Goal: Task Accomplishment & Management: Use online tool/utility

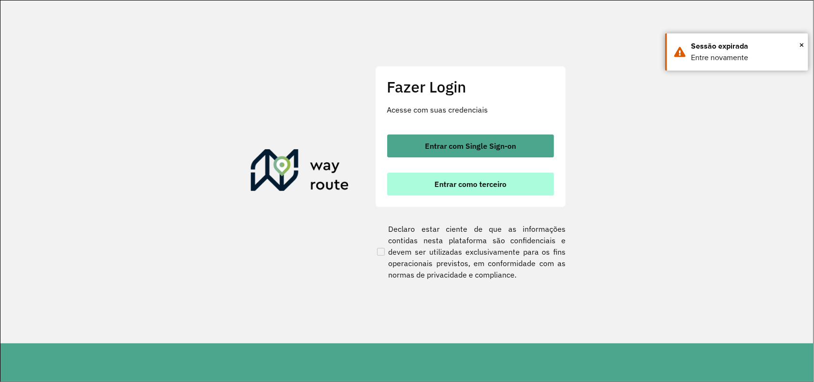
click at [492, 192] on button "Entrar como terceiro" at bounding box center [470, 184] width 167 height 23
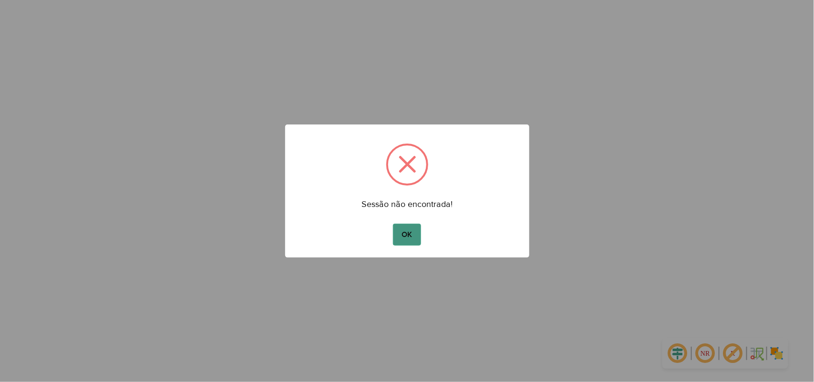
click at [408, 238] on button "OK" at bounding box center [407, 235] width 28 height 22
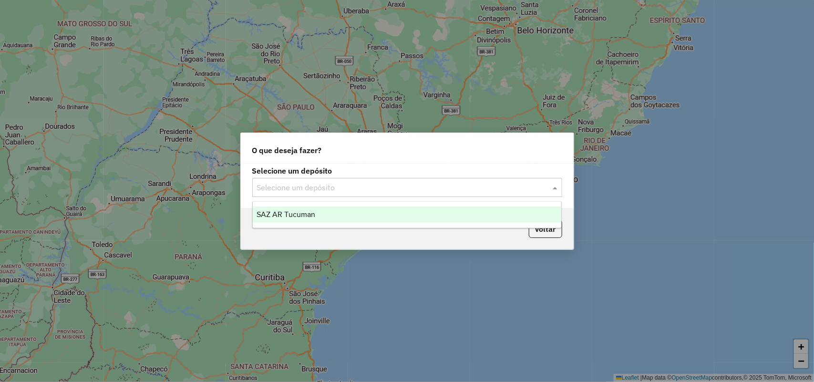
click at [385, 178] on div "Selecione um depósito" at bounding box center [407, 187] width 310 height 19
click at [389, 192] on input "text" at bounding box center [397, 187] width 281 height 11
click at [388, 210] on div "SAZ AR Tucuman" at bounding box center [407, 215] width 309 height 16
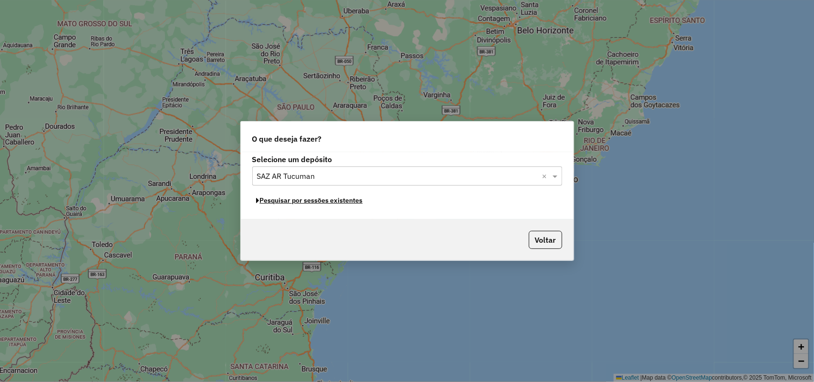
click at [354, 203] on button "Pesquisar por sessões existentes" at bounding box center [309, 200] width 115 height 15
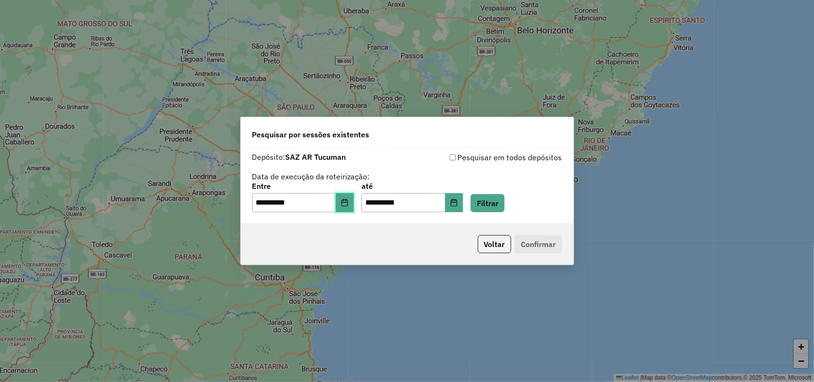
click at [349, 206] on icon "Choose Date" at bounding box center [345, 203] width 8 height 8
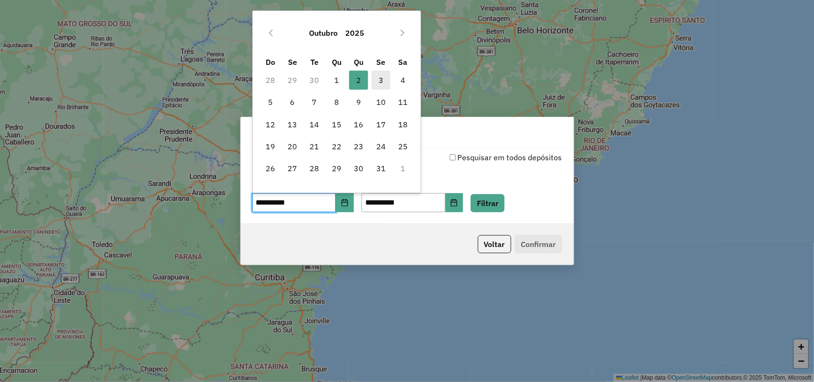
click at [378, 79] on span "3" at bounding box center [381, 80] width 19 height 19
type input "**********"
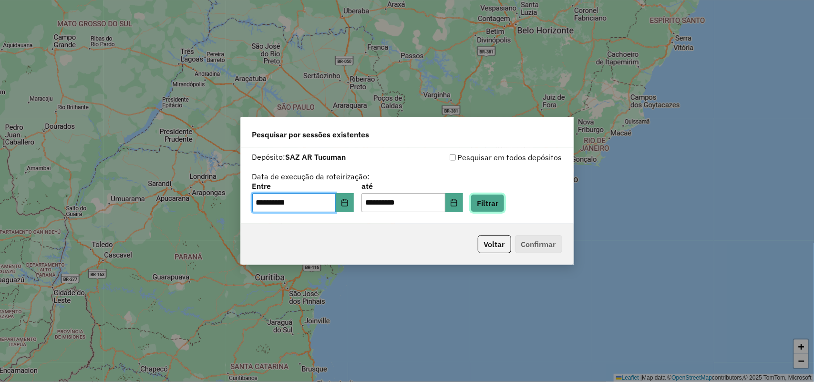
click at [501, 197] on button "Filtrar" at bounding box center [488, 203] width 34 height 18
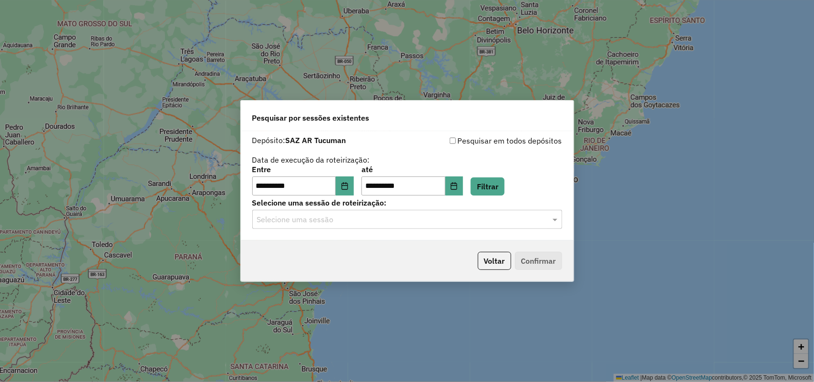
click at [483, 218] on input "text" at bounding box center [397, 219] width 281 height 11
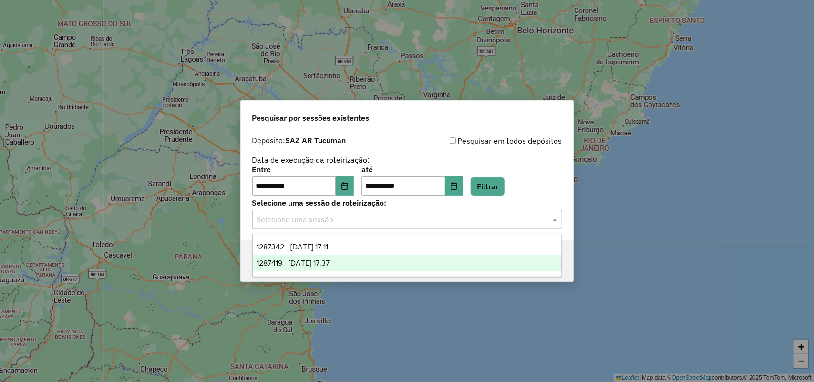
drag, startPoint x: 410, startPoint y: 268, endPoint x: 415, endPoint y: 266, distance: 5.6
click at [412, 268] on div "1287419 - 03/10/2025 17:37" at bounding box center [407, 263] width 309 height 16
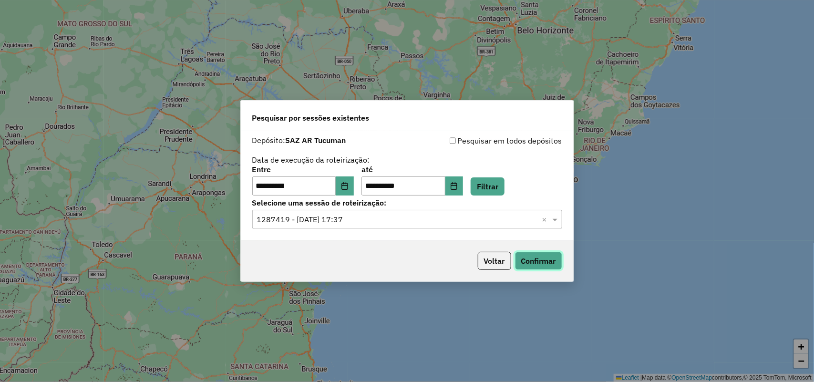
click at [533, 254] on button "Confirmar" at bounding box center [538, 261] width 47 height 18
click at [513, 176] on div "**********" at bounding box center [407, 181] width 310 height 30
click at [505, 193] on button "Filtrar" at bounding box center [488, 186] width 34 height 18
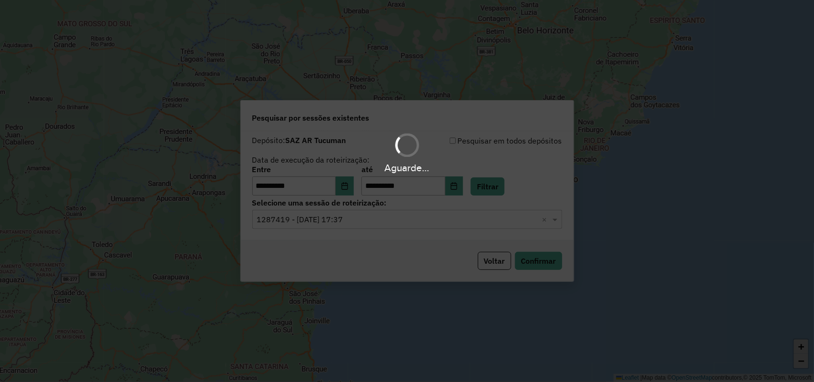
click at [483, 220] on hb-app "**********" at bounding box center [407, 191] width 814 height 382
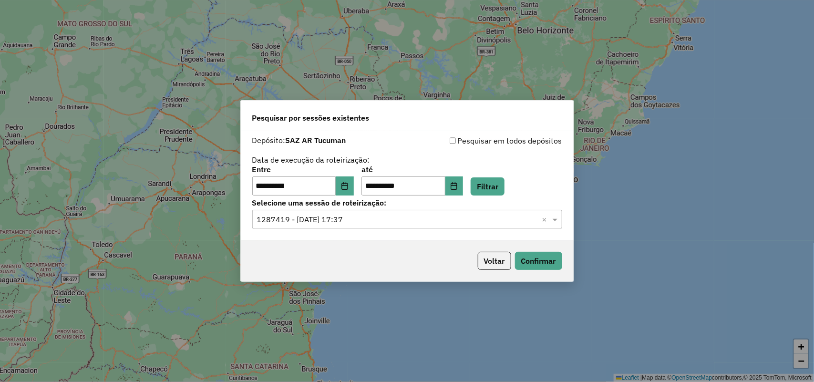
click at [483, 220] on input "text" at bounding box center [397, 219] width 281 height 11
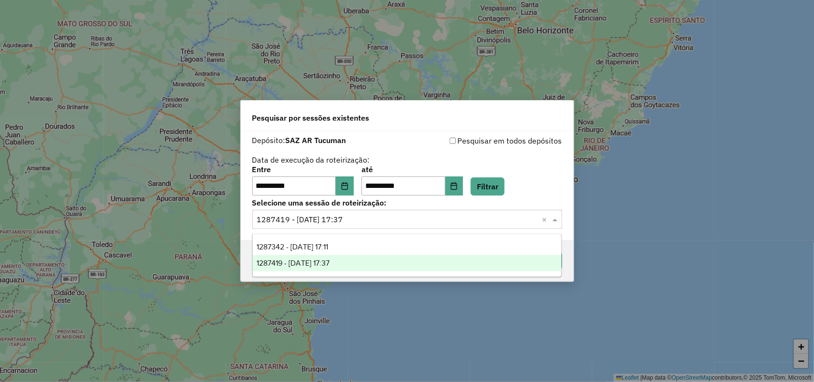
click at [483, 220] on input "text" at bounding box center [397, 219] width 281 height 11
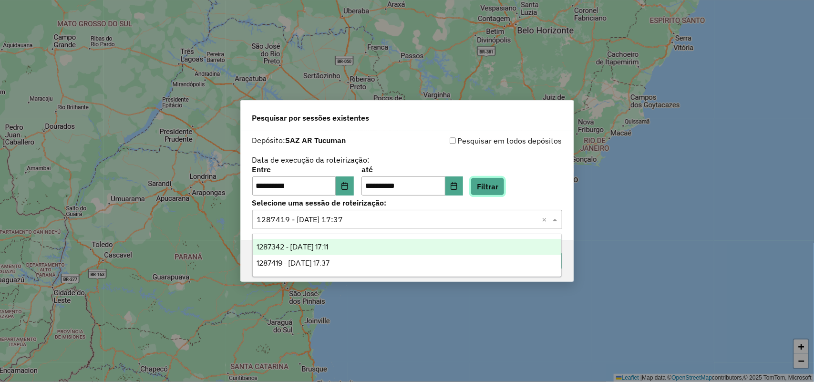
click at [503, 194] on button "Filtrar" at bounding box center [488, 186] width 34 height 18
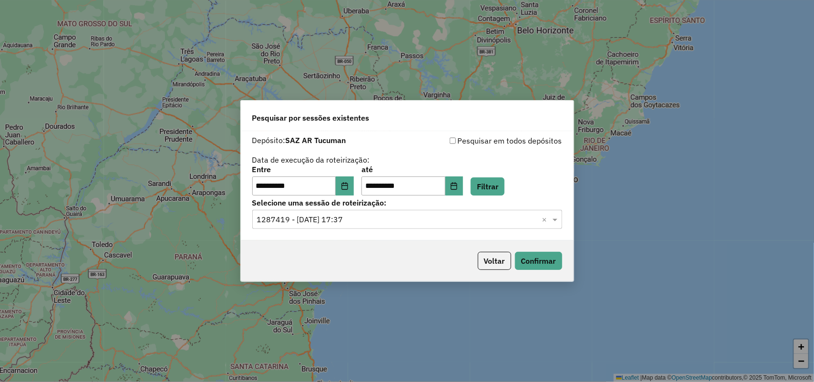
click at [477, 218] on input "text" at bounding box center [397, 219] width 281 height 11
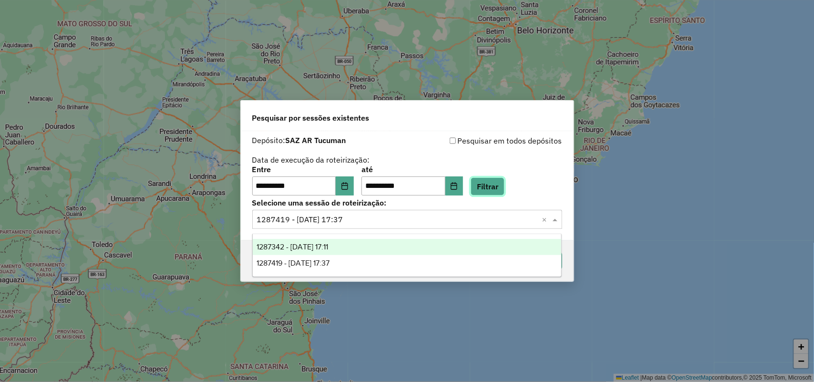
click at [500, 191] on button "Filtrar" at bounding box center [488, 186] width 34 height 18
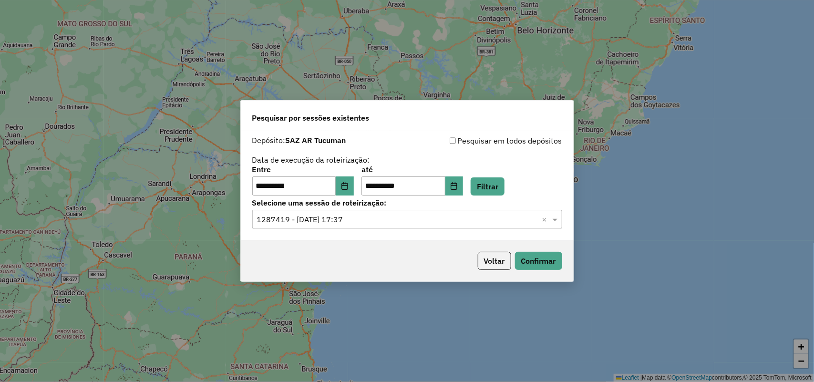
click at [463, 218] on hb-app "**********" at bounding box center [407, 191] width 814 height 382
click at [463, 218] on input "text" at bounding box center [397, 219] width 281 height 11
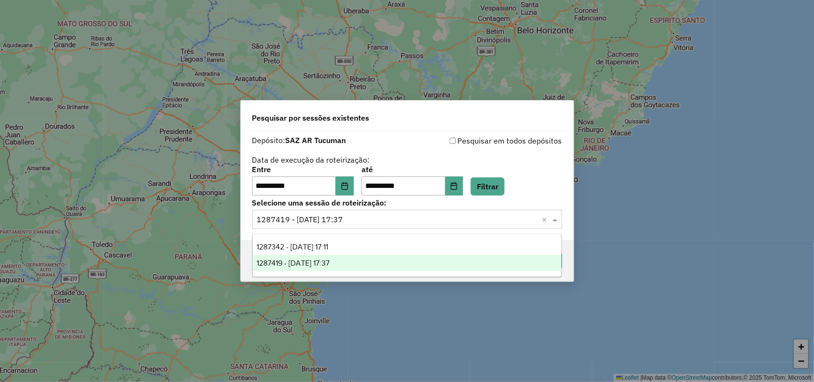
click at [463, 218] on input "text" at bounding box center [397, 219] width 281 height 11
click at [511, 176] on div "**********" at bounding box center [407, 181] width 310 height 30
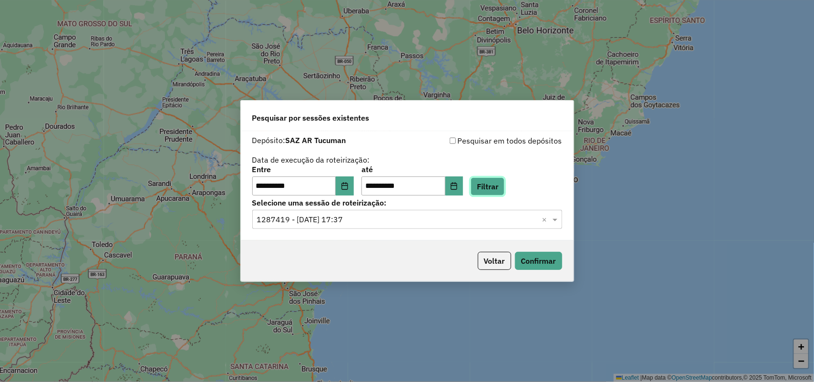
click at [505, 182] on button "Filtrar" at bounding box center [488, 186] width 34 height 18
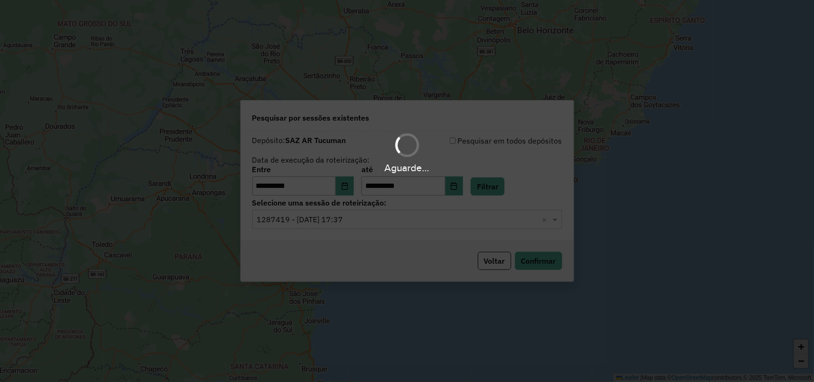
click at [474, 220] on hb-app "**********" at bounding box center [407, 191] width 814 height 382
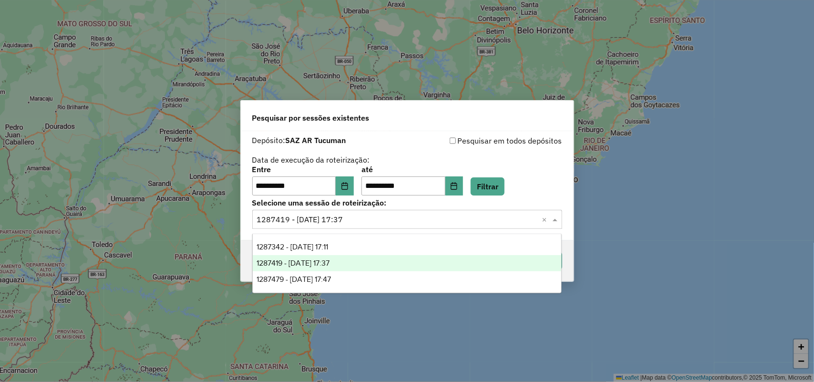
click at [474, 220] on input "text" at bounding box center [397, 219] width 281 height 11
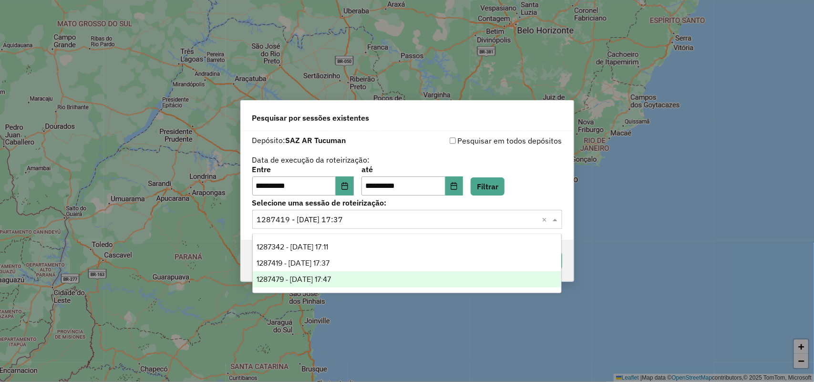
click at [410, 276] on div "1287479 - 03/10/2025 17:47" at bounding box center [407, 279] width 309 height 16
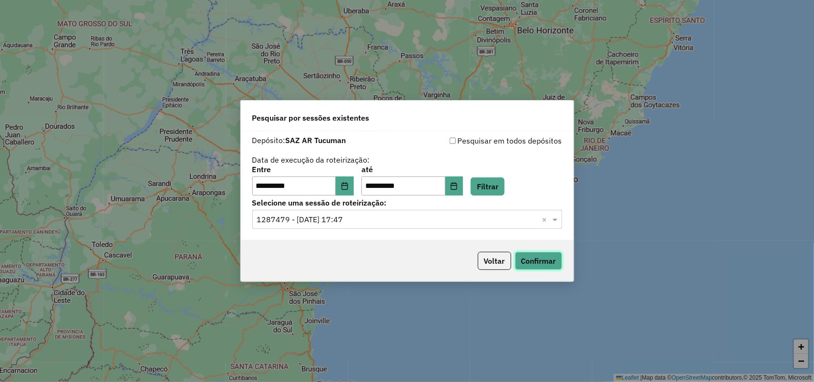
click at [561, 260] on button "Confirmar" at bounding box center [538, 261] width 47 height 18
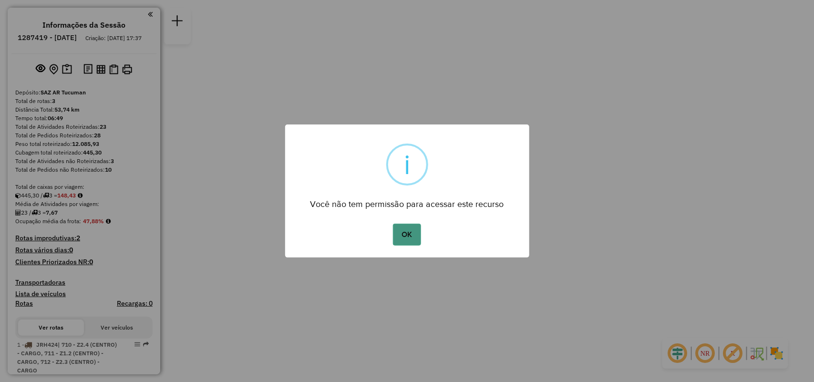
click at [416, 236] on button "OK" at bounding box center [407, 235] width 28 height 22
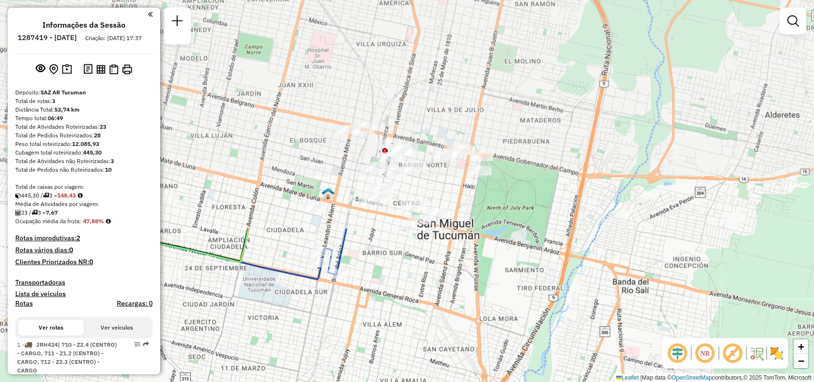
drag, startPoint x: 459, startPoint y: 84, endPoint x: 385, endPoint y: 351, distance: 276.7
click at [385, 351] on div "Janela de atendimento Grade de atendimento Capacidade Transportadoras Veículos …" at bounding box center [407, 191] width 814 height 382
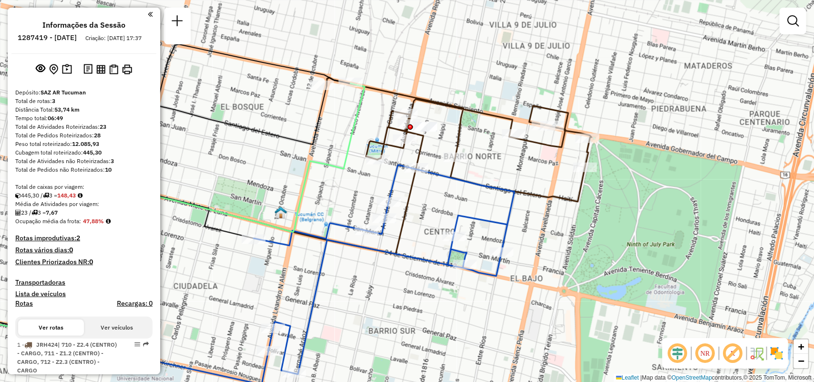
click at [487, 216] on icon at bounding box center [384, 269] width 261 height 209
select select "**********"
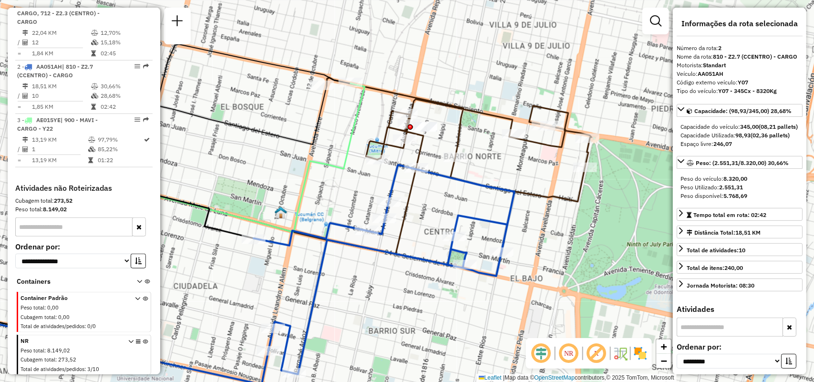
scroll to position [360, 0]
click at [466, 124] on div "Janela de atendimento Grade de atendimento Capacidade Transportadoras Veículos …" at bounding box center [407, 191] width 814 height 382
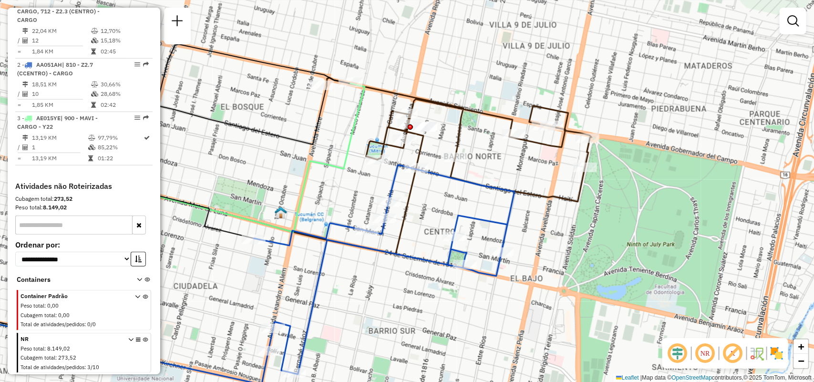
click at [461, 120] on icon at bounding box center [459, 140] width 265 height 124
select select "**********"
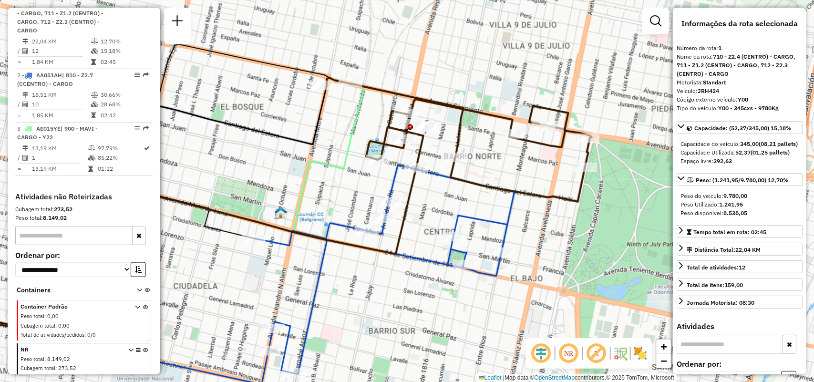
scroll to position [340, 0]
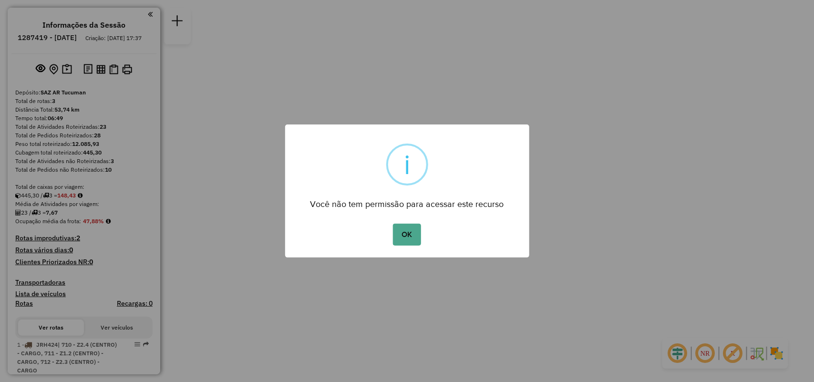
click at [400, 228] on button "OK" at bounding box center [407, 235] width 28 height 22
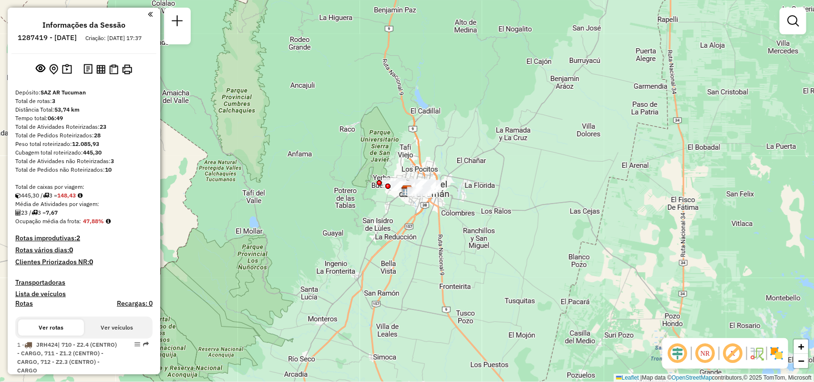
click at [402, 229] on div "Janela de atendimento Grade de atendimento Capacidade Transportadoras Veículos …" at bounding box center [407, 191] width 814 height 382
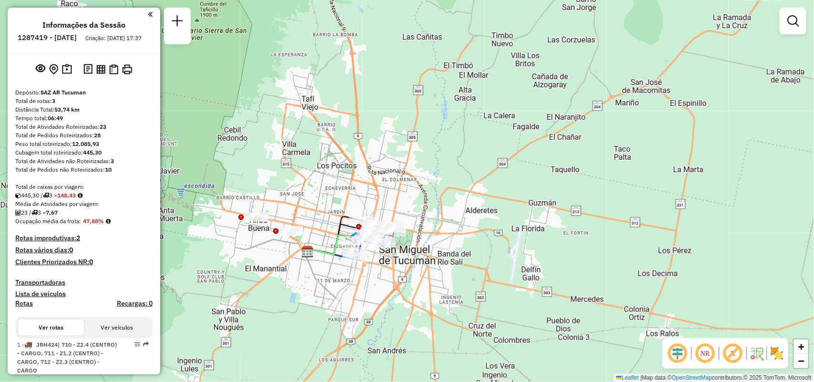
drag, startPoint x: 414, startPoint y: 230, endPoint x: 456, endPoint y: 211, distance: 47.0
click at [456, 216] on div "Janela de atendimento Grade de atendimento Capacidade Transportadoras Veículos …" at bounding box center [407, 191] width 814 height 382
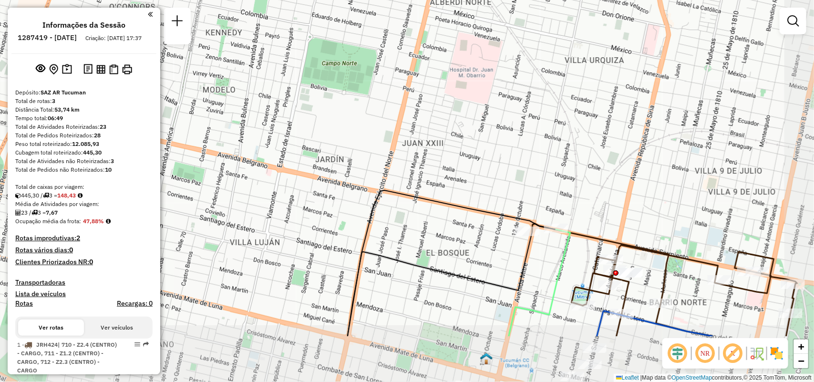
drag, startPoint x: 459, startPoint y: 171, endPoint x: 383, endPoint y: 87, distance: 113.8
click at [383, 87] on div "Janela de atendimento Grade de atendimento Capacidade Transportadoras Veículos …" at bounding box center [407, 191] width 814 height 382
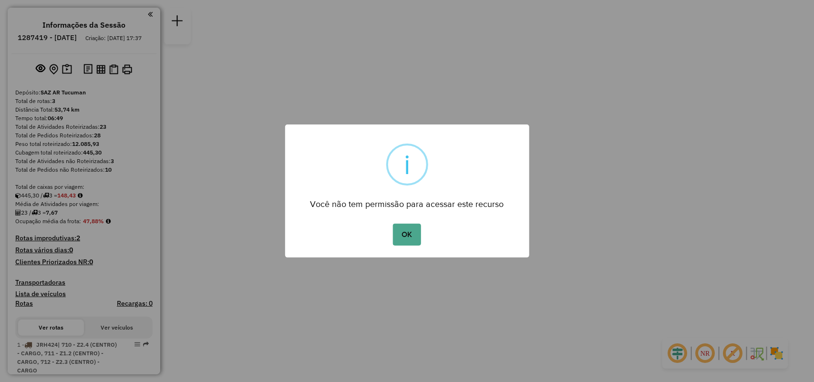
click at [393, 224] on button "OK" at bounding box center [407, 235] width 28 height 22
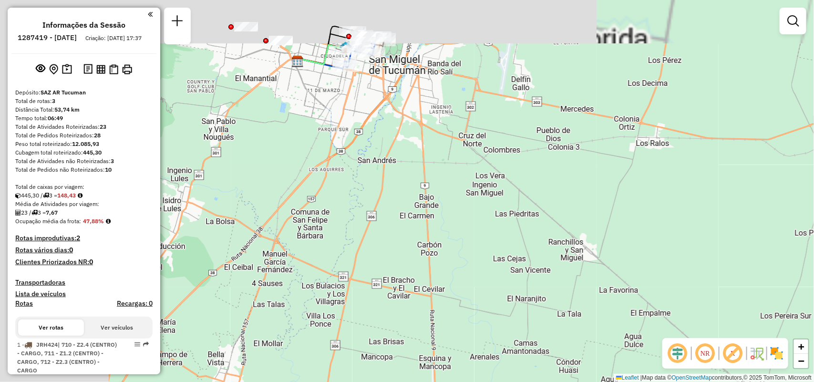
drag, startPoint x: 384, startPoint y: 123, endPoint x: 551, endPoint y: 199, distance: 183.6
click at [550, 199] on div "Janela de atendimento Grade de atendimento Capacidade Transportadoras Veículos …" at bounding box center [407, 191] width 814 height 382
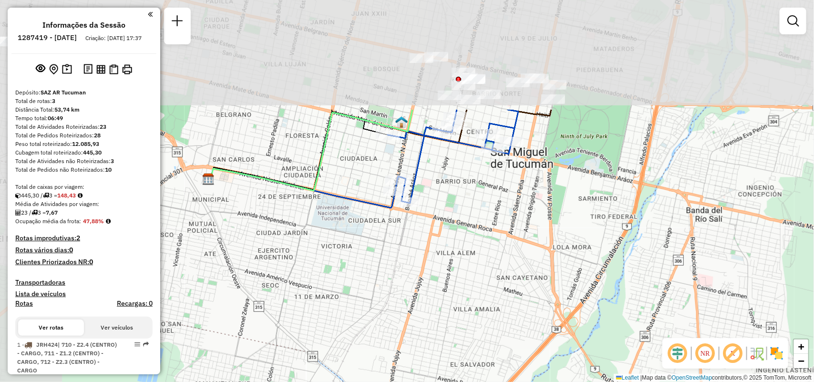
drag, startPoint x: 420, startPoint y: 83, endPoint x: 516, endPoint y: 231, distance: 176.5
click at [516, 231] on div "Janela de atendimento Grade de atendimento Capacidade Transportadoras Veículos …" at bounding box center [407, 191] width 814 height 382
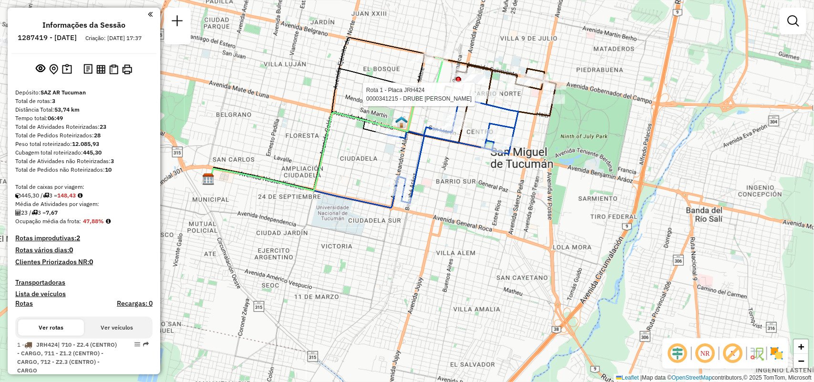
select select "**********"
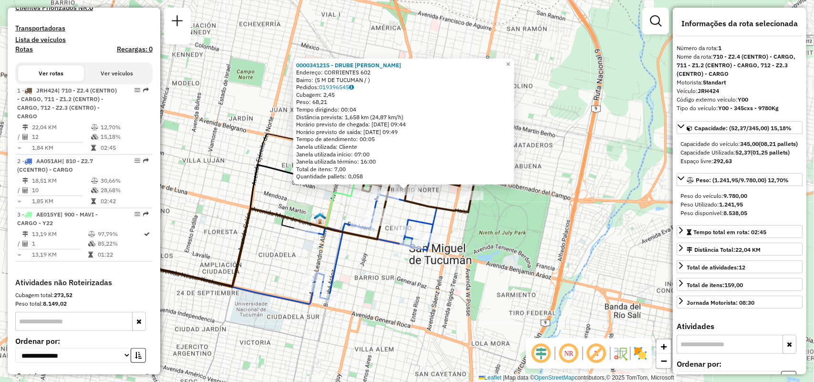
scroll to position [340, 0]
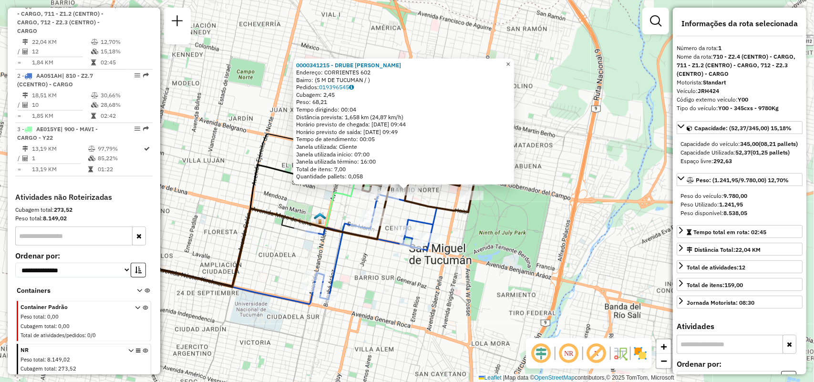
click at [510, 61] on span "×" at bounding box center [508, 64] width 4 height 8
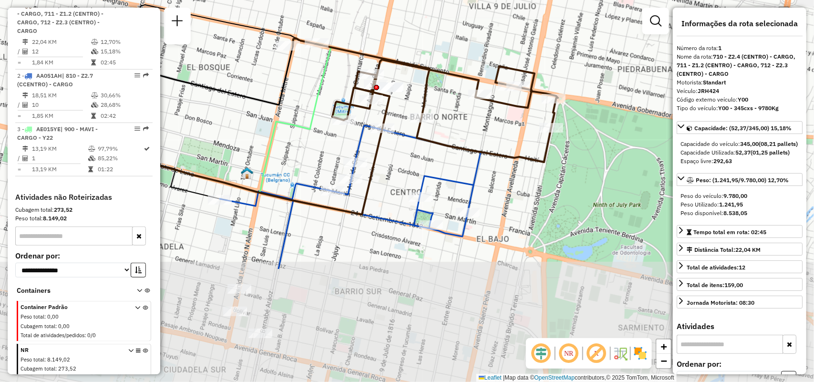
drag, startPoint x: 434, startPoint y: 272, endPoint x: 471, endPoint y: 135, distance: 142.3
click at [471, 135] on div "Janela de atendimento Grade de atendimento Capacidade Transportadoras Veículos …" at bounding box center [407, 191] width 814 height 382
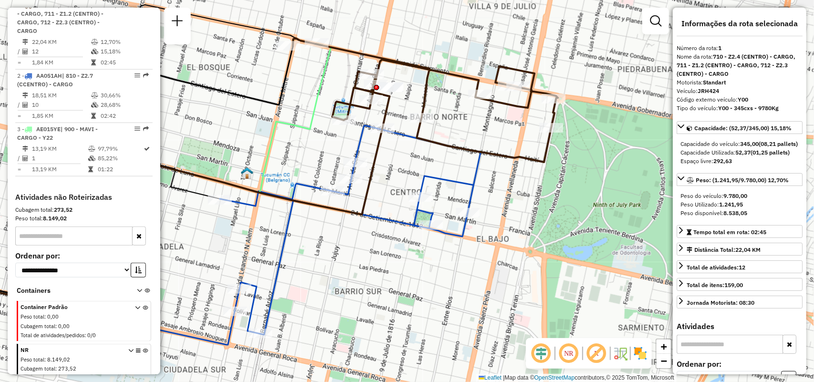
drag, startPoint x: 482, startPoint y: 168, endPoint x: 479, endPoint y: 164, distance: 5.3
click at [480, 168] on icon at bounding box center [350, 229] width 261 height 209
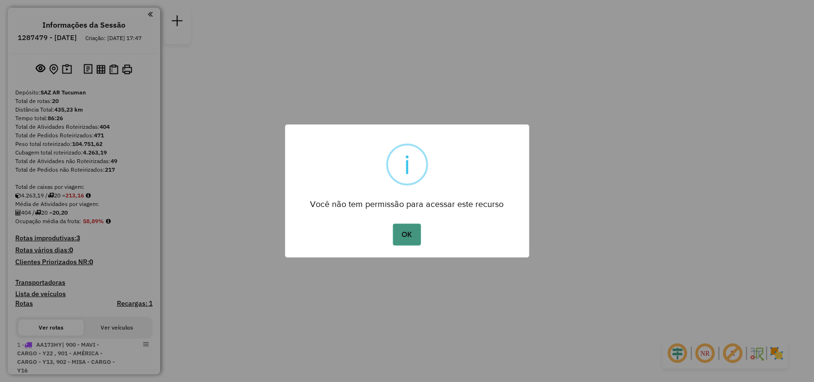
click at [413, 242] on button "OK" at bounding box center [407, 235] width 28 height 22
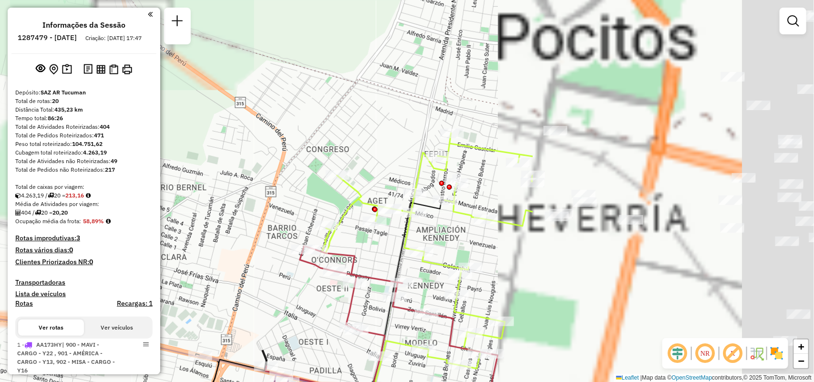
drag, startPoint x: 573, startPoint y: 99, endPoint x: 239, endPoint y: 192, distance: 346.3
click at [229, 180] on div "Janela de atendimento Grade de atendimento Capacidade Transportadoras Veículos …" at bounding box center [407, 191] width 814 height 382
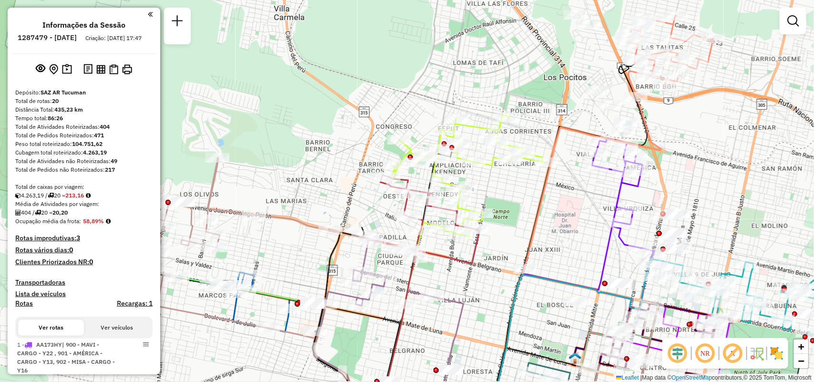
drag, startPoint x: 571, startPoint y: 223, endPoint x: 576, endPoint y: 185, distance: 38.4
click at [576, 185] on div "Janela de atendimento Grade de atendimento Capacidade Transportadoras Veículos …" at bounding box center [407, 191] width 814 height 382
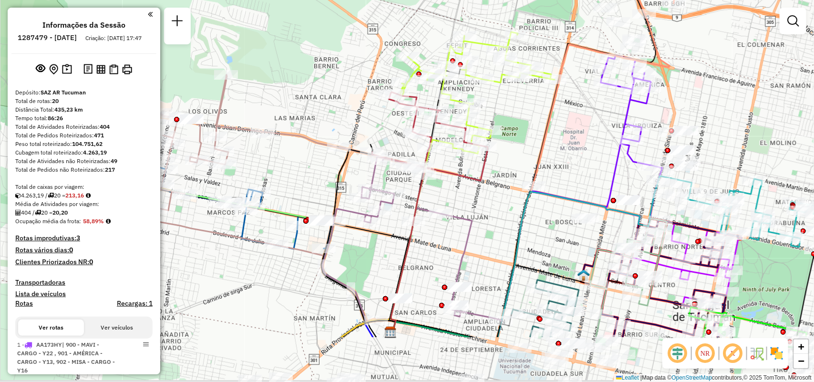
drag, startPoint x: 700, startPoint y: 144, endPoint x: 699, endPoint y: 106, distance: 37.2
click at [699, 106] on div "Janela de atendimento Grade de atendimento Capacidade Transportadoras Veículos …" at bounding box center [407, 191] width 814 height 382
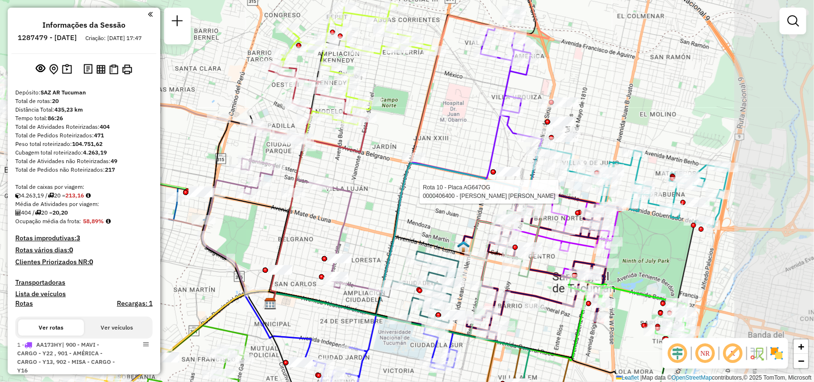
drag, startPoint x: 673, startPoint y: 220, endPoint x: 556, endPoint y: 198, distance: 118.9
click at [552, 197] on div at bounding box center [541, 192] width 24 height 10
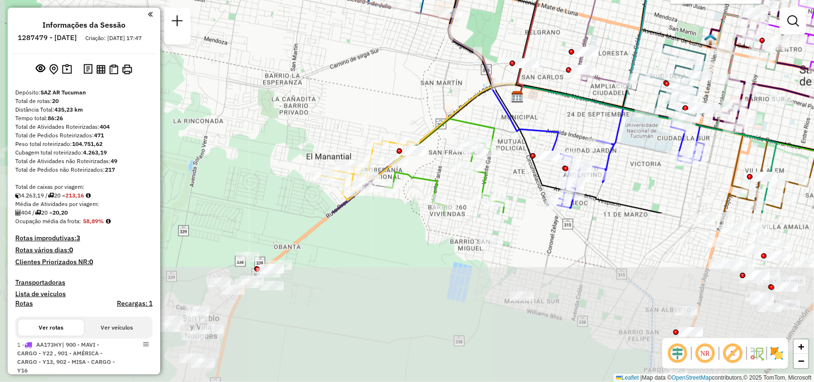
drag, startPoint x: 614, startPoint y: 230, endPoint x: 756, endPoint y: 58, distance: 223.6
click at [813, 42] on icon at bounding box center [809, 30] width 119 height 84
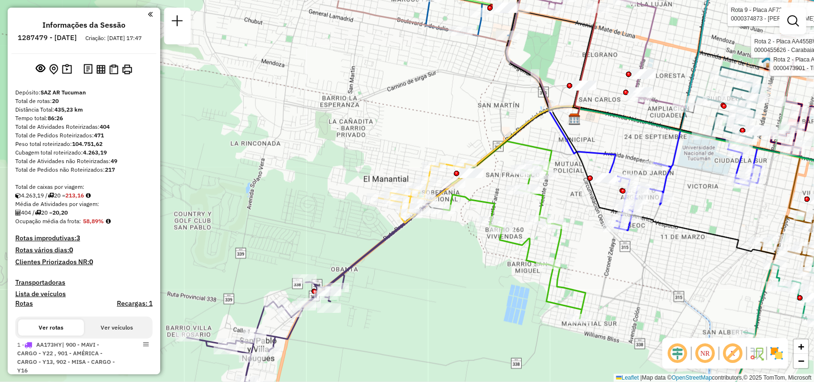
drag, startPoint x: 557, startPoint y: 215, endPoint x: 586, endPoint y: 227, distance: 31.0
click at [586, 227] on div "Rota 9 - Placa AF720HM 0000374873 - OLAS DIEGO ROBERTO Rota 9 - Placa AF720HM 0…" at bounding box center [407, 191] width 814 height 382
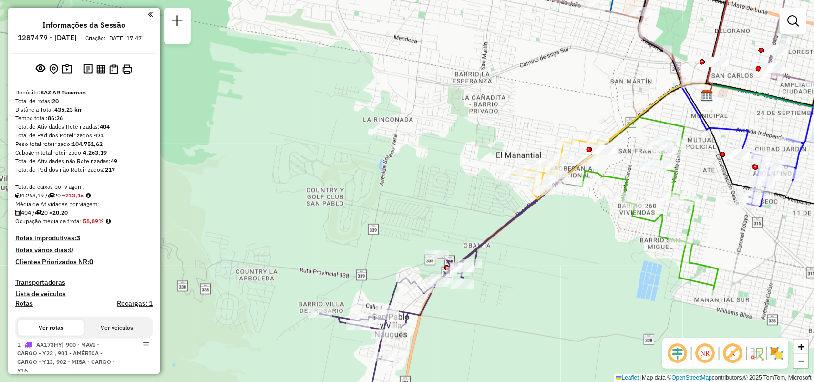
drag, startPoint x: 404, startPoint y: 289, endPoint x: 526, endPoint y: 260, distance: 125.4
click at [526, 260] on div "Rota 9 - Placa AF720HM 0000374873 - OLAS DIEGO ROBERTO Rota 9 - Placa AF720HM 0…" at bounding box center [407, 191] width 814 height 382
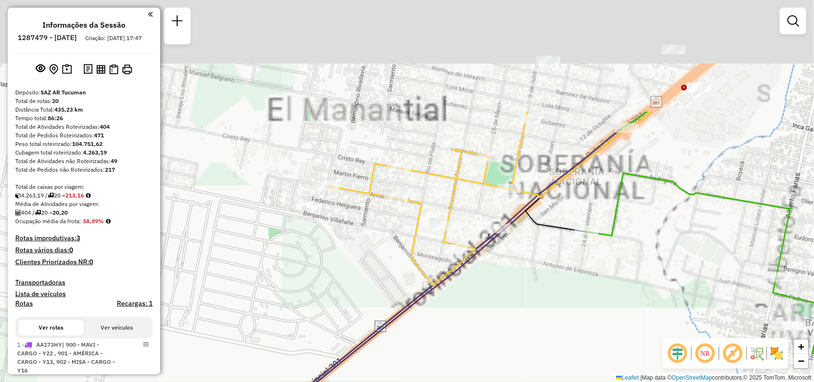
drag, startPoint x: 611, startPoint y: 196, endPoint x: 585, endPoint y: 311, distance: 117.9
click at [585, 311] on div "Rota 9 - Placa AF720HM 0000374873 - OLAS DIEGO ROBERTO Rota 9 - Placa AF720HM 0…" at bounding box center [407, 191] width 814 height 382
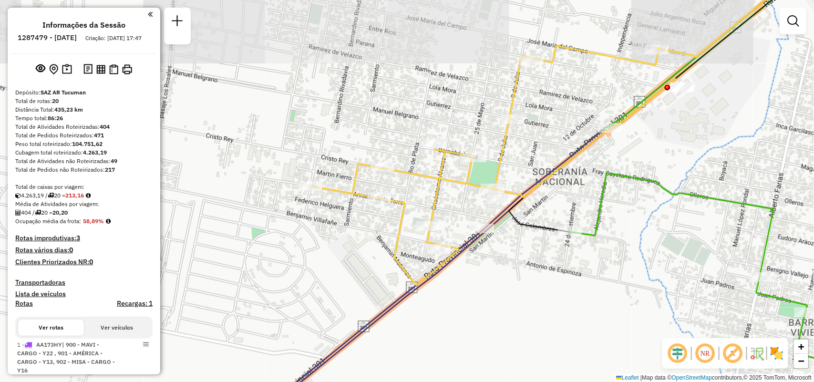
drag, startPoint x: 576, startPoint y: 309, endPoint x: 447, endPoint y: 321, distance: 129.4
click at [447, 326] on div "Rota 9 - Placa AF720HM 0000374873 - OLAS DIEGO ROBERTO Rota 9 - Placa AF720HM 0…" at bounding box center [407, 191] width 814 height 382
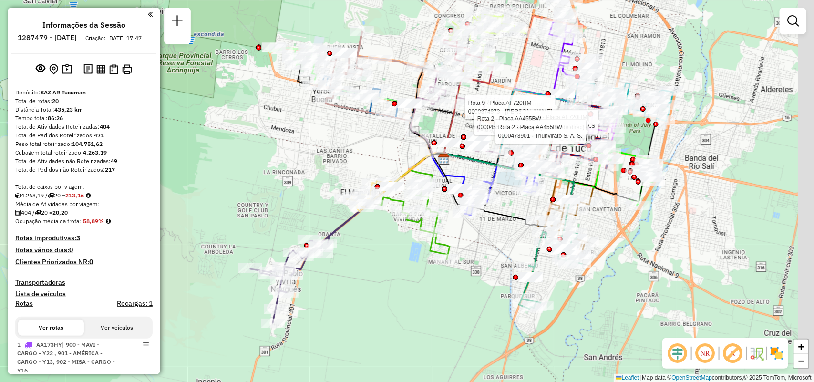
drag, startPoint x: 497, startPoint y: 215, endPoint x: 375, endPoint y: 287, distance: 141.5
click at [375, 287] on div "Rota 9 - Placa AF720HM 0000374873 - OLAS DIEGO ROBERTO Rota 9 - Placa AF720HM 0…" at bounding box center [407, 191] width 814 height 382
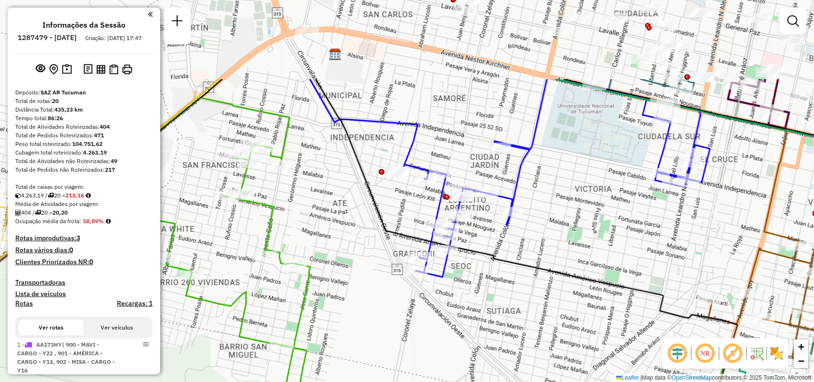
drag, startPoint x: 457, startPoint y: 225, endPoint x: 482, endPoint y: 316, distance: 94.5
click at [482, 316] on div "Rota 9 - Placa AF720HM 0000374873 - OLAS DIEGO ROBERTO Rota 9 - Placa AF720HM 0…" at bounding box center [407, 191] width 814 height 382
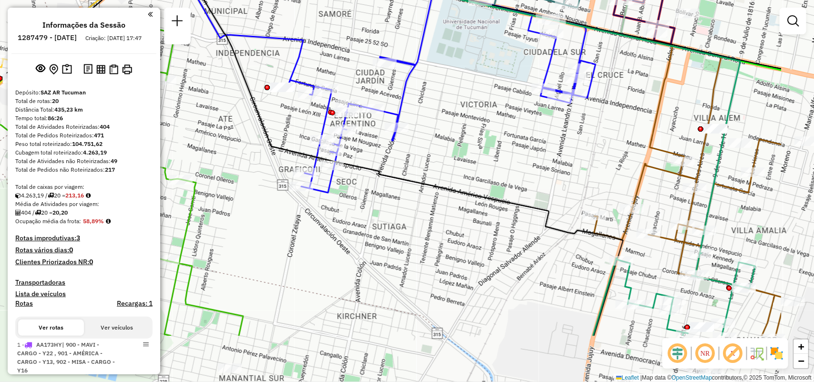
drag, startPoint x: 528, startPoint y: 268, endPoint x: 363, endPoint y: 160, distance: 196.5
click at [365, 161] on div "Rota 9 - Placa AF720HM 0000374873 - OLAS DIEGO ROBERTO Rota 9 - Placa AF720HM 0…" at bounding box center [407, 191] width 814 height 382
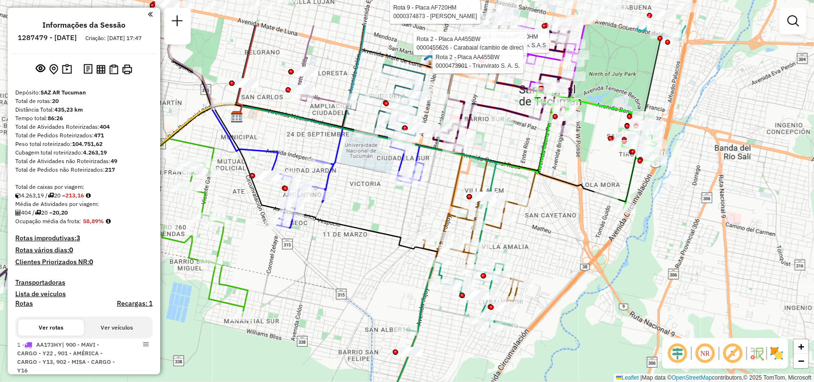
drag, startPoint x: 544, startPoint y: 190, endPoint x: 505, endPoint y: 251, distance: 72.8
click at [505, 251] on div "Rota 9 - Placa AF720HM 0000374873 - OLAS DIEGO ROBERTO Rota 9 - Placa AF720HM 0…" at bounding box center [407, 191] width 814 height 382
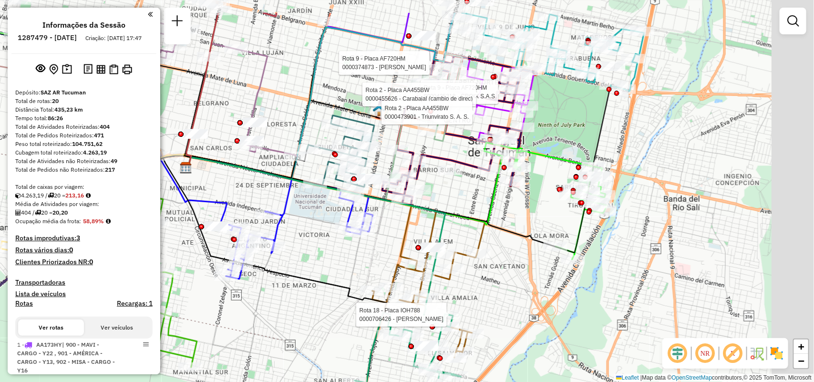
drag, startPoint x: 567, startPoint y: 176, endPoint x: 514, endPoint y: 232, distance: 76.6
click at [514, 232] on icon at bounding box center [398, 169] width 425 height 168
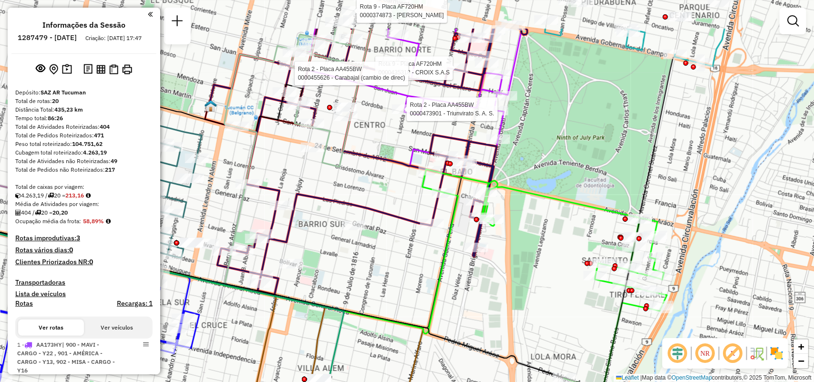
drag, startPoint x: 541, startPoint y: 198, endPoint x: 542, endPoint y: 250, distance: 52.5
click at [542, 250] on div "Rota 9 - Placa AF720HM 0000374873 - OLAS DIEGO ROBERTO Rota 9 - Placa AF720HM 0…" at bounding box center [407, 191] width 814 height 382
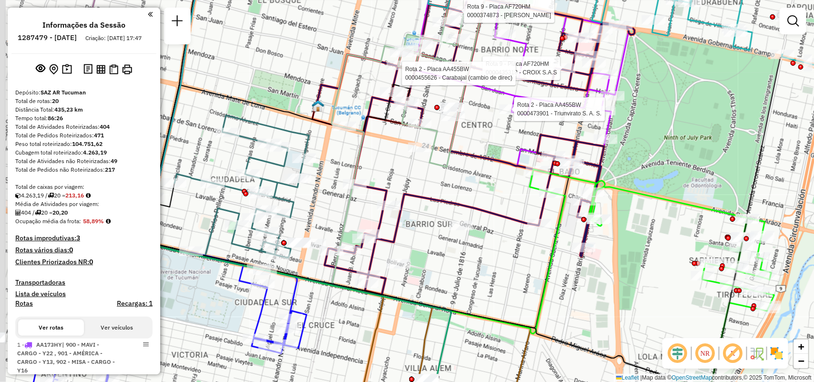
click at [659, 199] on icon at bounding box center [652, 286] width 245 height 234
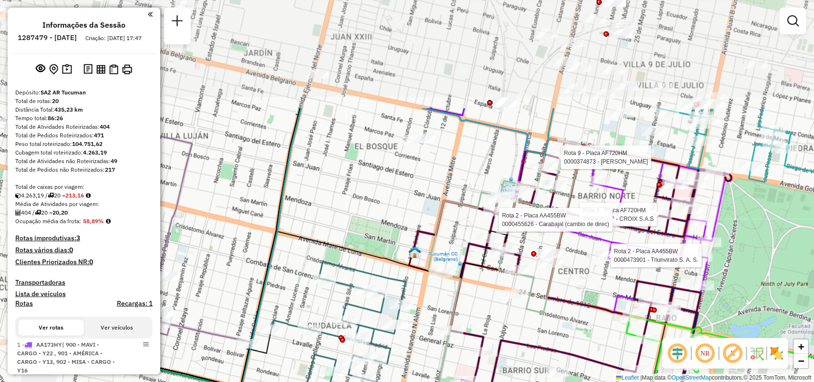
drag, startPoint x: 552, startPoint y: 316, endPoint x: 572, endPoint y: 358, distance: 46.5
click at [592, 360] on icon at bounding box center [577, 290] width 310 height 302
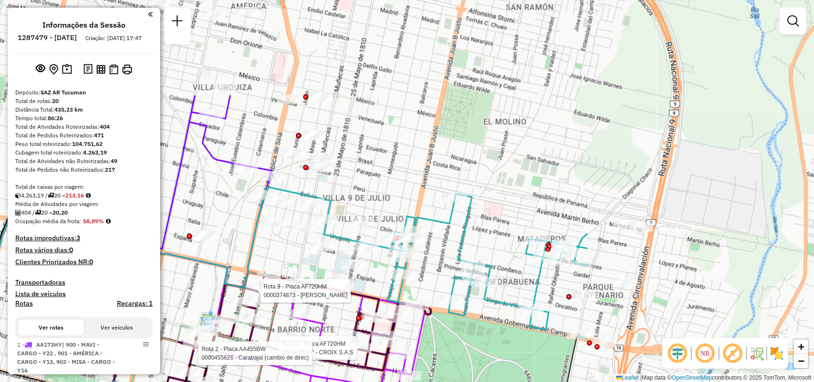
drag, startPoint x: 554, startPoint y: 241, endPoint x: 276, endPoint y: 372, distance: 307.9
click at [276, 372] on icon at bounding box center [313, 366] width 237 height 168
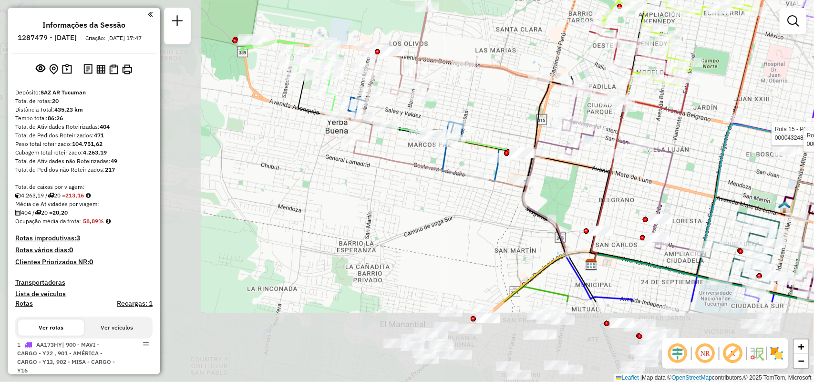
drag, startPoint x: 361, startPoint y: 251, endPoint x: 611, endPoint y: 143, distance: 272.2
click at [611, 143] on icon at bounding box center [639, 171] width 97 height 185
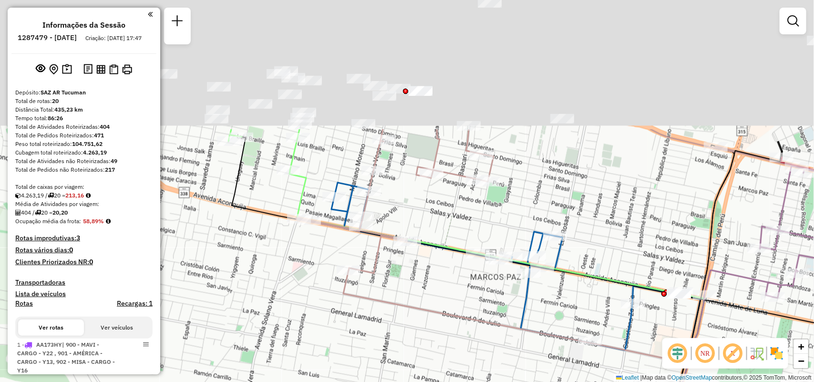
drag, startPoint x: 377, startPoint y: 268, endPoint x: 382, endPoint y: 337, distance: 69.8
click at [382, 337] on div "Rota 9 - Placa AF720HM 0000374873 - OLAS DIEGO ROBERTO Rota 18 - Placa IOH788 0…" at bounding box center [407, 191] width 814 height 382
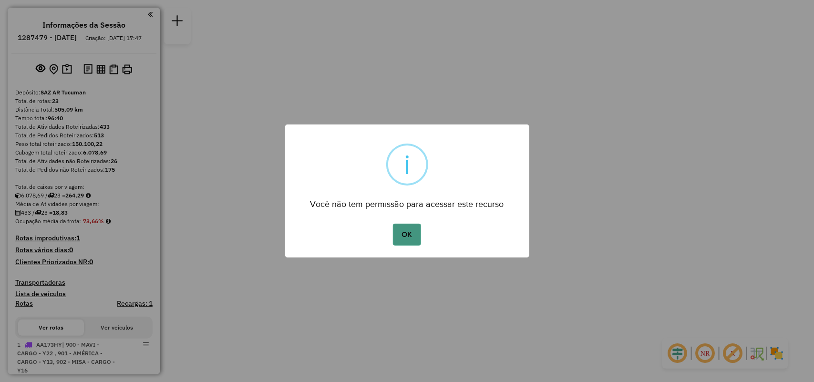
click at [420, 238] on button "OK" at bounding box center [407, 235] width 28 height 22
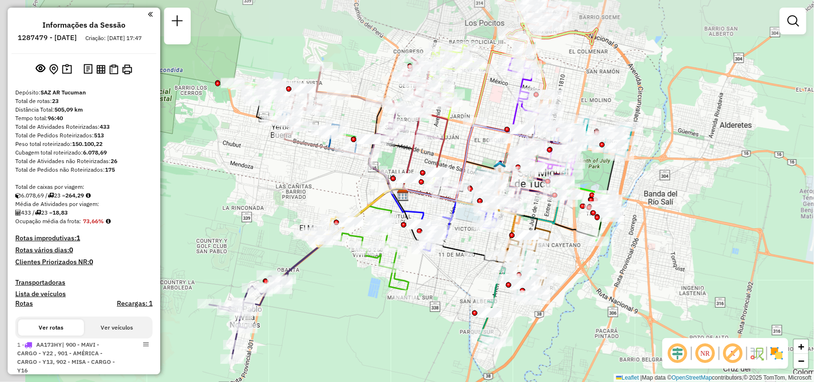
drag, startPoint x: 565, startPoint y: 383, endPoint x: 604, endPoint y: 299, distance: 92.2
click at [585, 382] on html "Aguarde... Pop-up bloqueado! Seu navegador bloqueou automáticamente a abertura …" at bounding box center [407, 191] width 814 height 382
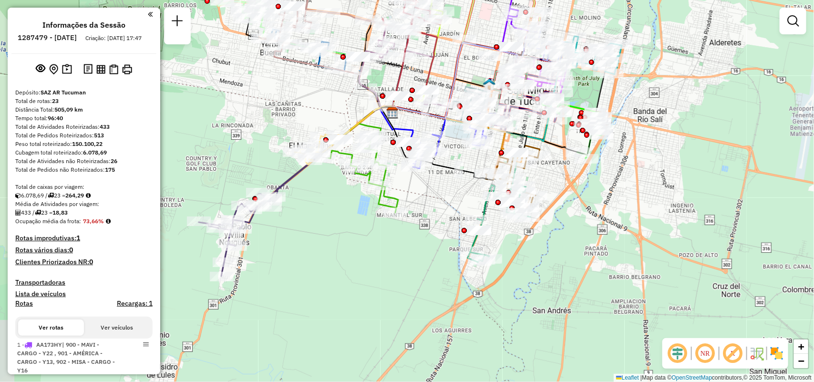
drag, startPoint x: 647, startPoint y: 120, endPoint x: 633, endPoint y: 35, distance: 85.9
click at [633, 34] on div "Janela de atendimento Grade de atendimento Capacidade Transportadoras Veículos …" at bounding box center [407, 191] width 814 height 382
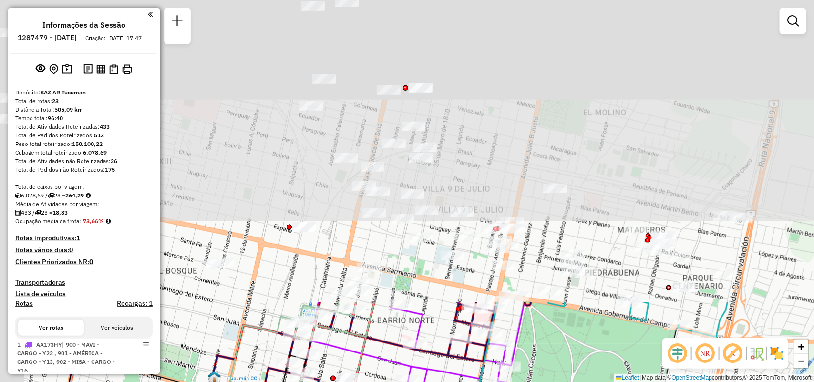
drag, startPoint x: 664, startPoint y: 359, endPoint x: 679, endPoint y: 405, distance: 48.4
click at [679, 382] on html "Aguarde... Pop-up bloqueado! Seu navegador bloqueou automáticamente a abertura …" at bounding box center [407, 191] width 814 height 382
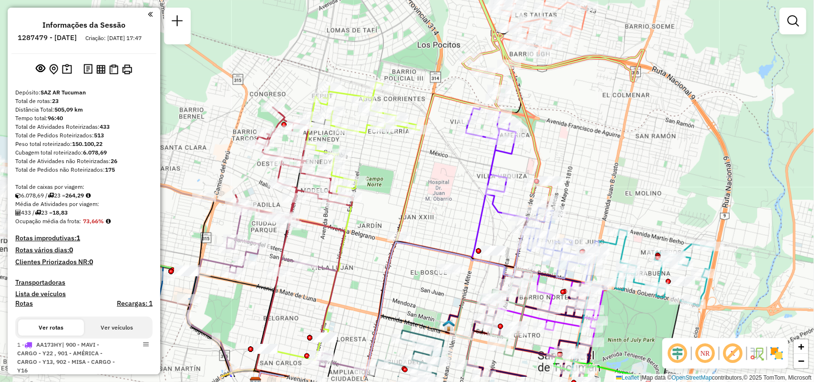
drag, startPoint x: 566, startPoint y: 170, endPoint x: 573, endPoint y: 134, distance: 37.0
click at [573, 134] on div "Janela de atendimento Grade de atendimento Capacidade Transportadoras Veículos …" at bounding box center [407, 191] width 814 height 382
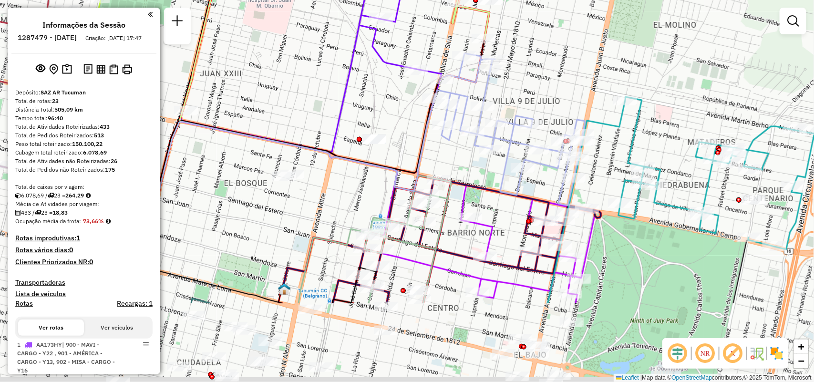
drag, startPoint x: 602, startPoint y: 103, endPoint x: 592, endPoint y: 71, distance: 33.9
click at [592, 71] on div "Janela de atendimento Grade de atendimento Capacidade Transportadoras Veículos …" at bounding box center [407, 191] width 814 height 382
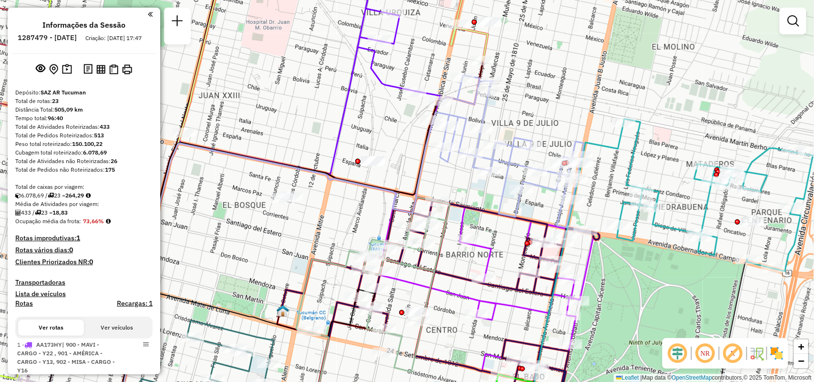
drag, startPoint x: 623, startPoint y: 73, endPoint x: 623, endPoint y: 94, distance: 21.9
click at [623, 94] on div "Janela de atendimento Grade de atendimento Capacidade Transportadoras Veículos …" at bounding box center [407, 191] width 814 height 382
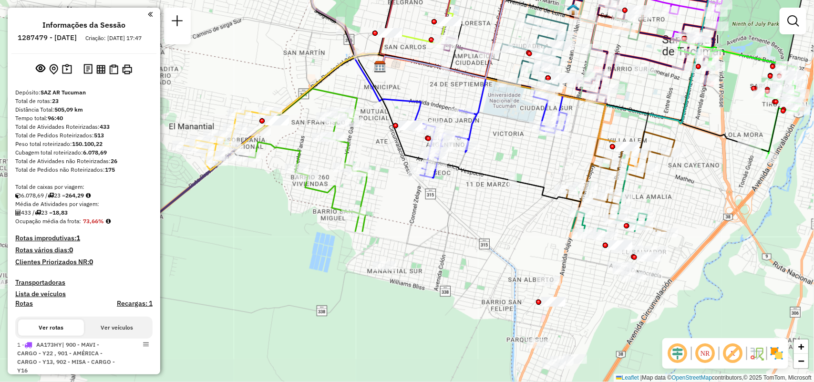
drag, startPoint x: 312, startPoint y: 163, endPoint x: 394, endPoint y: -26, distance: 205.9
click at [394, 0] on html "Aguarde... Pop-up bloqueado! Seu navegador bloqueou automáticamente a abertura …" at bounding box center [407, 191] width 814 height 382
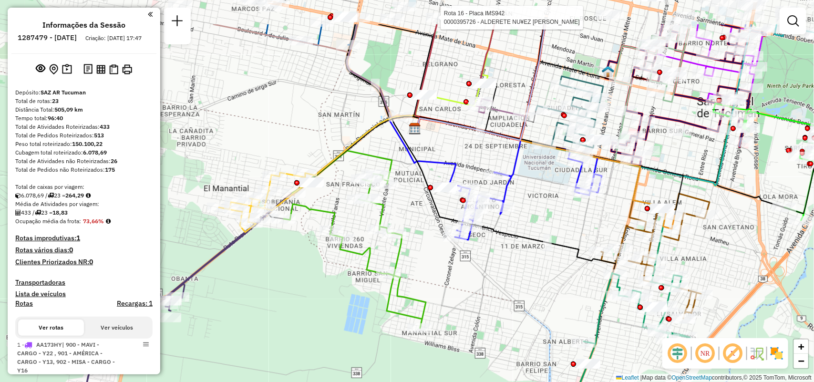
drag, startPoint x: 601, startPoint y: 108, endPoint x: 642, endPoint y: 163, distance: 67.8
click at [642, 161] on div at bounding box center [634, 156] width 24 height 10
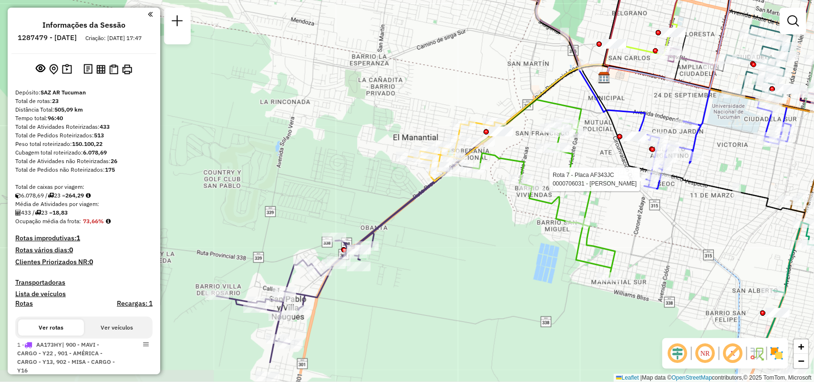
drag, startPoint x: 444, startPoint y: 251, endPoint x: 502, endPoint y: 206, distance: 73.8
click at [502, 206] on div "Rota 16 - Placa IMS942 0000395726 - ALDERETE NU¥EZ HUMBERTO MARTIN Rota 7 - Pla…" at bounding box center [407, 191] width 814 height 382
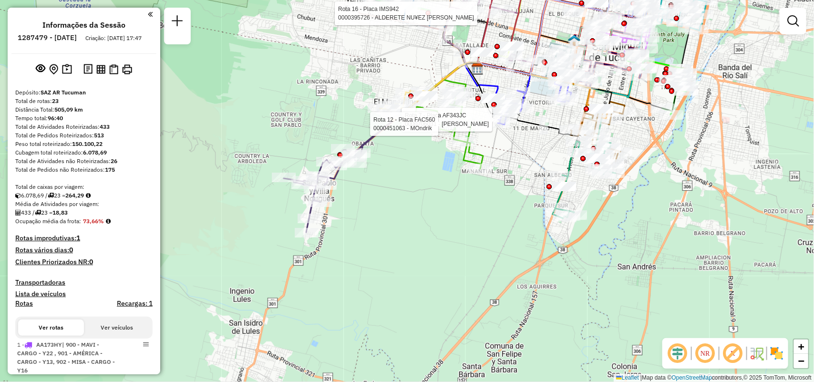
drag, startPoint x: 428, startPoint y: 251, endPoint x: 391, endPoint y: 167, distance: 92.1
click at [396, 181] on div "Rota 16 - Placa IMS942 0000395726 - ALDERETE NU¥EZ HUMBERTO MARTIN Rota 7 - Pla…" at bounding box center [407, 191] width 814 height 382
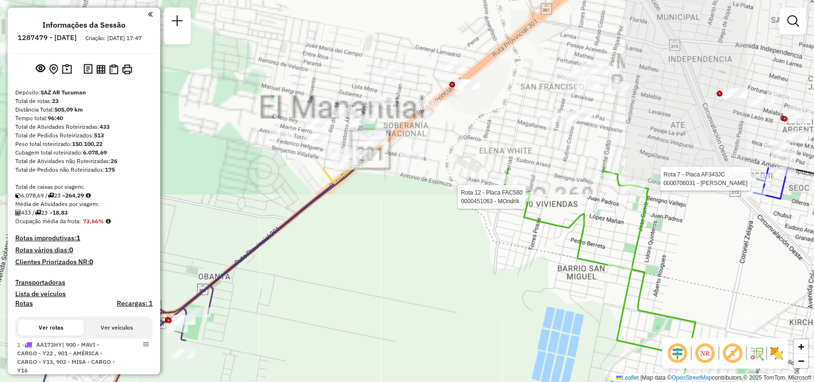
drag, startPoint x: 441, startPoint y: 156, endPoint x: 415, endPoint y: 246, distance: 93.8
click at [391, 338] on div "Rota 16 - Placa IMS942 0000395726 - ALDERETE NU¥EZ HUMBERTO MARTIN Rota 7 - Pla…" at bounding box center [407, 191] width 814 height 382
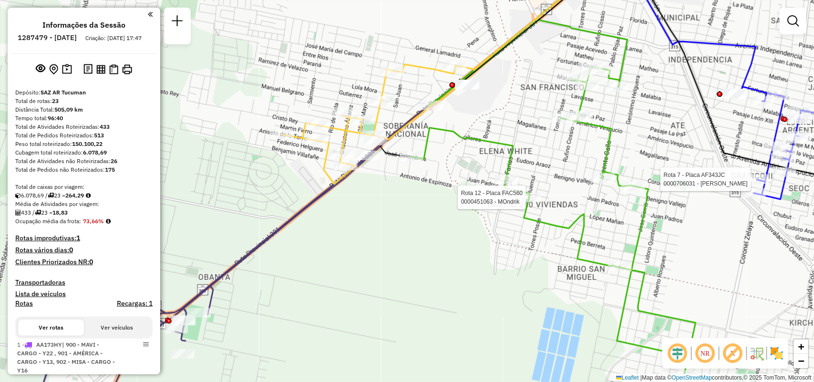
click at [382, 83] on icon at bounding box center [372, 124] width 183 height 120
select select "**********"
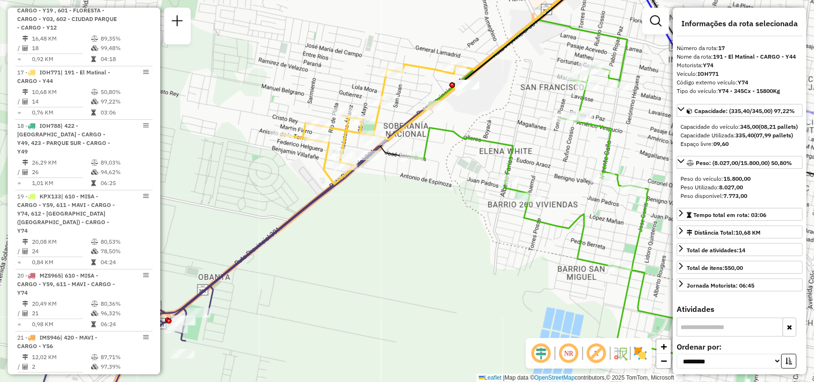
scroll to position [1349, 0]
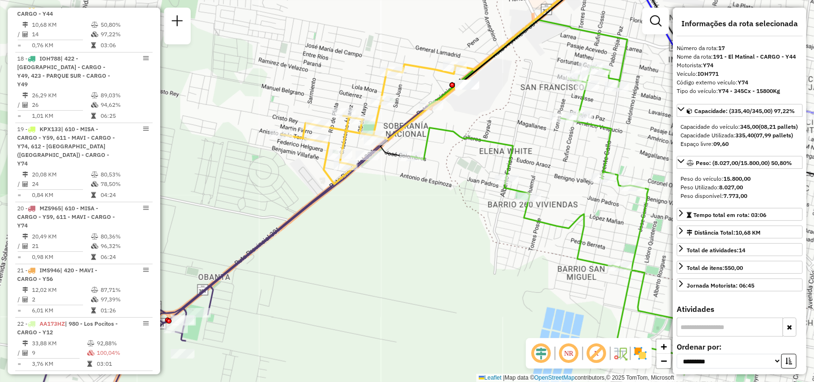
click at [382, 83] on icon at bounding box center [372, 124] width 183 height 120
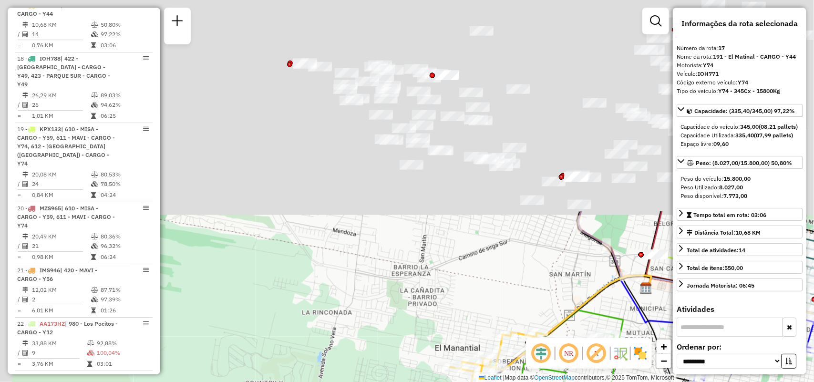
click at [549, 348] on hb-router-mapa "Informações da Sessão 1287479 - 03/10/2025 Criação: 02/10/2025 17:47 Depósito: …" at bounding box center [407, 191] width 814 height 382
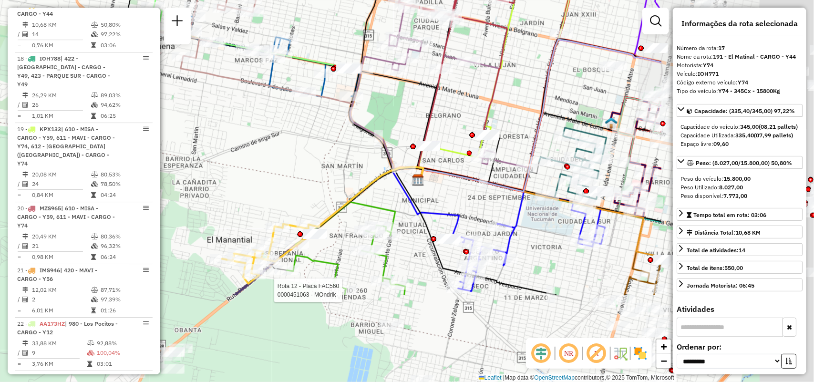
drag, startPoint x: 423, startPoint y: 260, endPoint x: 176, endPoint y: 134, distance: 277.5
click at [176, 134] on div "Rota 12 - Placa FAC560 0000451063 - MOndrik Janela de atendimento Grade de aten…" at bounding box center [407, 191] width 814 height 382
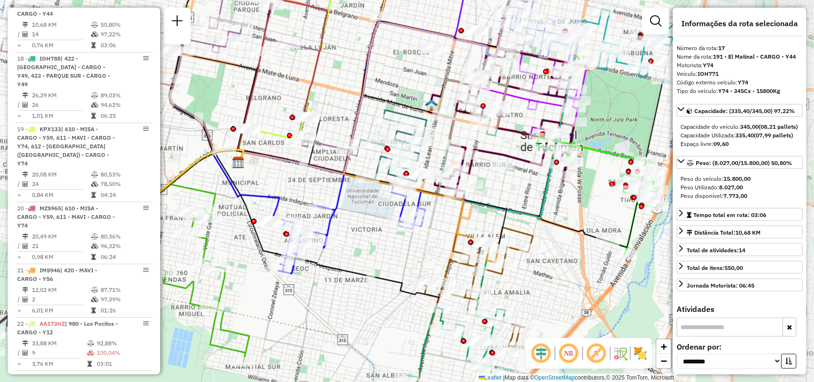
drag, startPoint x: 465, startPoint y: 146, endPoint x: 311, endPoint y: 109, distance: 158.6
click at [311, 109] on g at bounding box center [274, 173] width 846 height 458
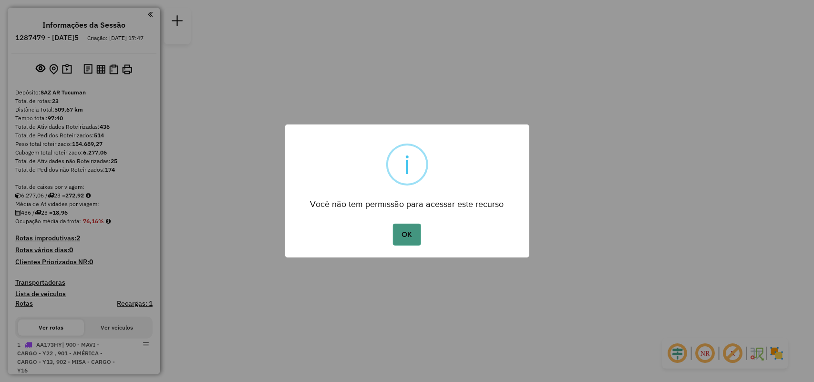
click at [408, 230] on button "OK" at bounding box center [407, 235] width 28 height 22
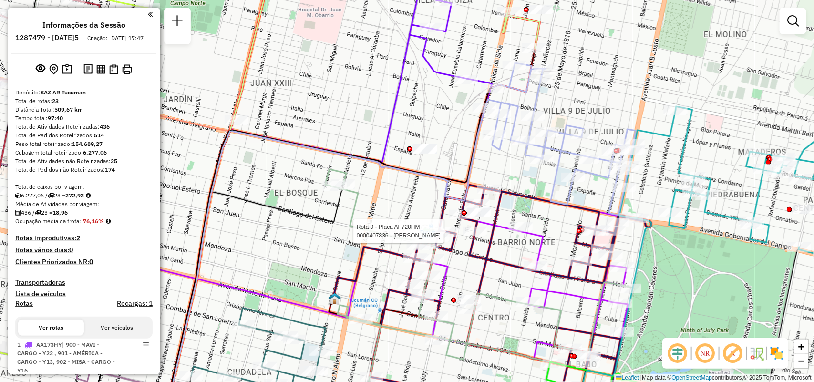
select select "**********"
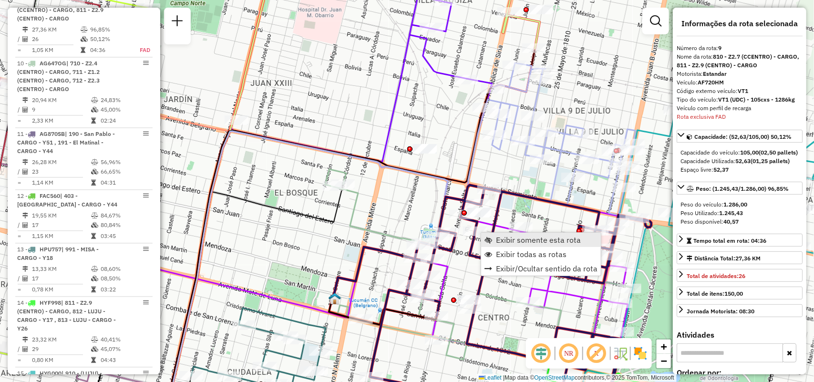
scroll to position [845, 0]
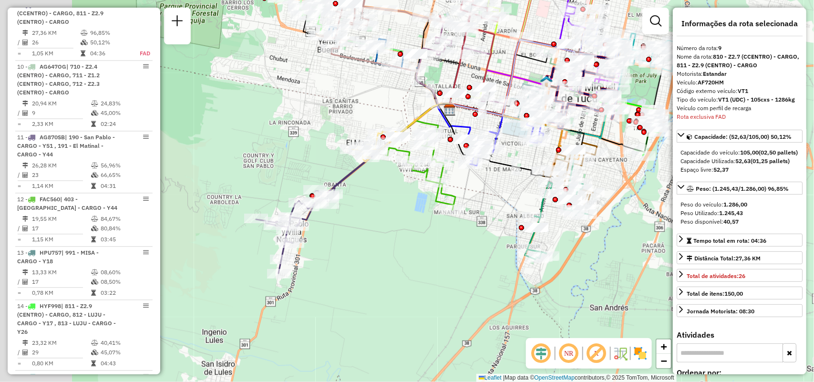
drag, startPoint x: 296, startPoint y: 221, endPoint x: 386, endPoint y: 229, distance: 91.0
click at [386, 229] on div "Janela de atendimento Grade de atendimento Capacidade Transportadoras Veículos …" at bounding box center [407, 191] width 814 height 382
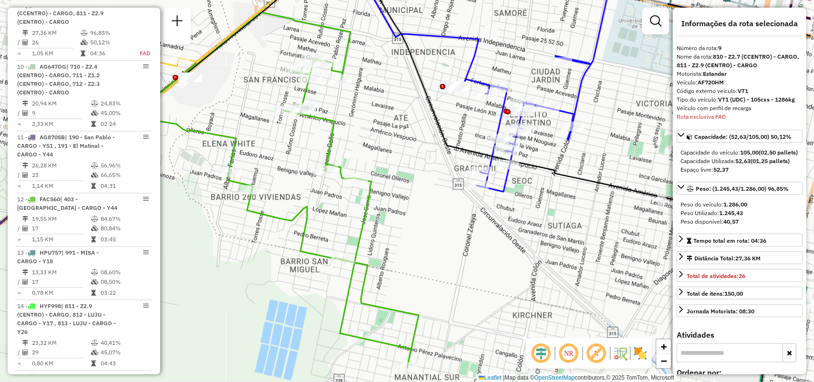
drag, startPoint x: 514, startPoint y: 254, endPoint x: 428, endPoint y: 262, distance: 85.8
click at [428, 262] on div "Janela de atendimento Grade de atendimento Capacidade Transportadoras Veículos …" at bounding box center [407, 191] width 814 height 382
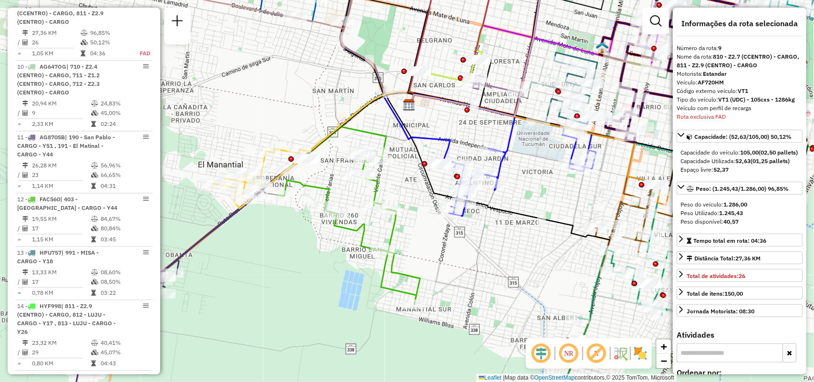
drag, startPoint x: 444, startPoint y: 249, endPoint x: 429, endPoint y: 242, distance: 15.6
click at [432, 244] on div "Janela de atendimento Grade de atendimento Capacidade Transportadoras Veículos …" at bounding box center [407, 191] width 814 height 382
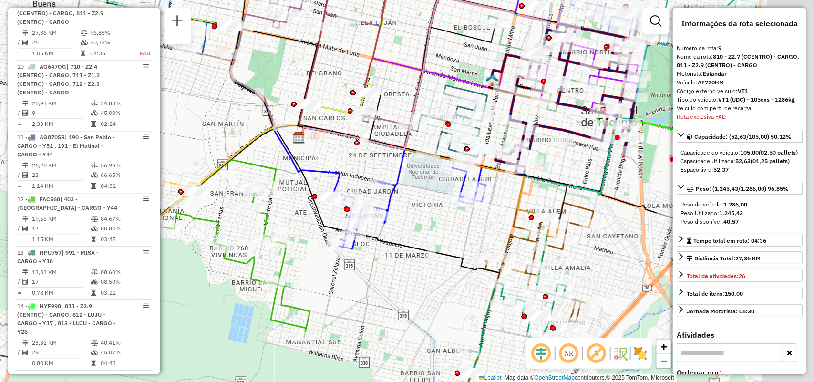
drag, startPoint x: 525, startPoint y: 235, endPoint x: 415, endPoint y: 268, distance: 114.1
click at [415, 269] on div "Janela de atendimento Grade de atendimento Capacidade Transportadoras Veículos …" at bounding box center [407, 191] width 814 height 382
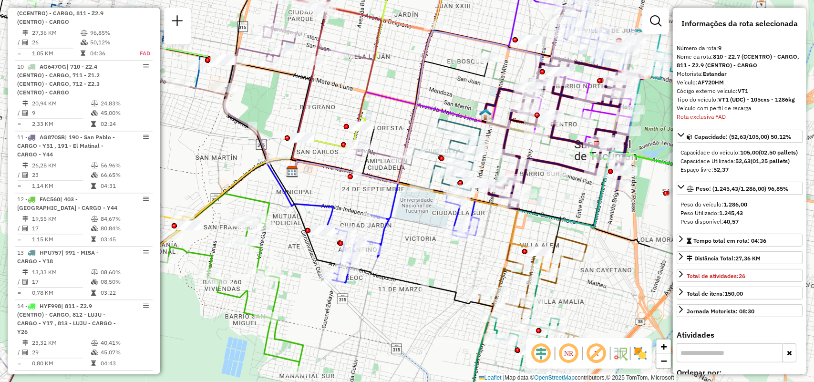
drag, startPoint x: 504, startPoint y: 194, endPoint x: 497, endPoint y: 228, distance: 34.0
click at [497, 228] on div "Janela de atendimento Grade de atendimento Capacidade Transportadoras Veículos …" at bounding box center [407, 191] width 814 height 382
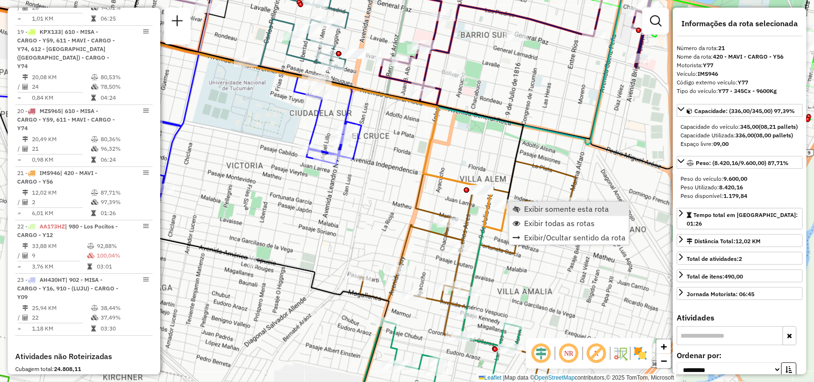
scroll to position [1598, 0]
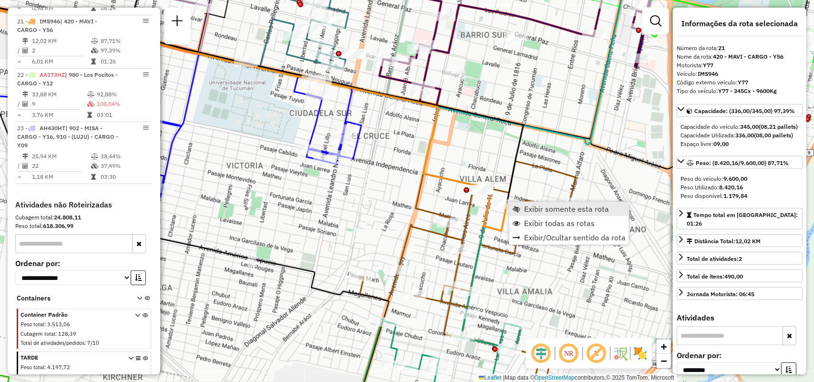
click at [523, 210] on link "Exibir somente esta rota" at bounding box center [569, 209] width 120 height 14
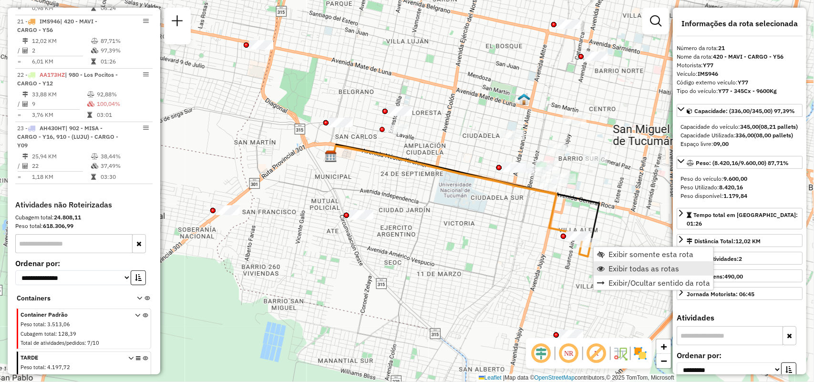
click at [613, 265] on span "Exibir todas as rotas" at bounding box center [644, 269] width 71 height 8
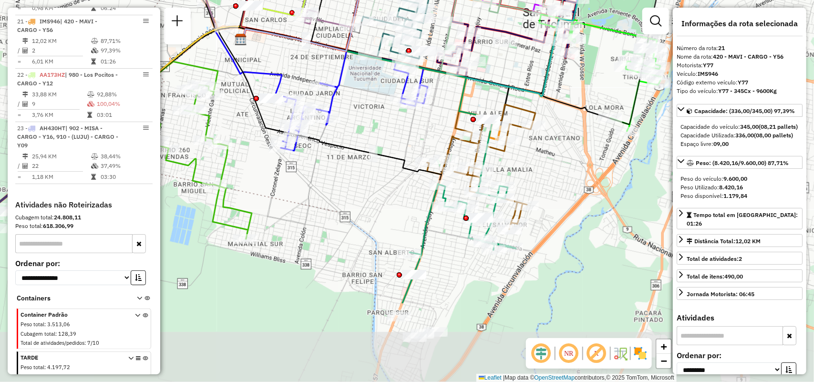
drag, startPoint x: 461, startPoint y: 246, endPoint x: 384, endPoint y: 155, distance: 118.8
click at [384, 155] on icon at bounding box center [330, 151] width 224 height 247
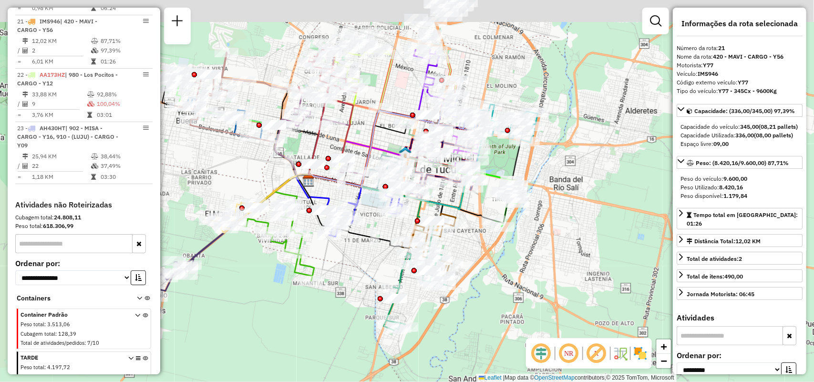
drag, startPoint x: 483, startPoint y: 156, endPoint x: 473, endPoint y: 238, distance: 81.6
click at [456, 250] on div "Rota 5 - Placa AF294AD 0000321962 - JUAREZ LUIS OSVALDO Janela de atendimento G…" at bounding box center [407, 191] width 814 height 382
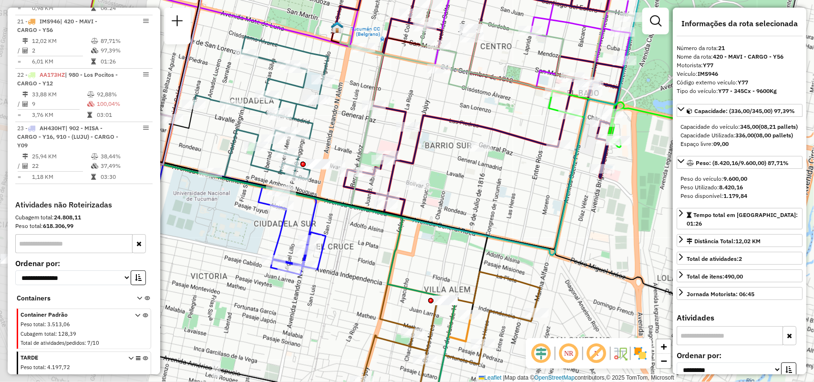
drag, startPoint x: 461, startPoint y: 216, endPoint x: 621, endPoint y: 232, distance: 160.6
click at [621, 232] on div "Rota 5 - Placa AF294AD 0000321962 - JUAREZ LUIS OSVALDO Rota 5 - Placa AF294AD …" at bounding box center [407, 191] width 814 height 382
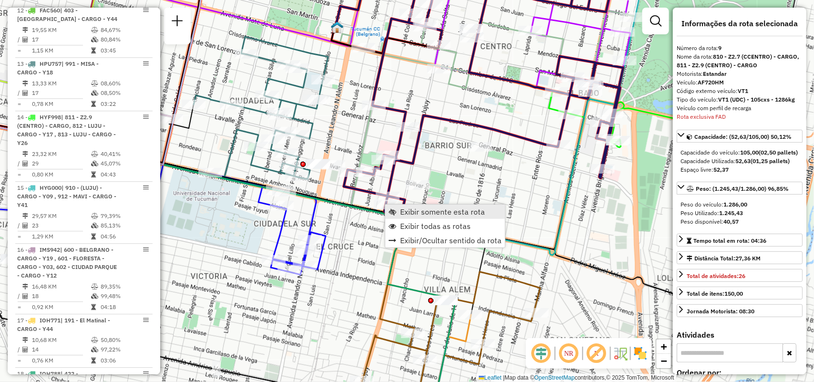
scroll to position [845, 0]
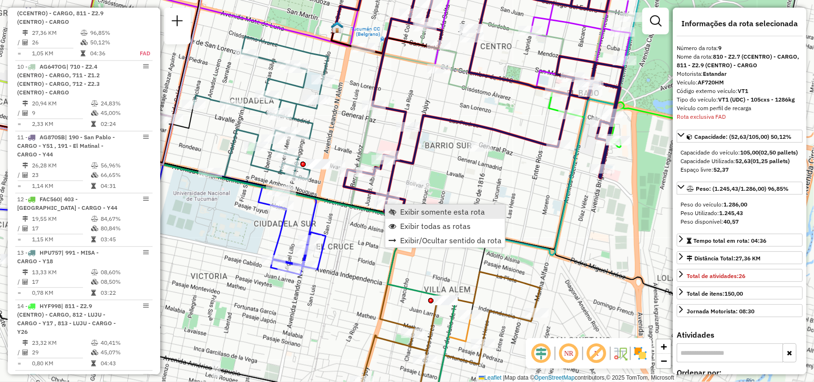
click at [426, 211] on span "Exibir somente esta rota" at bounding box center [442, 212] width 85 height 8
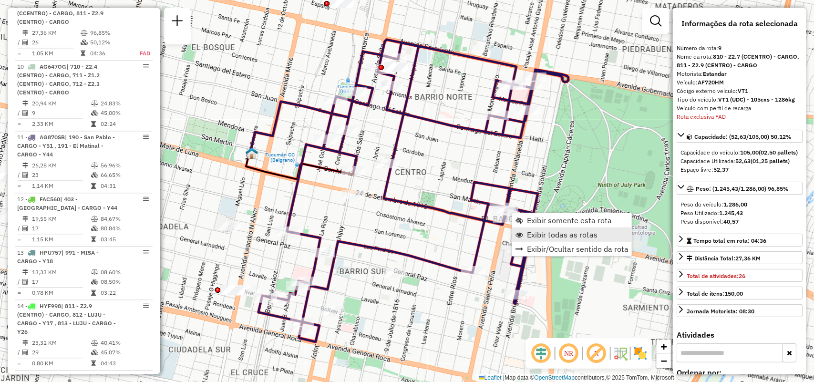
click at [531, 231] on span "Exibir todas as rotas" at bounding box center [562, 235] width 71 height 8
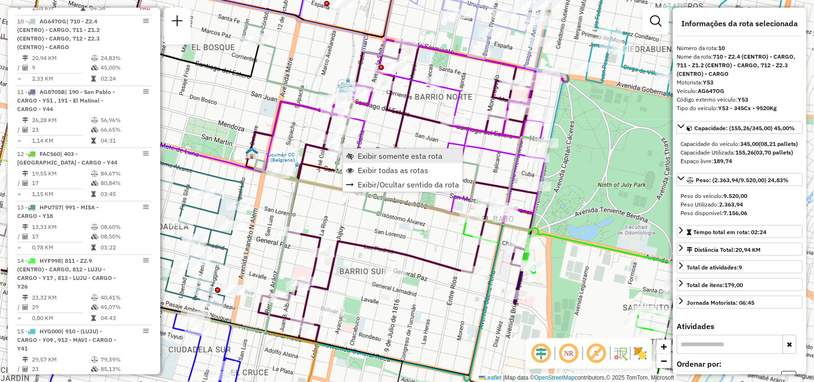
scroll to position [907, 0]
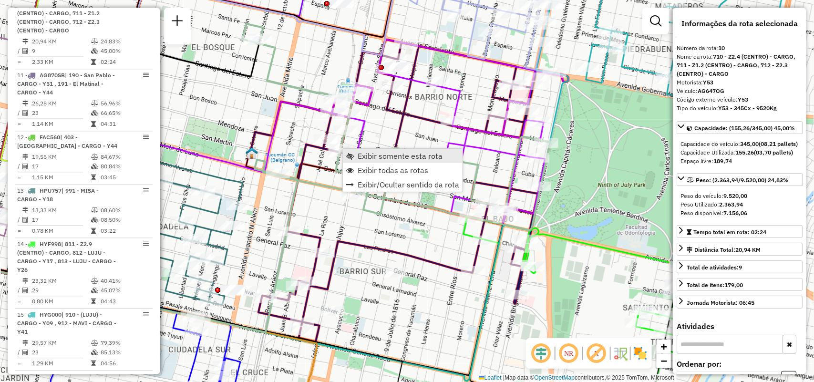
click at [361, 153] on span "Exibir somente esta rota" at bounding box center [400, 156] width 85 height 8
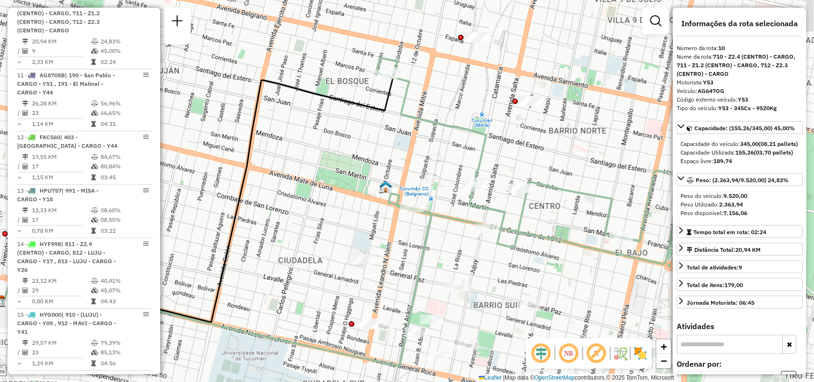
drag, startPoint x: 329, startPoint y: 211, endPoint x: 212, endPoint y: 253, distance: 124.0
click at [212, 253] on div "Janela de atendimento Grade de atendimento Capacidade Transportadoras Veículos …" at bounding box center [407, 191] width 814 height 382
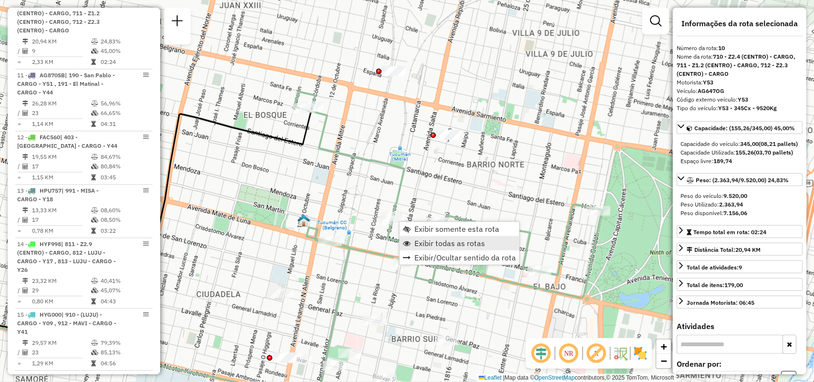
click at [427, 239] on span "Exibir todas as rotas" at bounding box center [450, 243] width 71 height 8
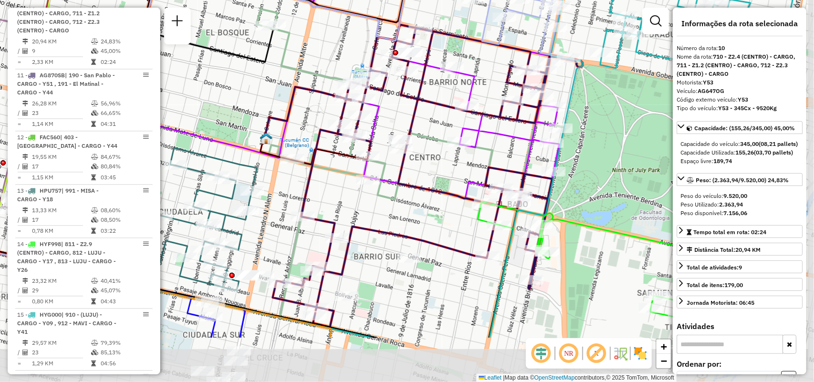
drag, startPoint x: 503, startPoint y: 306, endPoint x: 479, endPoint y: 221, distance: 88.2
click at [466, 222] on div "Janela de atendimento Grade de atendimento Capacidade Transportadoras Veículos …" at bounding box center [407, 191] width 814 height 382
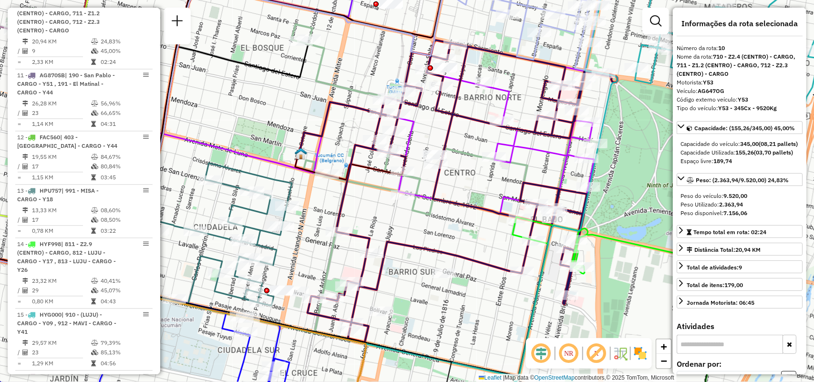
drag, startPoint x: 440, startPoint y: 151, endPoint x: 478, endPoint y: 170, distance: 42.2
click at [478, 170] on div "Janela de atendimento Grade de atendimento Capacidade Transportadoras Veículos …" at bounding box center [407, 191] width 814 height 382
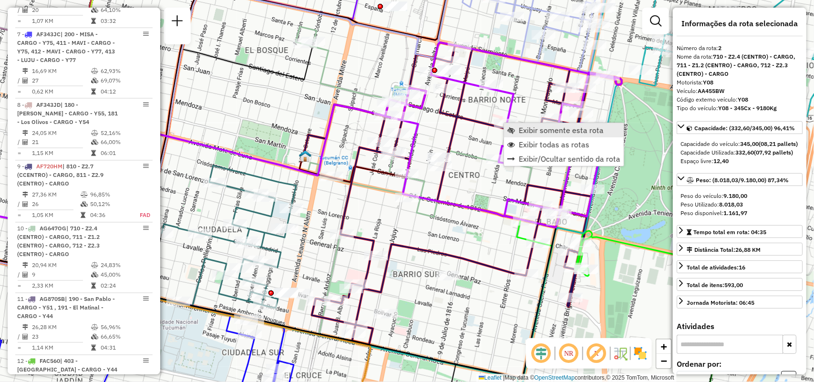
scroll to position [410, 0]
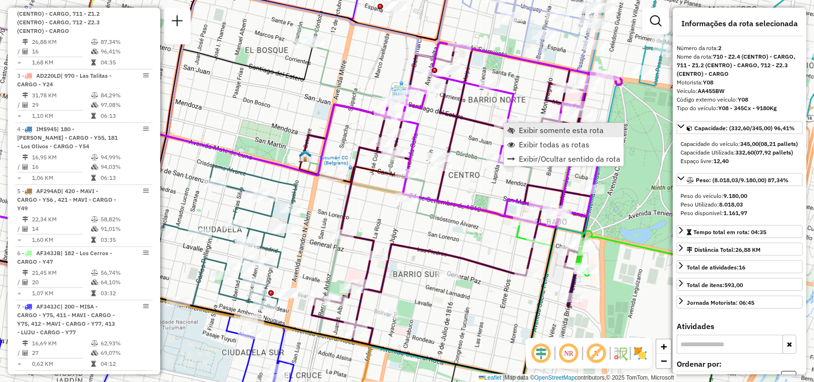
click at [511, 134] on span "Exibir somente esta rota" at bounding box center [512, 130] width 8 height 8
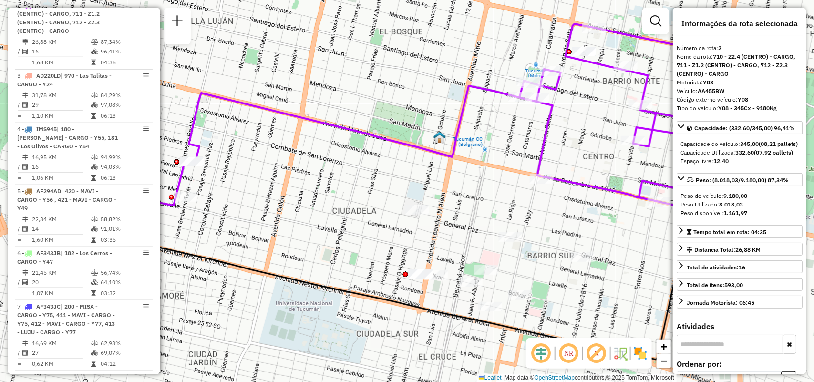
drag, startPoint x: 515, startPoint y: 173, endPoint x: 369, endPoint y: 200, distance: 148.9
click at [370, 200] on div "Janela de atendimento Grade de atendimento Capacidade Transportadoras Veículos …" at bounding box center [407, 191] width 814 height 382
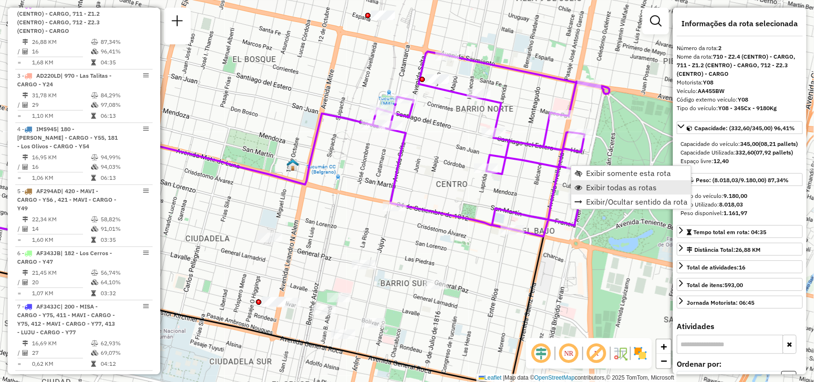
click at [597, 188] on span "Exibir todas as rotas" at bounding box center [621, 188] width 71 height 8
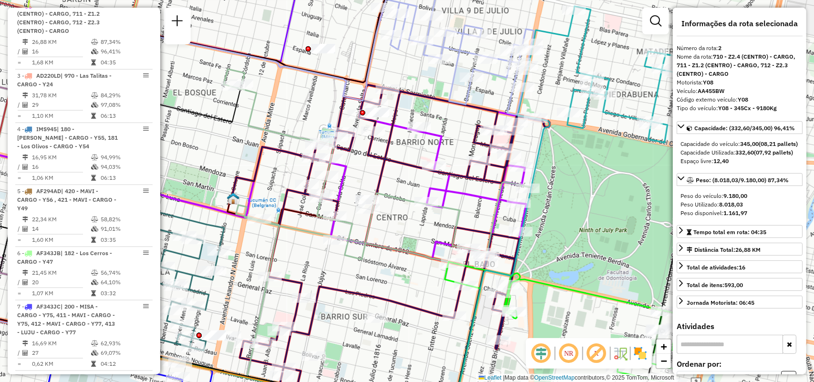
drag, startPoint x: 444, startPoint y: 263, endPoint x: 390, endPoint y: 297, distance: 63.8
click at [390, 297] on icon at bounding box center [395, 236] width 310 height 302
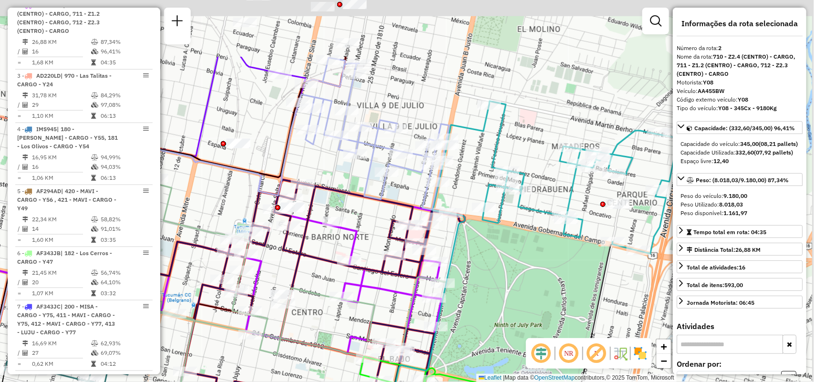
drag, startPoint x: 411, startPoint y: 207, endPoint x: 326, endPoint y: 303, distance: 128.0
click at [326, 303] on div "Janela de atendimento Grade de atendimento Capacidade Transportadoras Veículos …" at bounding box center [407, 191] width 814 height 382
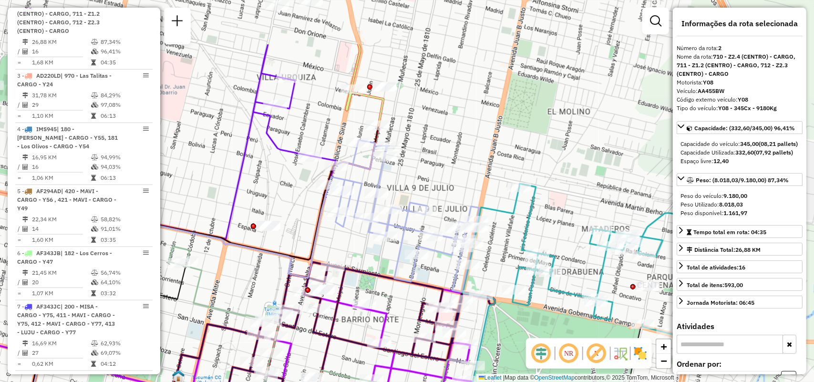
drag, startPoint x: 556, startPoint y: 114, endPoint x: 586, endPoint y: 197, distance: 87.8
click at [586, 197] on div "Janela de atendimento Grade de atendimento Capacidade Transportadoras Veículos …" at bounding box center [407, 191] width 814 height 382
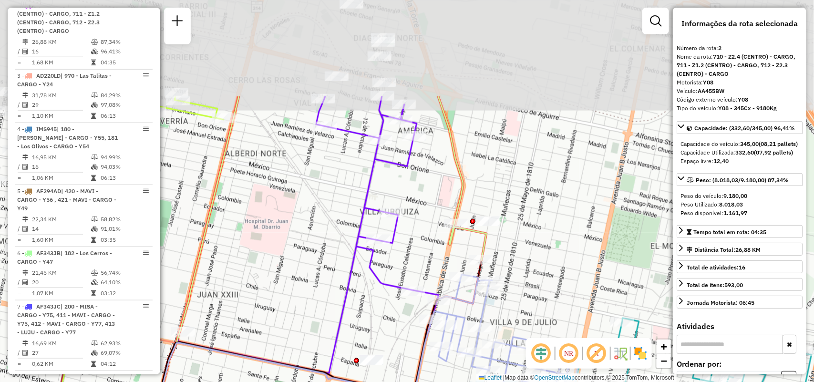
drag, startPoint x: 433, startPoint y: 161, endPoint x: 551, endPoint y: 301, distance: 182.8
click at [551, 301] on div "Janela de atendimento Grade de atendimento Capacidade Transportadoras Veículos …" at bounding box center [407, 191] width 814 height 382
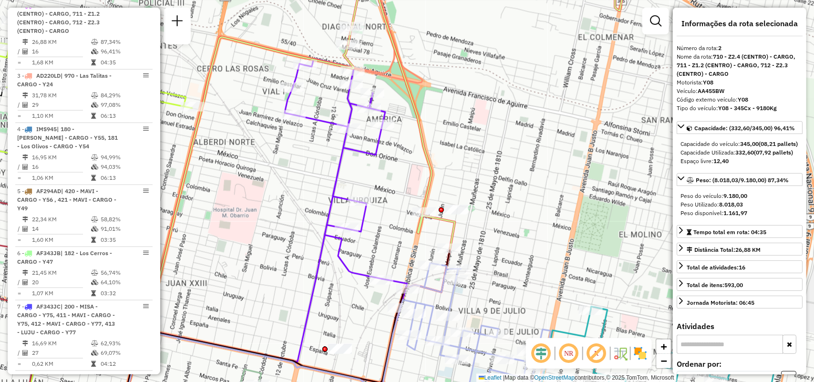
drag, startPoint x: 580, startPoint y: 198, endPoint x: 530, endPoint y: 175, distance: 55.3
click at [530, 175] on div "Janela de atendimento Grade de atendimento Capacidade Transportadoras Veículos …" at bounding box center [407, 191] width 814 height 382
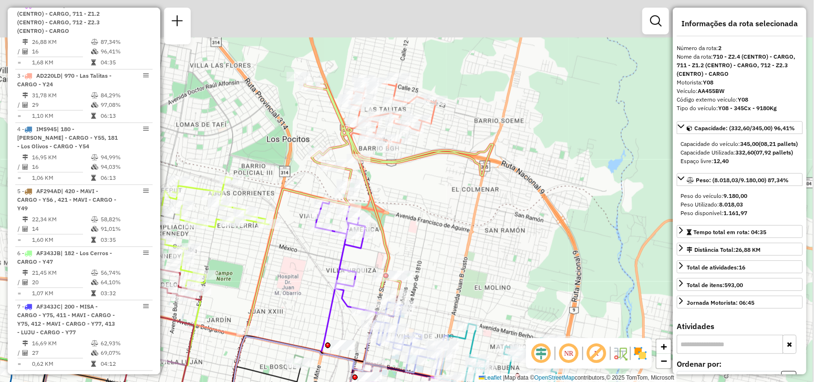
drag, startPoint x: 442, startPoint y: 142, endPoint x: 407, endPoint y: 215, distance: 81.1
click at [435, 246] on div "Janela de atendimento Grade de atendimento Capacidade Transportadoras Veículos …" at bounding box center [407, 191] width 814 height 382
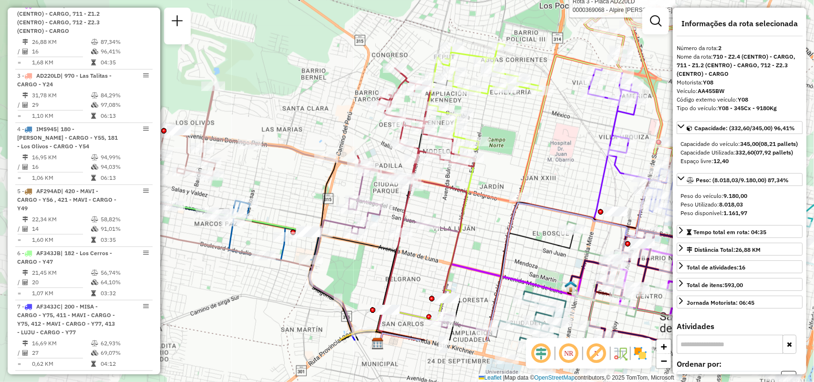
drag, startPoint x: 322, startPoint y: 281, endPoint x: 470, endPoint y: 202, distance: 167.5
click at [470, 202] on icon at bounding box center [416, 183] width 117 height 231
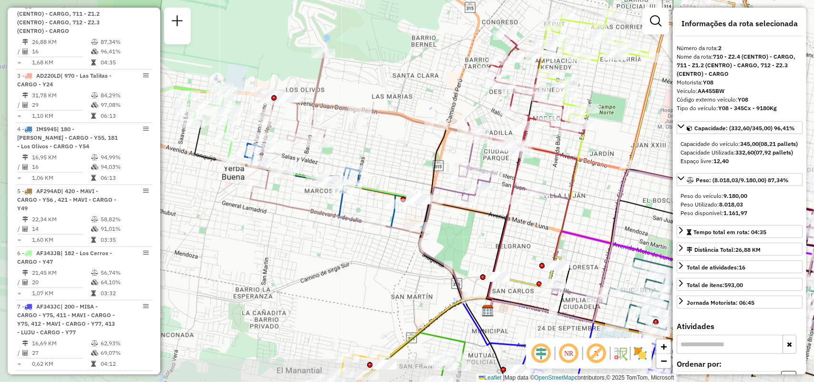
drag, startPoint x: 456, startPoint y: 216, endPoint x: 581, endPoint y: 177, distance: 131.4
click at [581, 177] on div "Rota 3 - Placa AD220LD 0000369068 - Alpire Lorena Ramona Janela de atendimento …" at bounding box center [407, 191] width 814 height 382
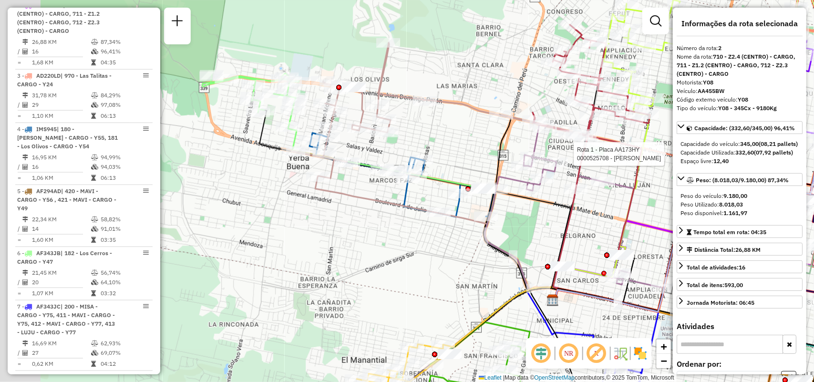
drag, startPoint x: 357, startPoint y: 301, endPoint x: 433, endPoint y: 228, distance: 105.3
click at [449, 280] on div "Rota 3 - Placa AD220LD 0000369068 - Alpire Lorena Ramona Rota 1 - Placa AA173HY…" at bounding box center [407, 191] width 814 height 382
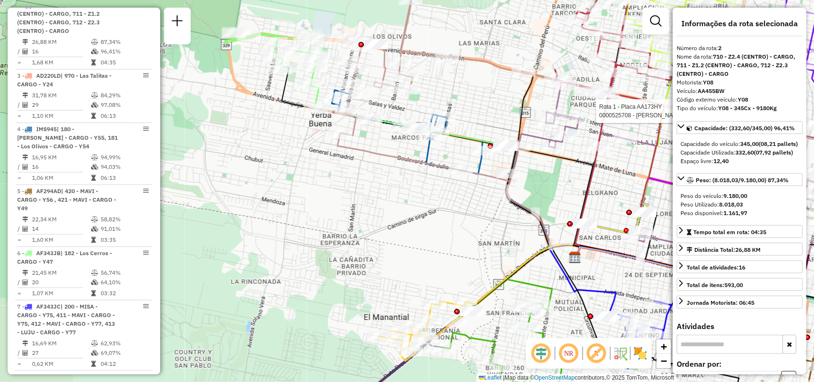
drag, startPoint x: 526, startPoint y: 285, endPoint x: 404, endPoint y: 243, distance: 128.5
click at [404, 243] on div "Rota 3 - Placa AD220LD 0000369068 - Alpire Lorena Ramona Rota 1 - Placa AA173HY…" at bounding box center [407, 191] width 814 height 382
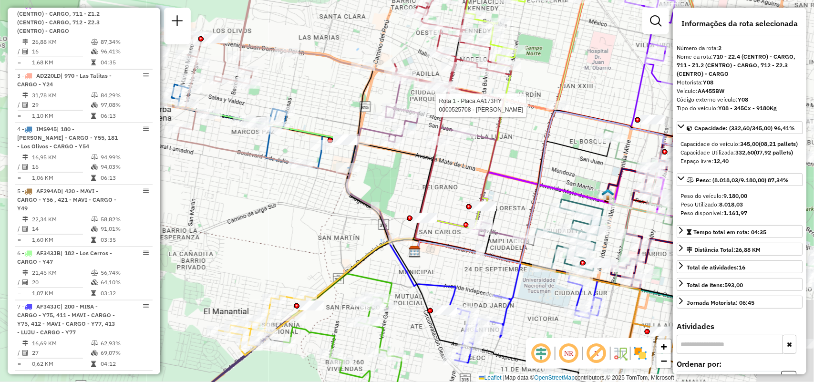
drag, startPoint x: 418, startPoint y: 238, endPoint x: 307, endPoint y: 253, distance: 112.5
click at [307, 253] on div "Rota 3 - Placa AD220LD 0000369068 - Alpire Lorena Ramona Rota 1 - Placa AA173HY…" at bounding box center [407, 191] width 814 height 382
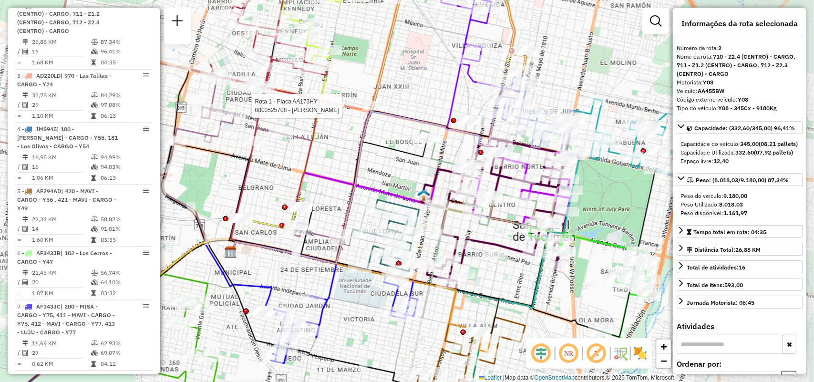
drag, startPoint x: 491, startPoint y: 266, endPoint x: 311, endPoint y: 266, distance: 180.8
click at [311, 266] on div "Rota 3 - Placa AD220LD 0000369068 - Alpire Lorena Ramona Rota 1 - Placa AA173HY…" at bounding box center [407, 191] width 814 height 382
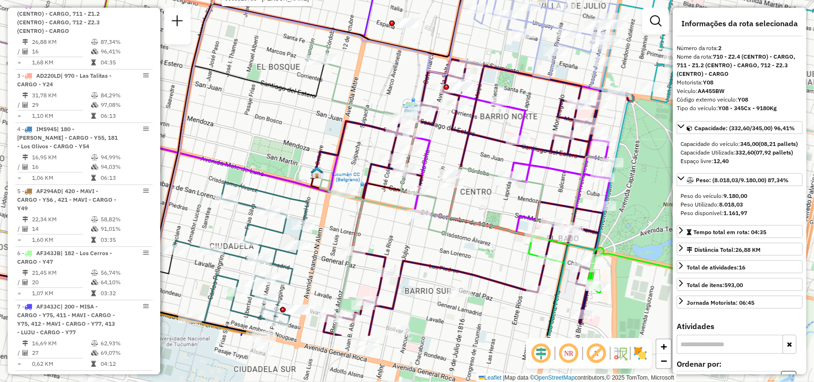
drag, startPoint x: 507, startPoint y: 252, endPoint x: 452, endPoint y: 129, distance: 134.9
click at [452, 129] on icon at bounding box center [462, 146] width 308 height 207
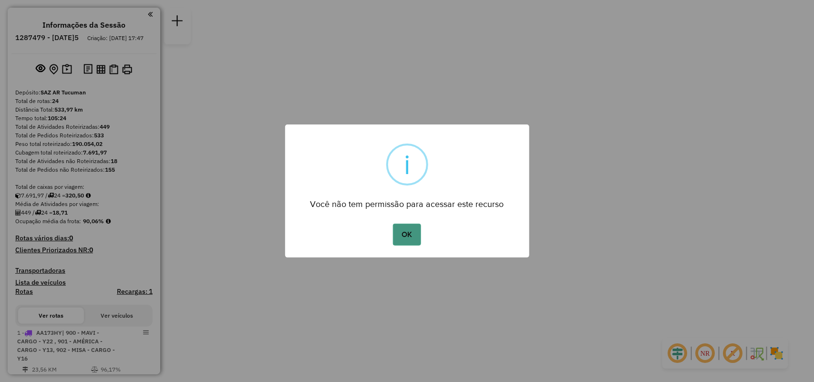
click at [402, 239] on button "OK" at bounding box center [407, 235] width 28 height 22
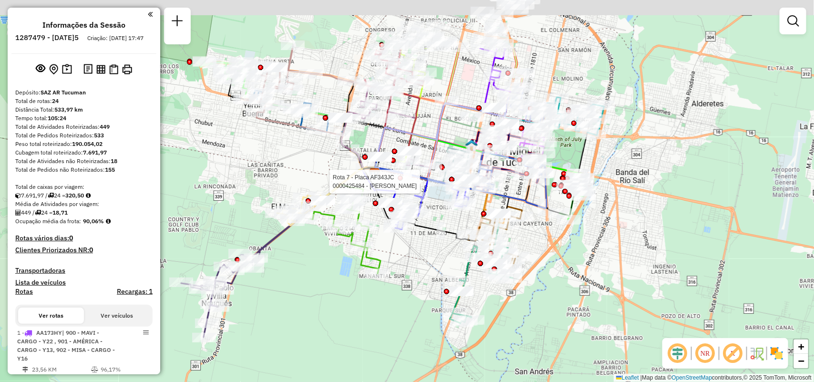
drag, startPoint x: 433, startPoint y: 165, endPoint x: 433, endPoint y: 191, distance: 26.7
click at [433, 187] on div at bounding box center [440, 182] width 24 height 10
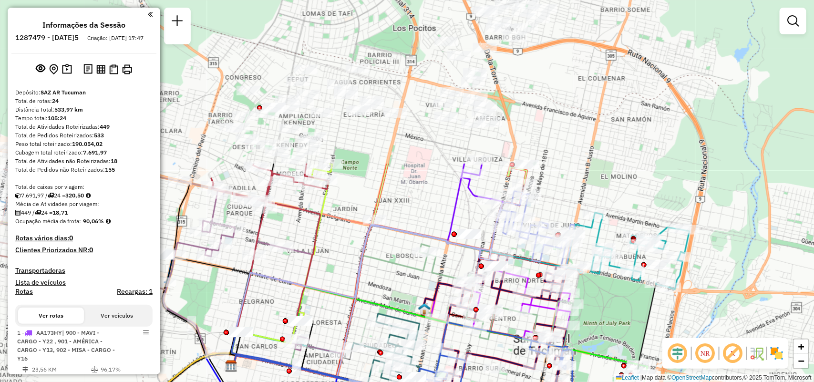
drag, startPoint x: 425, startPoint y: 97, endPoint x: 235, endPoint y: 274, distance: 259.9
click at [236, 280] on icon at bounding box center [405, 261] width 339 height 141
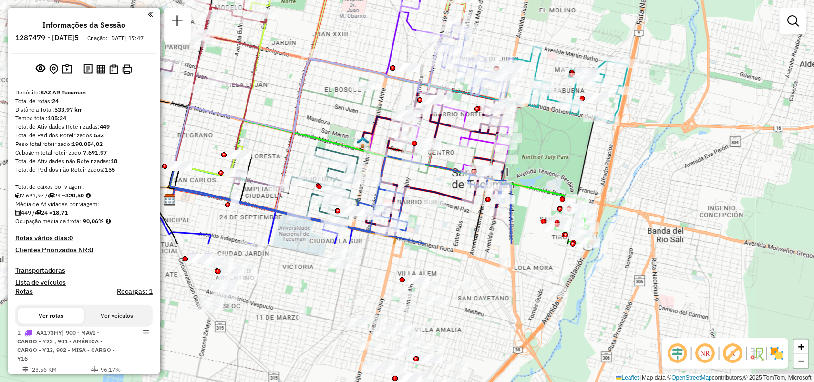
drag, startPoint x: 521, startPoint y: 282, endPoint x: 479, endPoint y: 161, distance: 128.1
click at [484, 160] on icon at bounding box center [370, 144] width 282 height 133
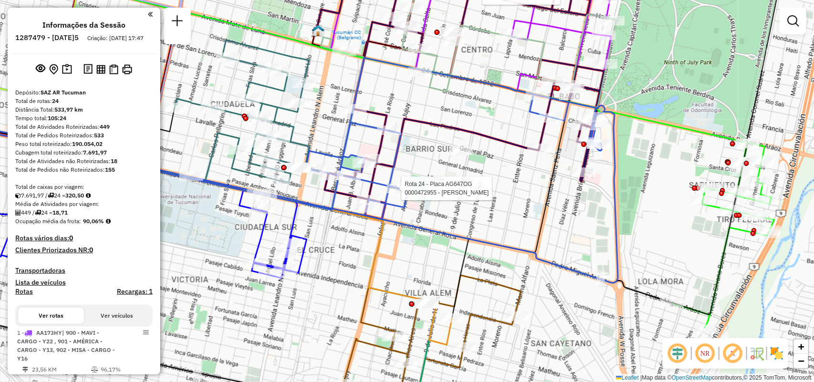
select select "**********"
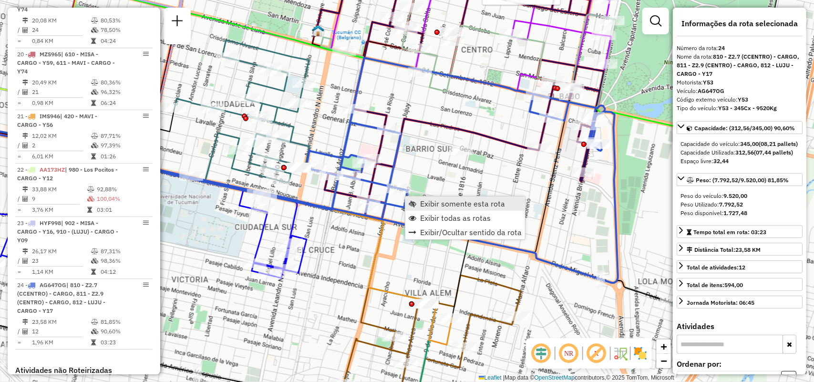
scroll to position [1754, 0]
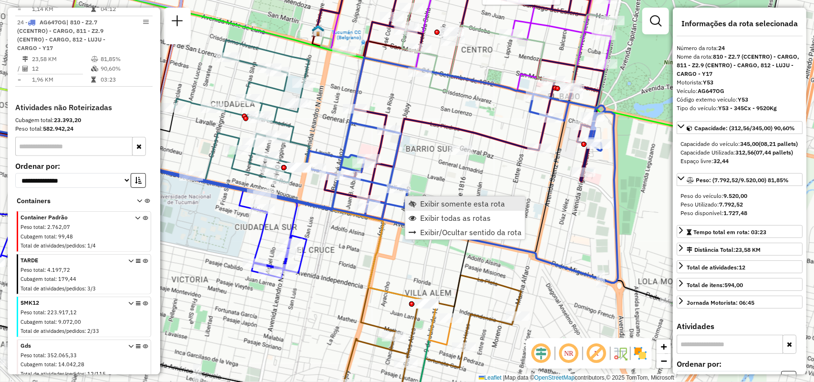
click at [435, 202] on span "Exibir somente esta rota" at bounding box center [462, 204] width 85 height 8
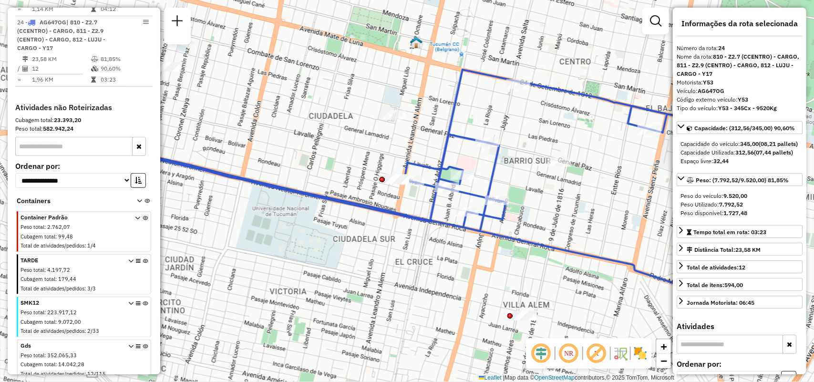
drag, startPoint x: 517, startPoint y: 222, endPoint x: 502, endPoint y: 203, distance: 24.1
click at [484, 211] on icon at bounding box center [373, 182] width 685 height 225
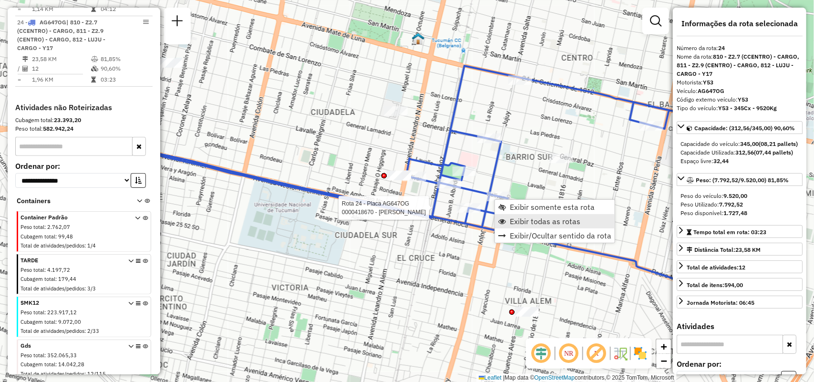
click at [515, 218] on span "Exibir todas as rotas" at bounding box center [545, 222] width 71 height 8
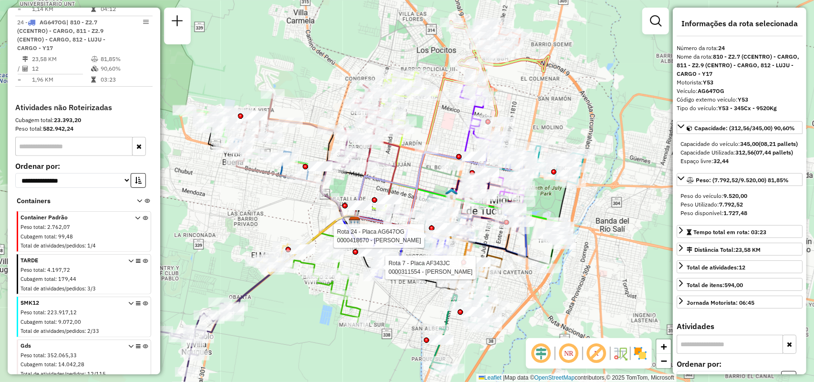
drag, startPoint x: 470, startPoint y: 80, endPoint x: 492, endPoint y: 78, distance: 22.1
click at [492, 78] on icon at bounding box center [500, 76] width 99 height 110
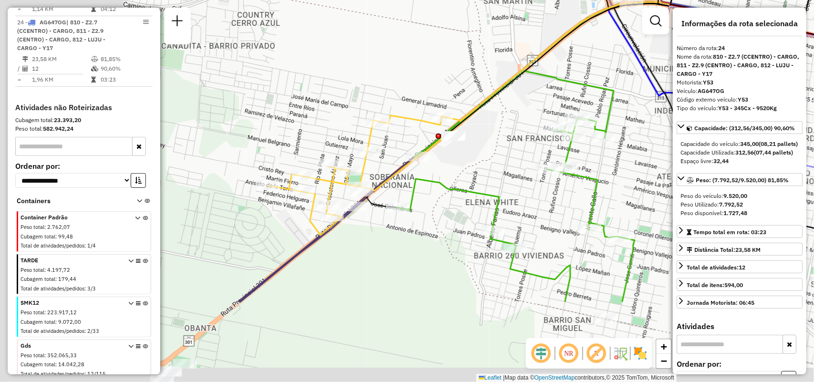
drag, startPoint x: 444, startPoint y: 92, endPoint x: 495, endPoint y: 55, distance: 62.9
click at [502, 46] on div "Rota 24 - Placa AG647OG 0000418670 - [PERSON_NAME] [PERSON_NAME] 7 - Placa AF34…" at bounding box center [407, 191] width 814 height 382
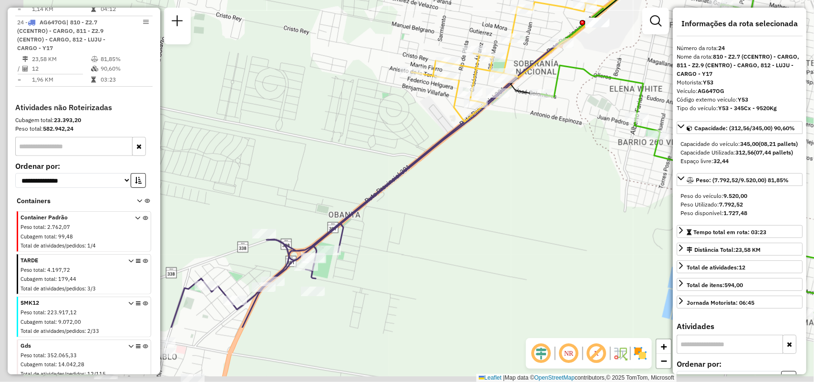
drag, startPoint x: 311, startPoint y: 220, endPoint x: 455, endPoint y: 86, distance: 196.4
click at [469, 63] on div "Rota 24 - Placa AG647OG 0000418670 - [PERSON_NAME] [PERSON_NAME] 7 - Placa AF34…" at bounding box center [407, 191] width 814 height 382
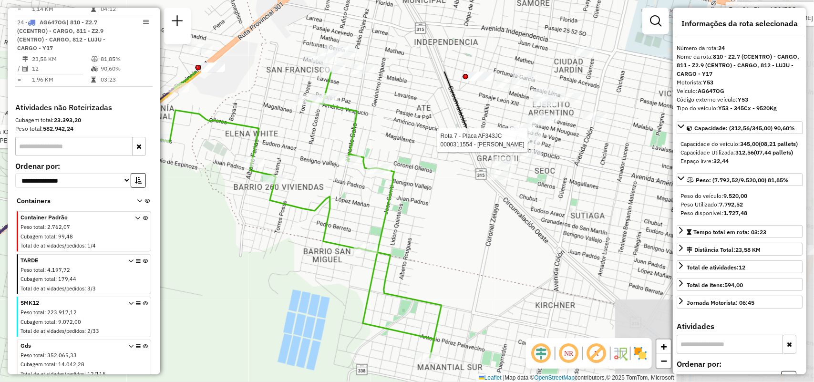
drag, startPoint x: 515, startPoint y: 170, endPoint x: 94, endPoint y: 279, distance: 435.0
click at [90, 279] on hb-router-mapa "Informações da Sessão 1287479 - [DATE]5 Criação: [DATE] 17:47 Depósito: SAZ AR …" at bounding box center [407, 191] width 814 height 382
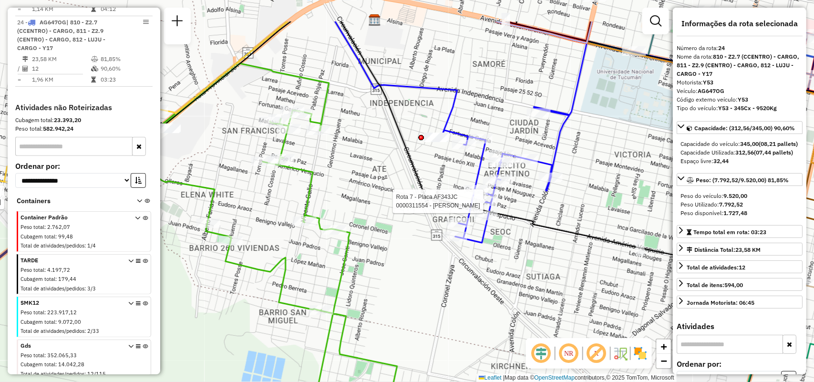
drag, startPoint x: 359, startPoint y: 219, endPoint x: 236, endPoint y: 373, distance: 196.5
click at [232, 372] on div "Rota 24 - Placa AG647OG 0000418670 - [PERSON_NAME] [PERSON_NAME] 7 - Placa AF34…" at bounding box center [407, 191] width 814 height 382
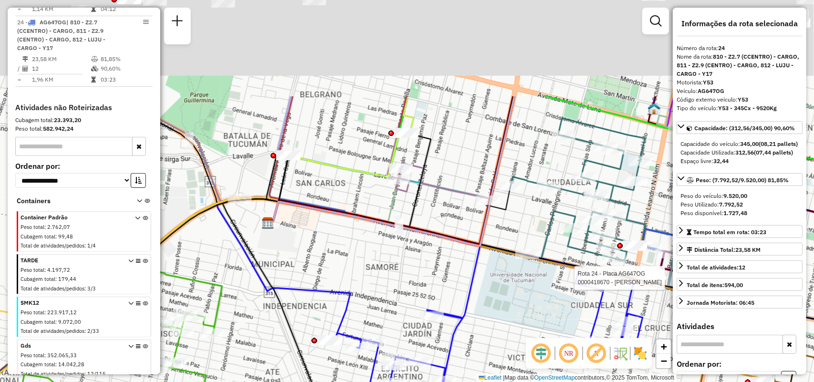
drag, startPoint x: 475, startPoint y: 196, endPoint x: 514, endPoint y: 334, distance: 143.6
click at [514, 334] on div "Rota 24 - Placa AG647OG 0000418670 - [PERSON_NAME] [PERSON_NAME] 7 - Placa AF34…" at bounding box center [407, 191] width 814 height 382
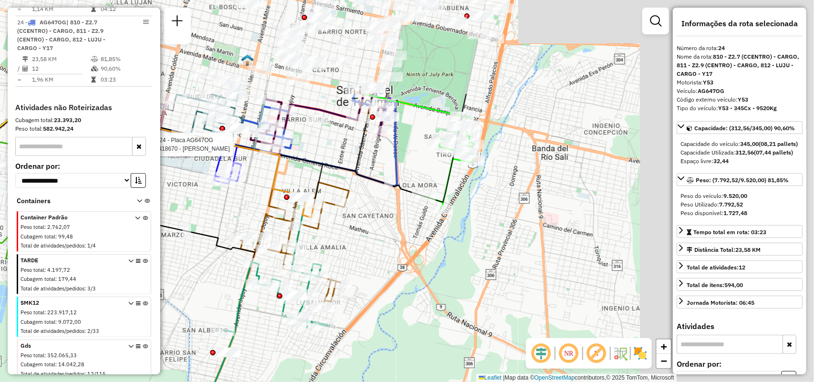
drag, startPoint x: 492, startPoint y: 136, endPoint x: 269, endPoint y: 292, distance: 272.4
click at [270, 297] on div "Rota 24 - Placa AG647OG 0000418670 - [PERSON_NAME] [PERSON_NAME] 7 - Placa AF34…" at bounding box center [407, 191] width 814 height 382
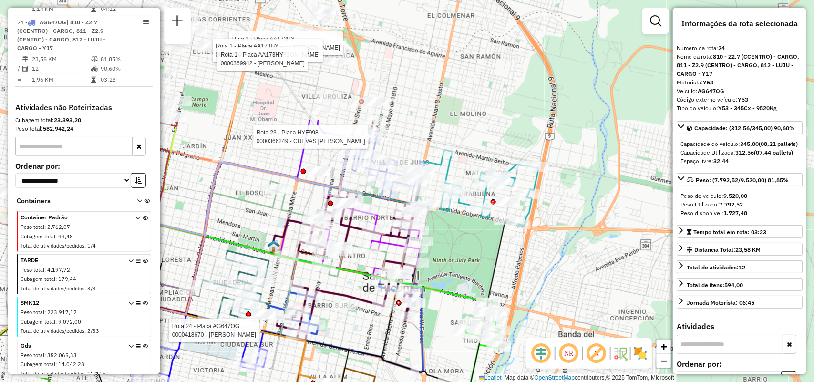
drag, startPoint x: 358, startPoint y: 253, endPoint x: 359, endPoint y: 316, distance: 63.0
click at [359, 316] on div "Rota 24 - Placa AG647OG 0000418670 - [PERSON_NAME] [PERSON_NAME] 7 - Placa AF34…" at bounding box center [407, 191] width 814 height 382
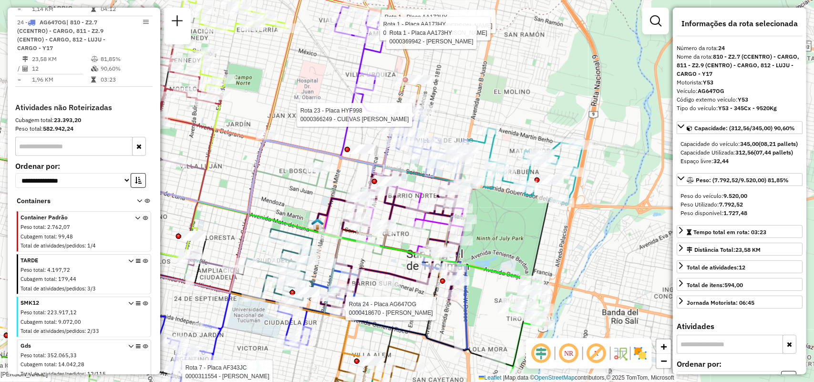
click at [519, 93] on div "Rota 24 - Placa AG647OG 0000418670 - [PERSON_NAME] [PERSON_NAME] 7 - Placa AF34…" at bounding box center [407, 191] width 814 height 382
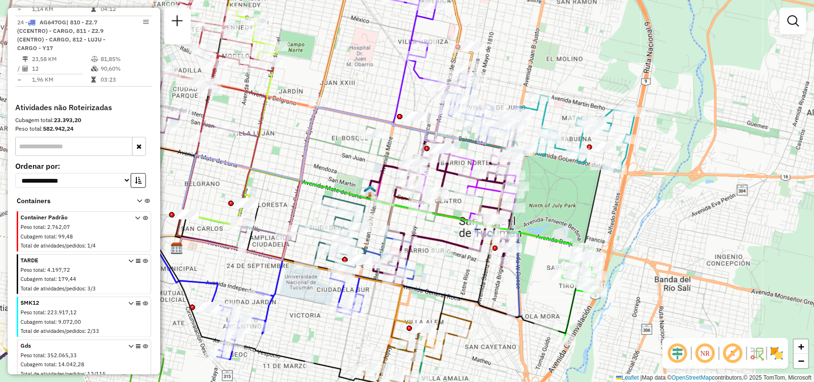
drag, startPoint x: 330, startPoint y: 179, endPoint x: 381, endPoint y: 146, distance: 60.7
click at [381, 146] on icon at bounding box center [378, 192] width 282 height 133
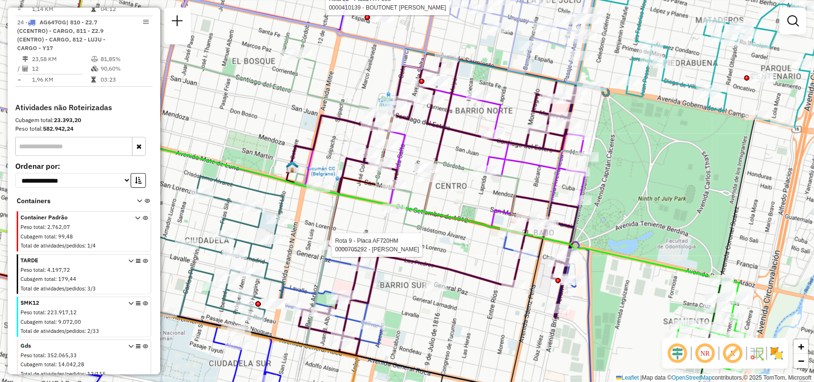
select select "**********"
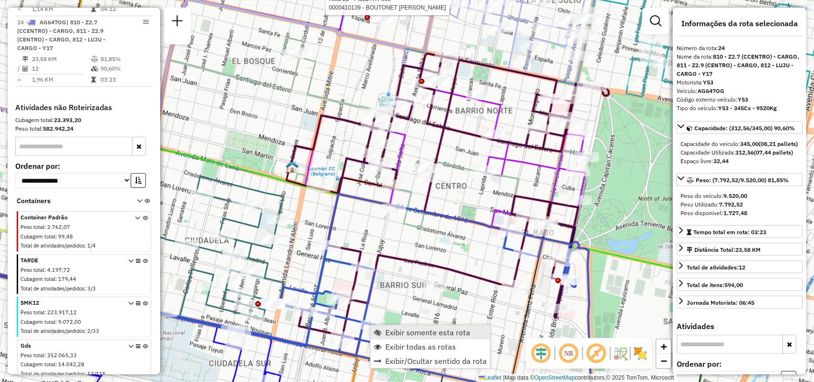
click at [397, 332] on span "Exibir somente esta rota" at bounding box center [427, 333] width 85 height 8
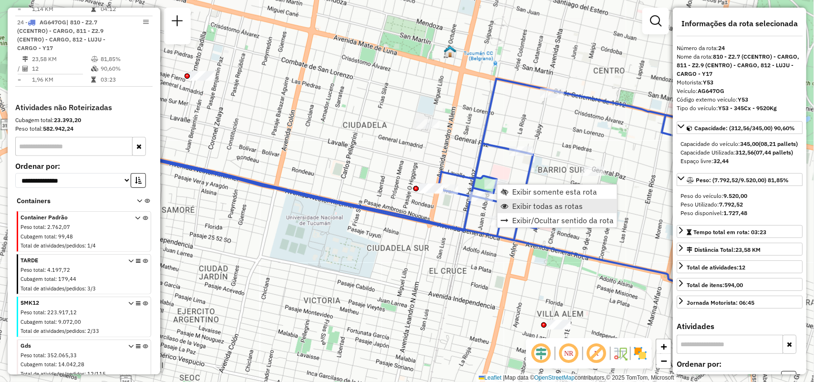
click at [527, 203] on span "Exibir todas as rotas" at bounding box center [547, 206] width 71 height 8
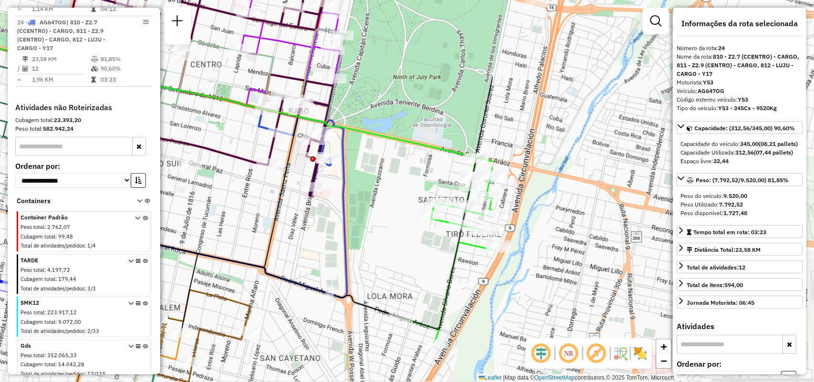
drag, startPoint x: 570, startPoint y: 147, endPoint x: 167, endPoint y: 166, distance: 403.5
click at [167, 166] on div "Janela de atendimento Grade de atendimento Capacidade Transportadoras Veículos …" at bounding box center [407, 191] width 814 height 382
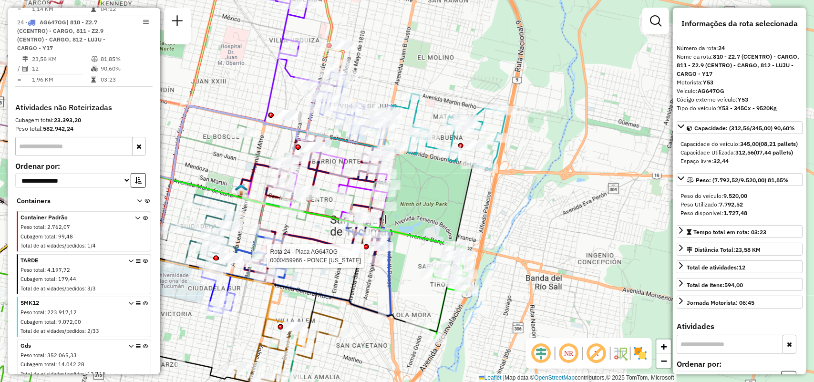
drag, startPoint x: 404, startPoint y: 296, endPoint x: 352, endPoint y: 241, distance: 76.2
click at [416, 302] on div "Rota 24 - Placa AG647OG 0000459966 - PONCE VIRGINIA Janela de atendimento Grade…" at bounding box center [407, 191] width 814 height 382
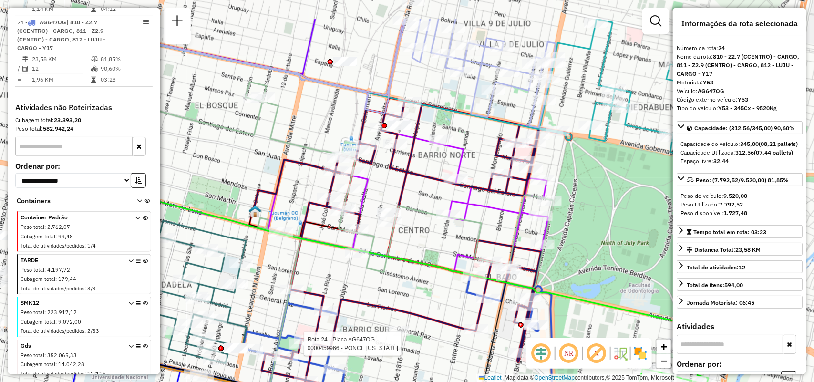
drag, startPoint x: 309, startPoint y: 269, endPoint x: 415, endPoint y: 326, distance: 120.8
click at [415, 326] on div "Rota 24 - Placa AG647OG 0000459966 - PONCE VIRGINIA Janela de atendimento Grade…" at bounding box center [407, 191] width 814 height 382
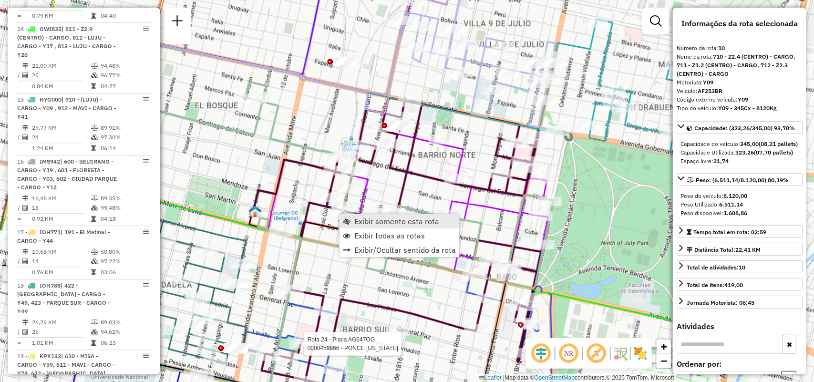
scroll to position [895, 0]
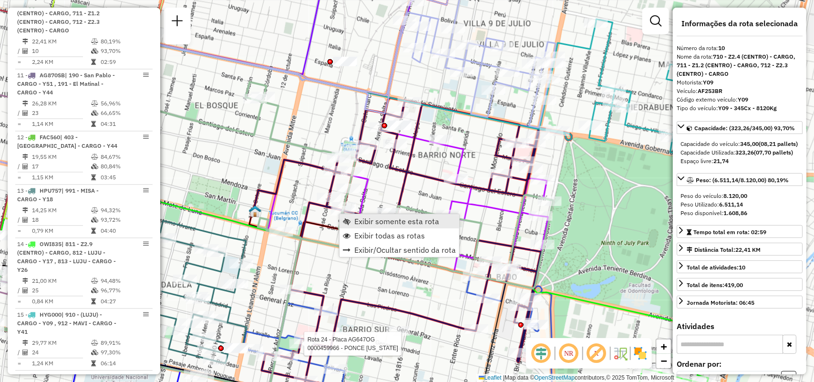
click at [365, 215] on link "Exibir somente esta rota" at bounding box center [400, 221] width 120 height 14
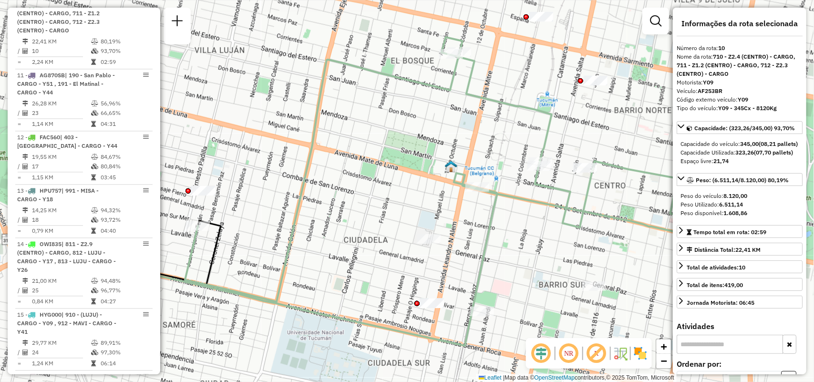
drag, startPoint x: 363, startPoint y: 204, endPoint x: 274, endPoint y: 204, distance: 88.7
click at [274, 204] on icon at bounding box center [467, 169] width 564 height 265
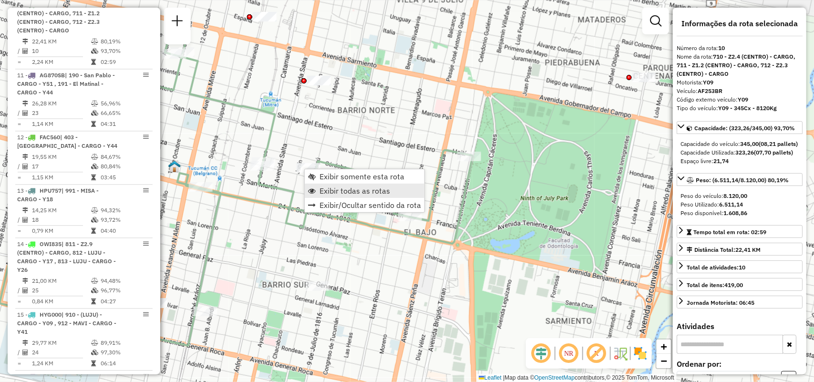
click at [337, 190] on span "Exibir todas as rotas" at bounding box center [355, 191] width 71 height 8
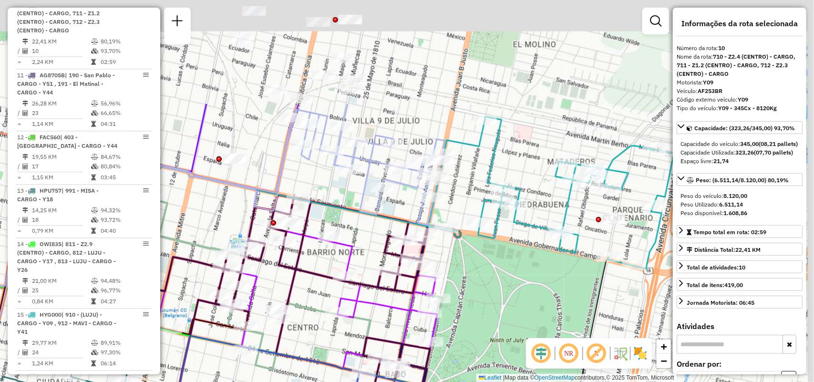
drag, startPoint x: 481, startPoint y: 230, endPoint x: 459, endPoint y: 377, distance: 148.5
click at [458, 377] on div "Janela de atendimento Grade de atendimento Capacidade Transportadoras Veículos …" at bounding box center [407, 191] width 814 height 382
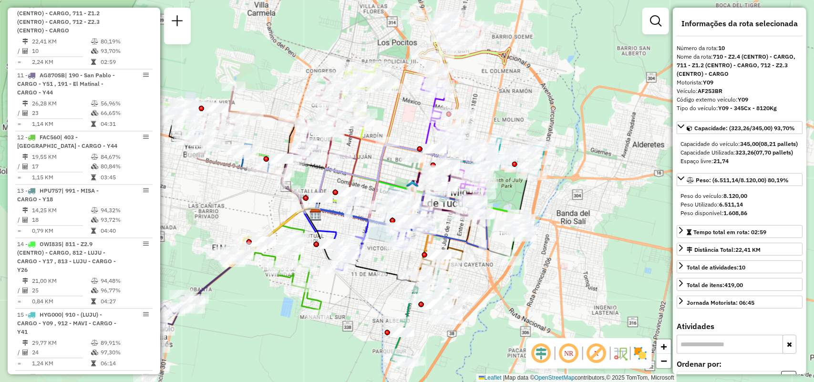
click at [512, 108] on div "Janela de atendimento Grade de atendimento Capacidade Transportadoras Veículos …" at bounding box center [407, 191] width 814 height 382
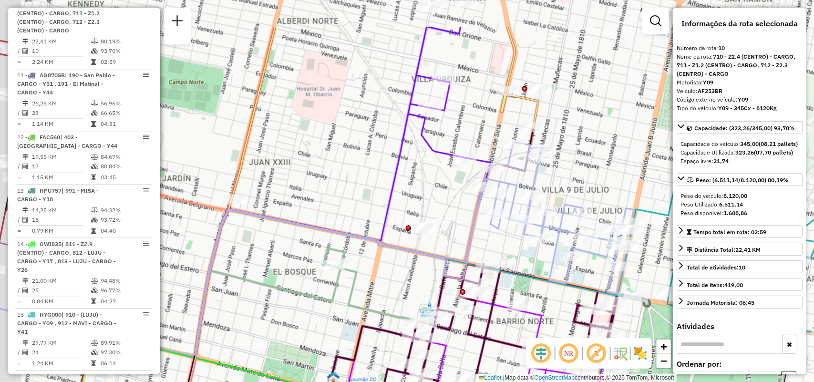
drag, startPoint x: 539, startPoint y: 179, endPoint x: 609, endPoint y: 268, distance: 112.7
click at [609, 268] on icon at bounding box center [313, 249] width 641 height 214
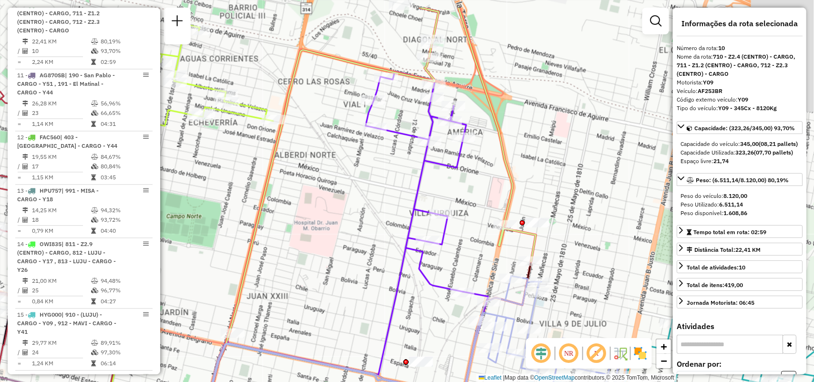
drag, startPoint x: 387, startPoint y: 194, endPoint x: 294, endPoint y: 241, distance: 104.5
click at [294, 241] on div "Janela de atendimento Grade de atendimento Capacidade Transportadoras Veículos …" at bounding box center [407, 191] width 814 height 382
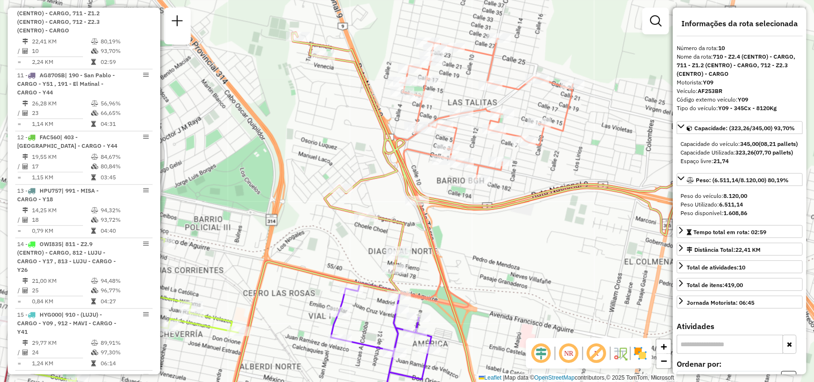
drag, startPoint x: 526, startPoint y: 334, endPoint x: 529, endPoint y: 320, distance: 14.6
click at [528, 344] on hb-router-mapa "Informações da Sessão 1287479 - 03/10/2025 Criação: 02/10/2025 17:47 Depósito: …" at bounding box center [407, 191] width 814 height 382
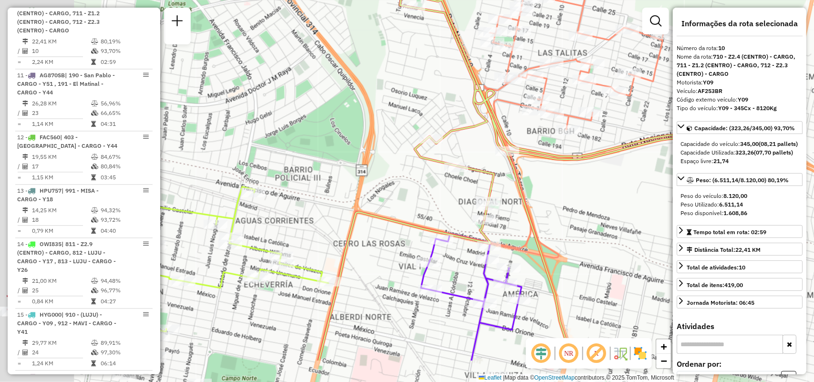
drag, startPoint x: 574, startPoint y: 206, endPoint x: 636, endPoint y: 117, distance: 108.6
click at [634, 125] on div "Janela de atendimento Grade de atendimento Capacidade Transportadoras Veículos …" at bounding box center [407, 191] width 814 height 382
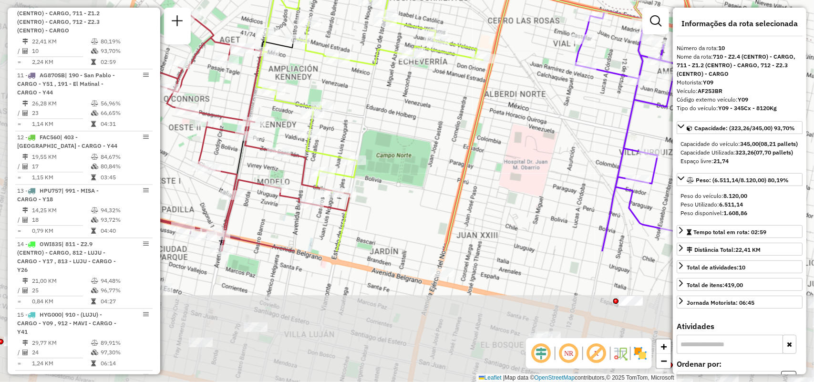
drag, startPoint x: 318, startPoint y: 154, endPoint x: 406, endPoint y: 30, distance: 152.5
click at [406, 30] on icon at bounding box center [370, 108] width 227 height 288
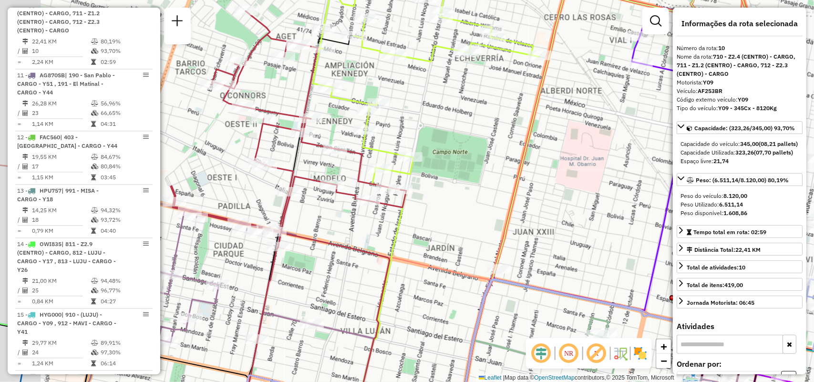
drag, startPoint x: 300, startPoint y: 207, endPoint x: 449, endPoint y: 181, distance: 151.9
click at [448, 192] on div "Janela de atendimento Grade de atendimento Capacidade Transportadoras Veículos …" at bounding box center [407, 191] width 814 height 382
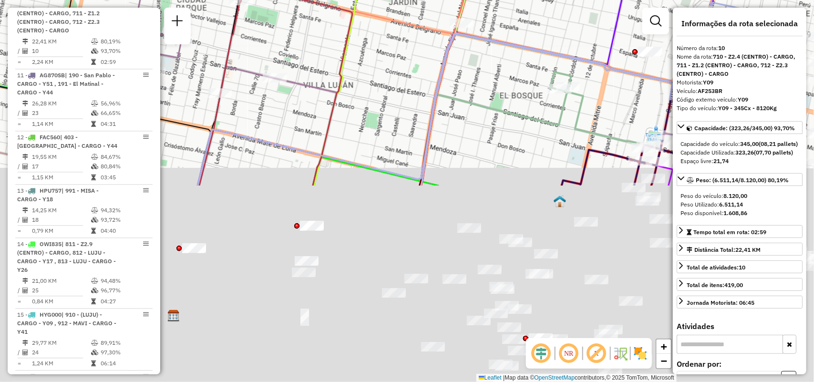
drag, startPoint x: 578, startPoint y: 255, endPoint x: 418, endPoint y: 8, distance: 294.2
click at [418, 10] on div "Rota 20 - Placa MZS965 0000445883 - MOTOK ANTONIO Janela de atendimento Grade d…" at bounding box center [407, 191] width 814 height 382
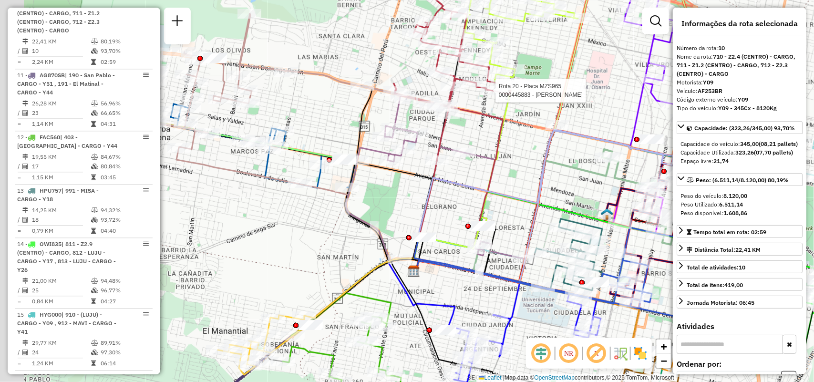
drag, startPoint x: 404, startPoint y: 223, endPoint x: 550, endPoint y: 251, distance: 148.7
click at [550, 251] on icon at bounding box center [568, 255] width 67 height 72
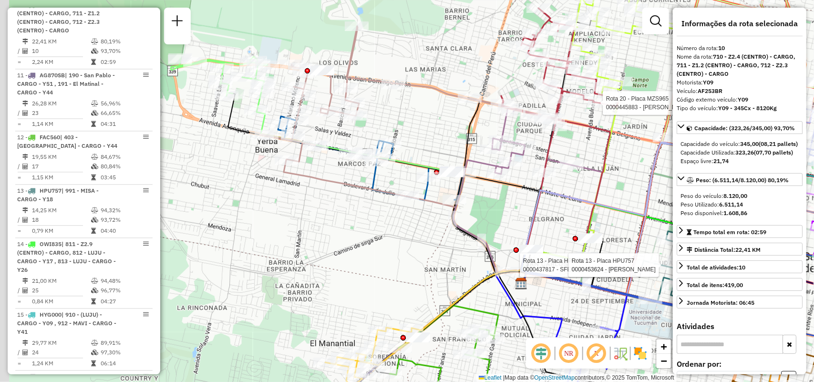
drag, startPoint x: 243, startPoint y: 232, endPoint x: 348, endPoint y: 242, distance: 105.4
click at [348, 242] on div "Rota 20 - Placa MZS965 0000445883 - MOTOK ANTONIO Rota 13 - Placa HPU757 000043…" at bounding box center [407, 191] width 814 height 382
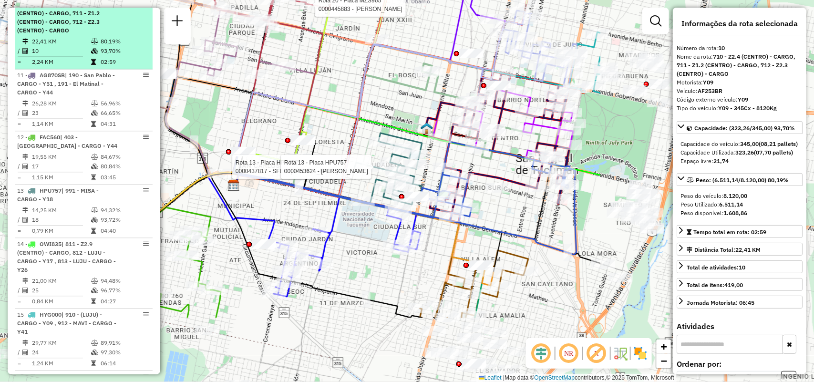
drag, startPoint x: 402, startPoint y: 132, endPoint x: 106, endPoint y: 30, distance: 312.9
click at [106, 30] on hb-router-mapa "Informações da Sessão 1287479 - 03/10/2025 Criação: 02/10/2025 17:47 Depósito: …" at bounding box center [407, 191] width 814 height 382
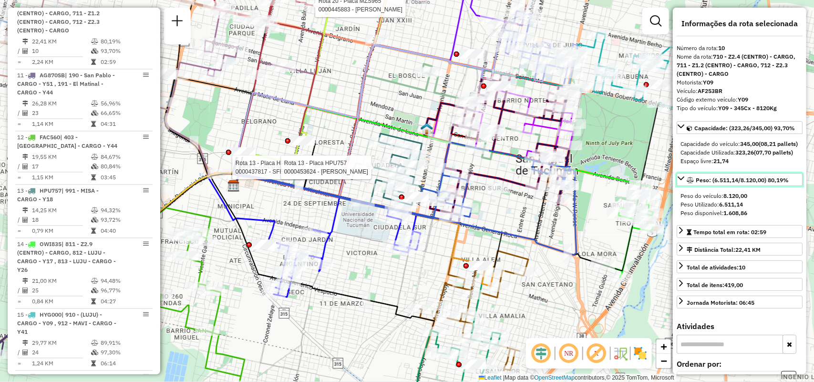
drag, startPoint x: 694, startPoint y: 220, endPoint x: 510, endPoint y: 301, distance: 200.4
click at [512, 303] on hb-router-mapa "Informações da Sessão 1287479 - 03/10/2025 Criação: 02/10/2025 17:47 Depósito: …" at bounding box center [407, 191] width 814 height 382
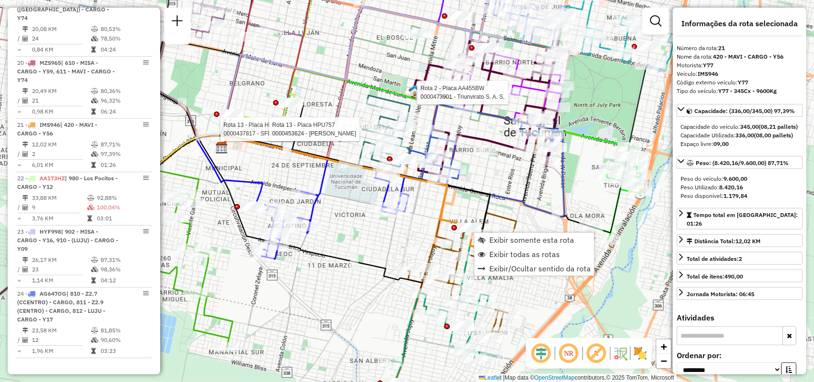
scroll to position [1586, 0]
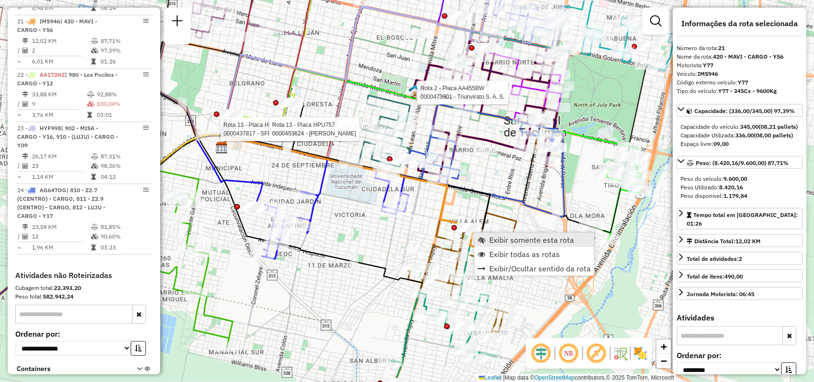
click at [507, 236] on span "Exibir somente esta rota" at bounding box center [531, 240] width 85 height 8
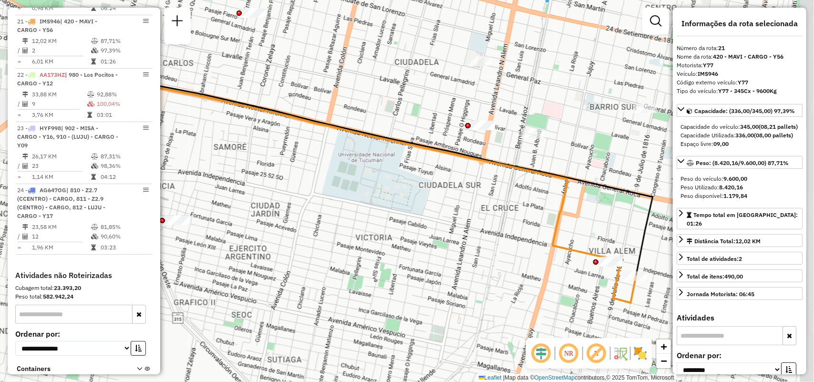
drag, startPoint x: 474, startPoint y: 235, endPoint x: 225, endPoint y: 176, distance: 255.7
click at [227, 176] on div "Janela de atendimento Grade de atendimento Capacidade Transportadoras Veículos …" at bounding box center [407, 191] width 814 height 382
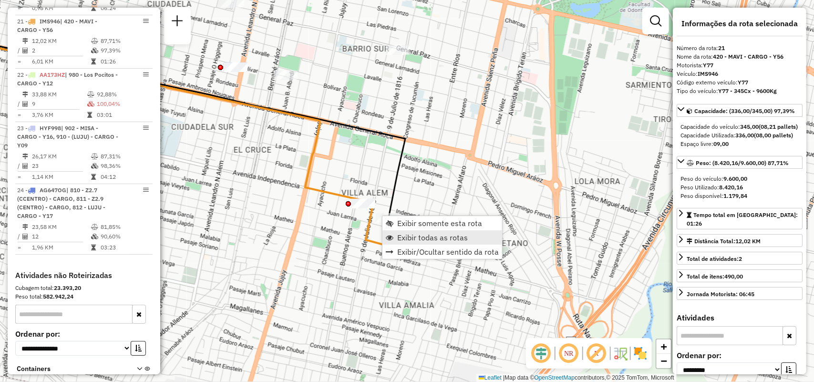
click at [415, 235] on span "Exibir todas as rotas" at bounding box center [432, 238] width 71 height 8
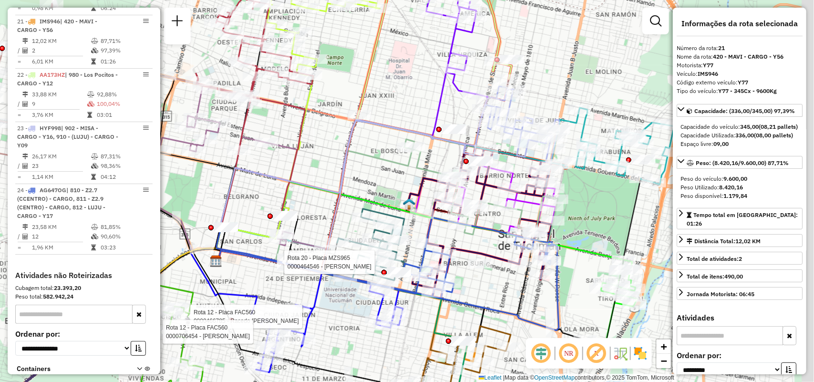
drag, startPoint x: 549, startPoint y: 187, endPoint x: 396, endPoint y: 206, distance: 154.8
click at [396, 206] on div "Rota 20 - Placa MZS965 0000464546 - JEREZ MARIA ROSA Rota 12 - Placa FAC560 000…" at bounding box center [407, 191] width 814 height 382
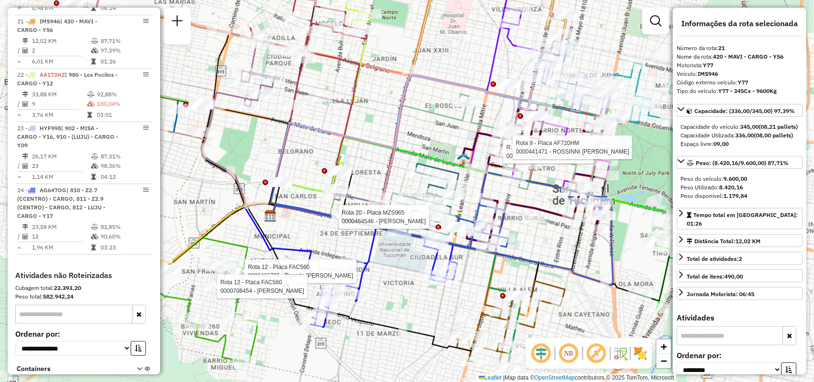
drag, startPoint x: 520, startPoint y: 277, endPoint x: 654, endPoint y: 212, distance: 149.1
click at [654, 212] on div "Rota 20 - Placa MZS965 0000464546 - JEREZ MARIA ROSA Rota 12 - Placa FAC560 000…" at bounding box center [407, 191] width 814 height 382
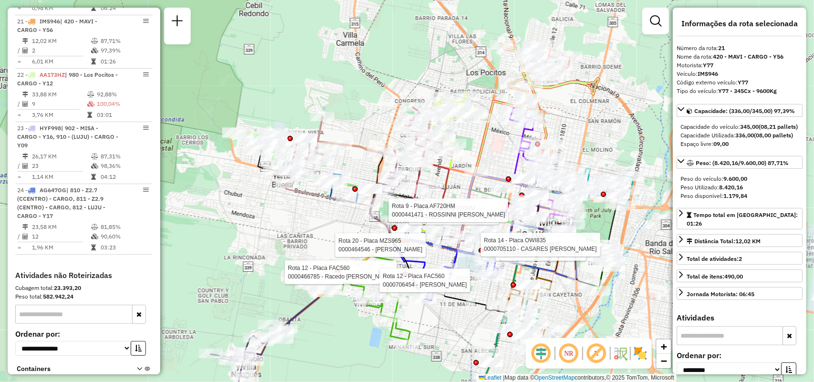
drag, startPoint x: 374, startPoint y: 326, endPoint x: 352, endPoint y: 318, distance: 23.8
click at [352, 318] on div "Rota 20 - Placa MZS965 0000464546 - JEREZ MARIA ROSA Rota 12 - Placa FAC560 000…" at bounding box center [407, 191] width 814 height 382
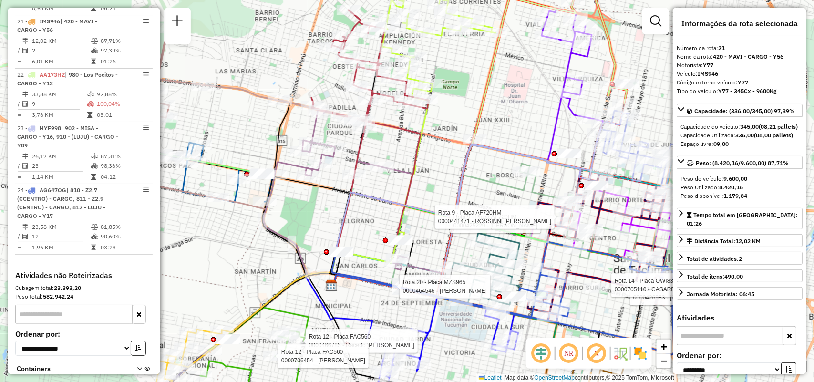
click at [488, 142] on icon at bounding box center [505, 181] width 339 height 141
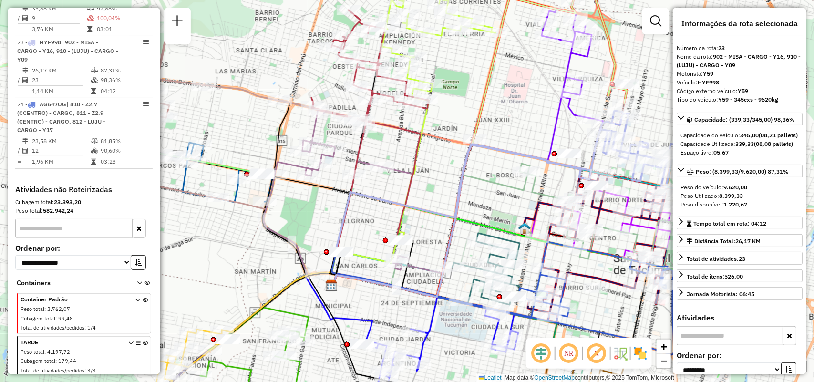
scroll to position [1692, 0]
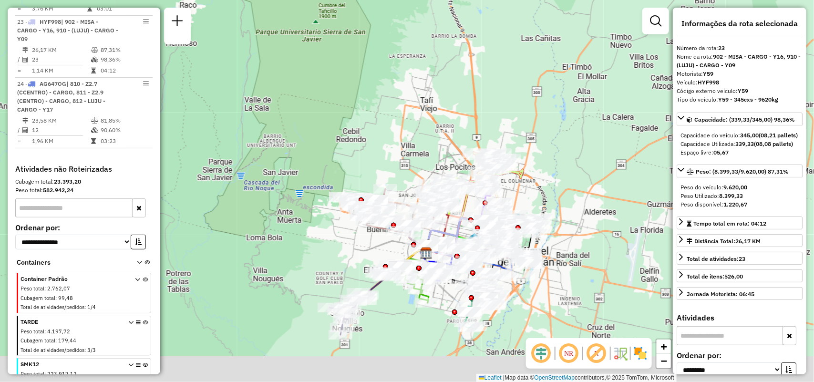
drag, startPoint x: 606, startPoint y: 230, endPoint x: 631, endPoint y: 127, distance: 106.0
click at [652, 115] on div "Janela de atendimento Grade de atendimento Capacidade Transportadoras Veículos …" at bounding box center [407, 191] width 814 height 382
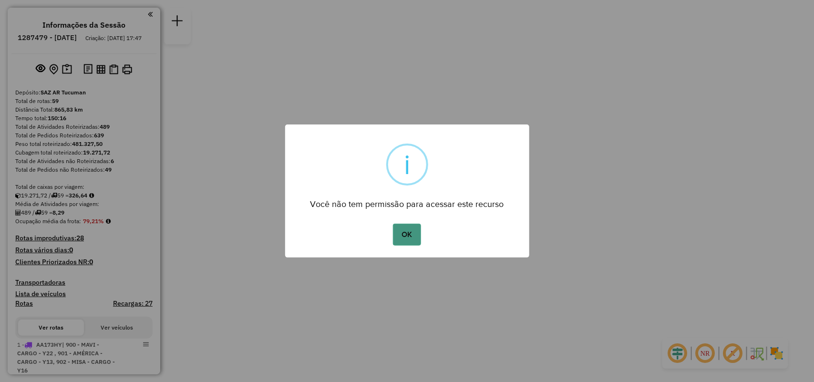
click at [401, 239] on button "OK" at bounding box center [407, 235] width 28 height 22
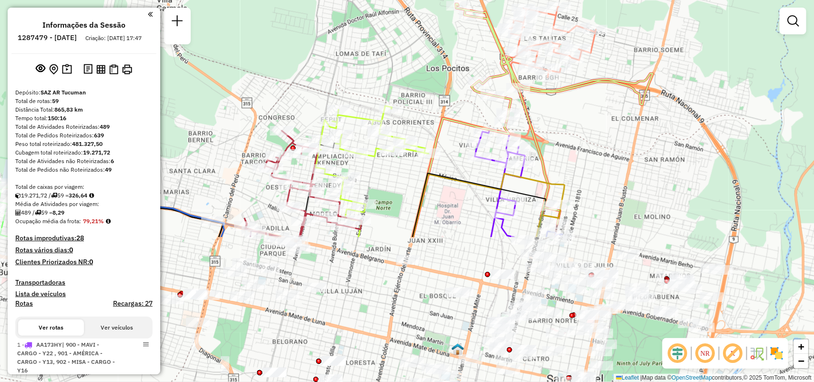
drag, startPoint x: 500, startPoint y: 151, endPoint x: 451, endPoint y: -2, distance: 160.2
click at [451, 0] on html "Aguarde... Pop-up bloqueado! Seu navegador bloqueou automáticamente a abertura …" at bounding box center [407, 191] width 814 height 382
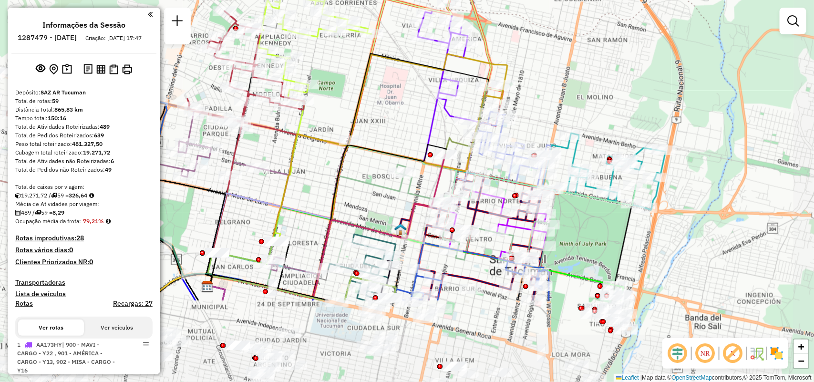
drag, startPoint x: 430, startPoint y: 244, endPoint x: 373, endPoint y: 124, distance: 132.7
click at [373, 124] on div "Janela de atendimento Grade de atendimento Capacidade Transportadoras Veículos …" at bounding box center [407, 191] width 814 height 382
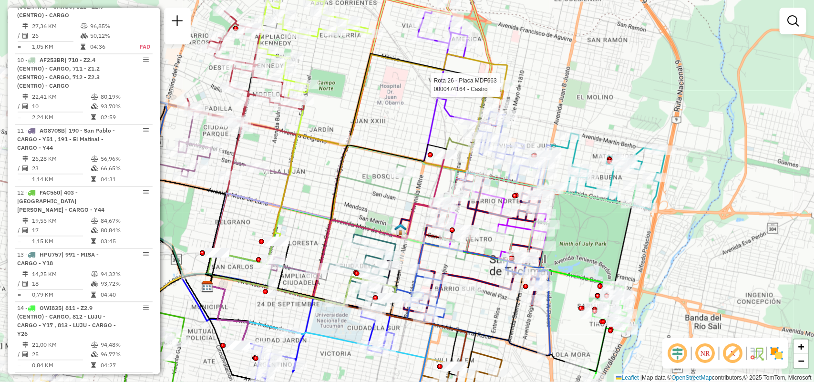
select select "**********"
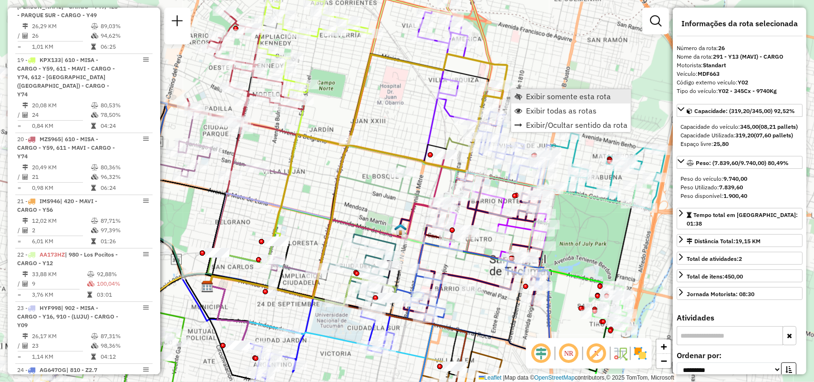
scroll to position [1890, 0]
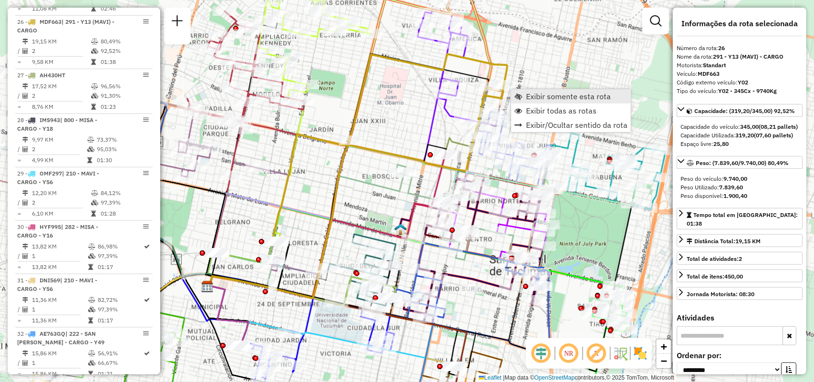
click at [529, 97] on span "Exibir somente esta rota" at bounding box center [568, 97] width 85 height 8
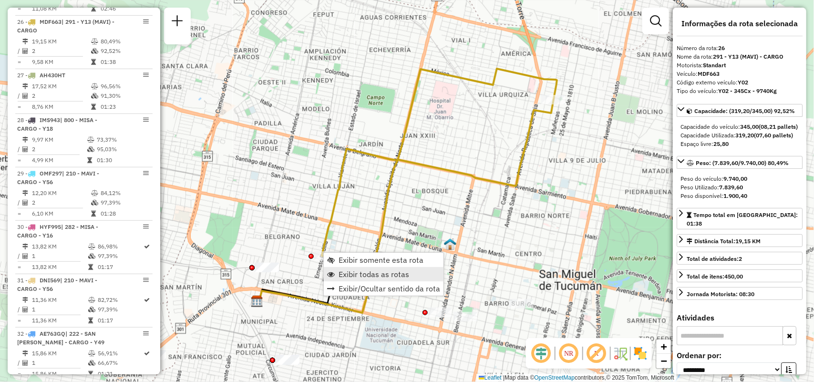
click at [352, 274] on span "Exibir todas as rotas" at bounding box center [374, 274] width 71 height 8
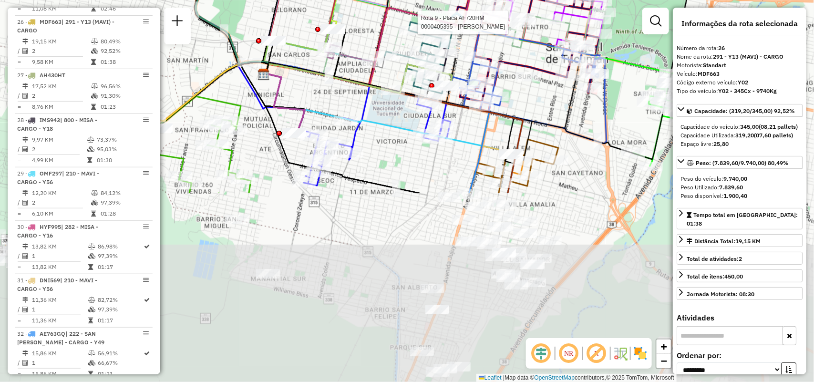
drag, startPoint x: 540, startPoint y: 224, endPoint x: 528, endPoint y: 30, distance: 195.0
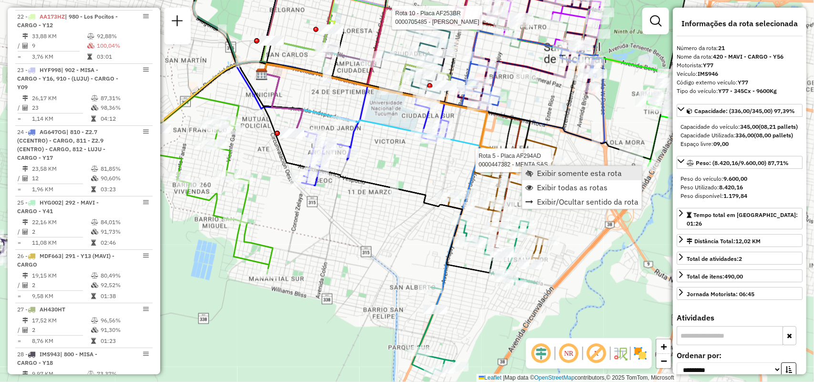
scroll to position [1598, 0]
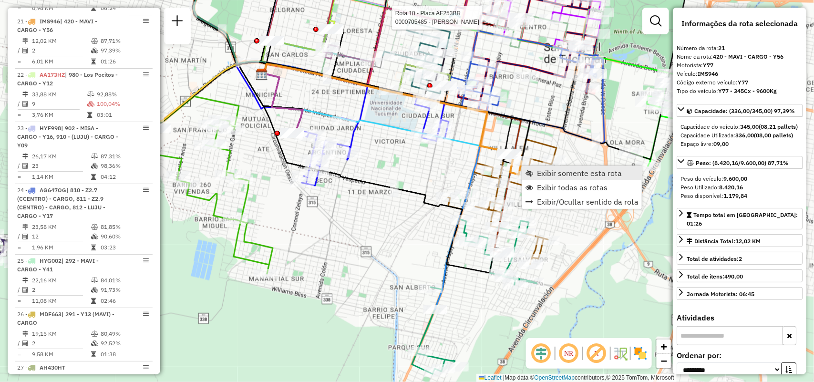
click at [549, 167] on link "Exibir somente esta rota" at bounding box center [582, 173] width 120 height 14
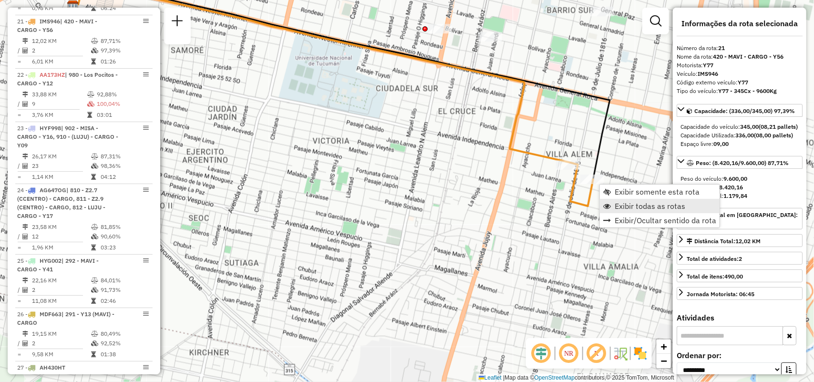
drag, startPoint x: 643, startPoint y: 210, endPoint x: 625, endPoint y: 201, distance: 19.4
click at [642, 210] on span "Exibir todas as rotas" at bounding box center [650, 206] width 71 height 8
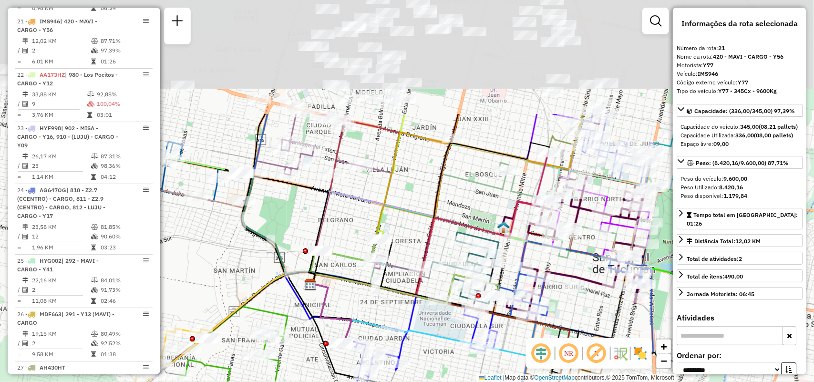
drag, startPoint x: 445, startPoint y: 159, endPoint x: 416, endPoint y: 291, distance: 135.7
click at [421, 297] on div "Janela de atendimento Grade de atendimento Capacidade Transportadoras Veículos …" at bounding box center [407, 191] width 814 height 382
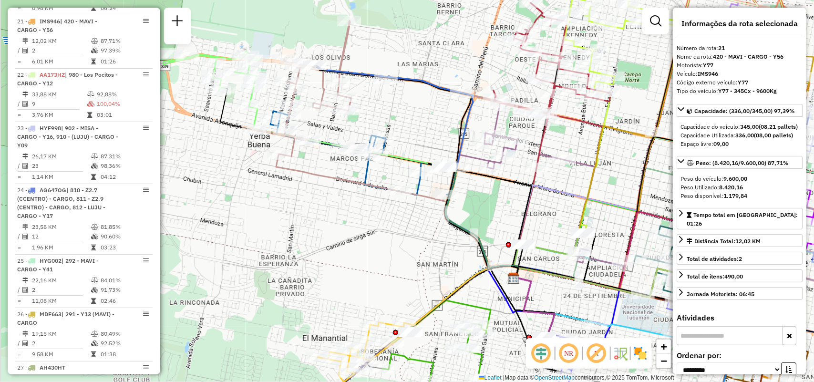
drag, startPoint x: 414, startPoint y: 98, endPoint x: 524, endPoint y: 104, distance: 109.9
click at [623, 85] on div "Rota 19 - Placa KPX133 0000428438 - [PERSON_NAME] [DATE][PERSON_NAME] Janela de…" at bounding box center [407, 191] width 814 height 382
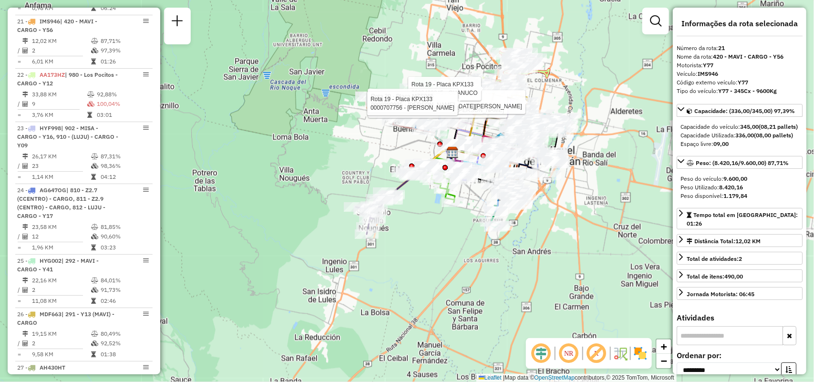
drag, startPoint x: 356, startPoint y: 327, endPoint x: 252, endPoint y: 332, distance: 104.6
click at [252, 332] on div "Rota 19 - Placa KPX133 0000705822 - [PERSON_NAME] [PERSON_NAME] 19 - Placa KPX1…" at bounding box center [407, 191] width 814 height 382
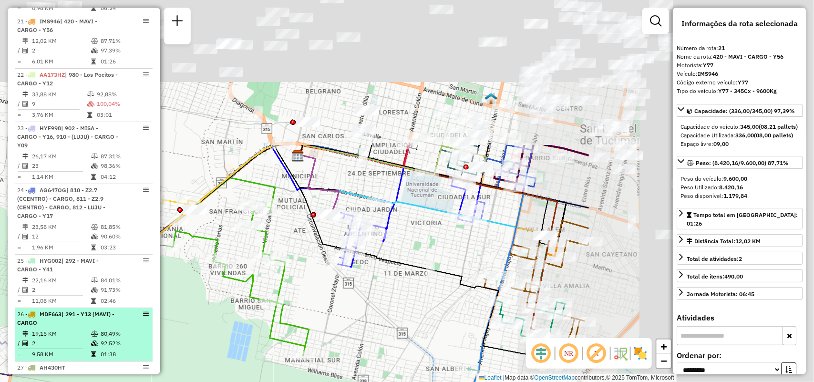
drag, startPoint x: 392, startPoint y: 158, endPoint x: 118, endPoint y: 302, distance: 309.2
click at [92, 338] on hb-router-mapa "Informações da Sessão 1287479 - [DATE] Criação: [DATE] 17:47 Depósito: SAZ AR T…" at bounding box center [407, 191] width 814 height 382
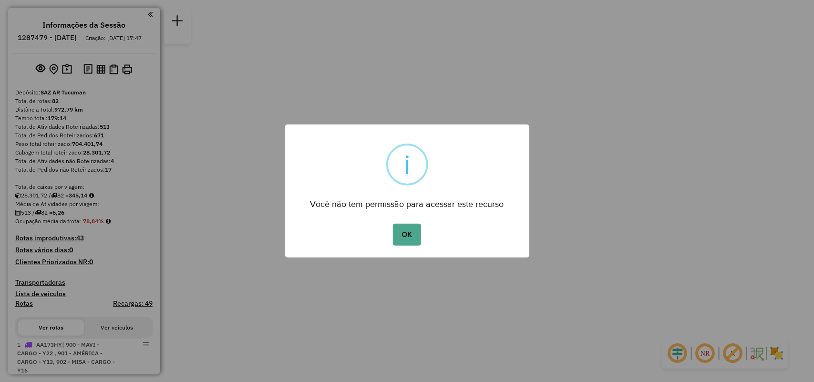
click at [412, 249] on div "× i Você não tem permissão para acessar este recurso OK No Cancel" at bounding box center [407, 190] width 244 height 133
click at [416, 229] on button "OK" at bounding box center [407, 235] width 28 height 22
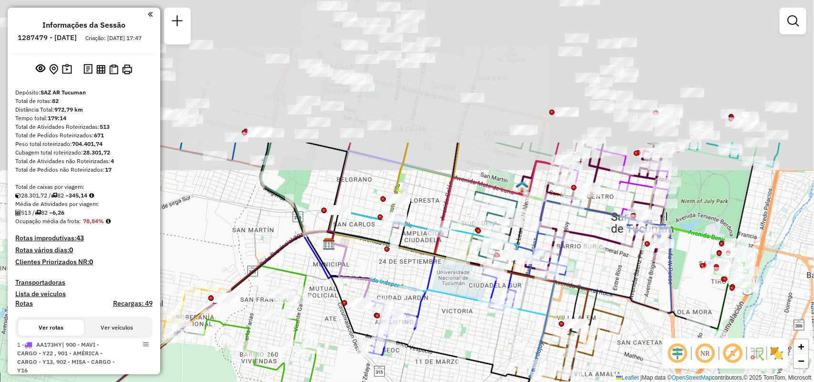
drag, startPoint x: 472, startPoint y: 245, endPoint x: 473, endPoint y: 289, distance: 44.4
click at [473, 289] on div "Janela de atendimento Grade de atendimento Capacidade Transportadoras Veículos …" at bounding box center [407, 191] width 814 height 382
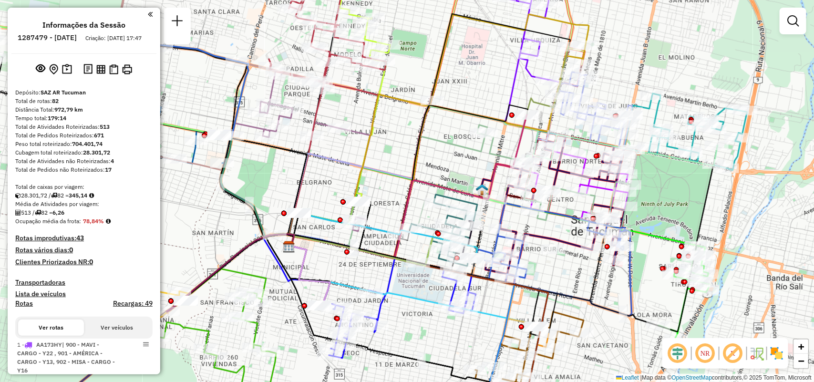
drag, startPoint x: 626, startPoint y: 295, endPoint x: 586, endPoint y: 297, distance: 40.1
click at [586, 297] on icon at bounding box center [503, 238] width 429 height 187
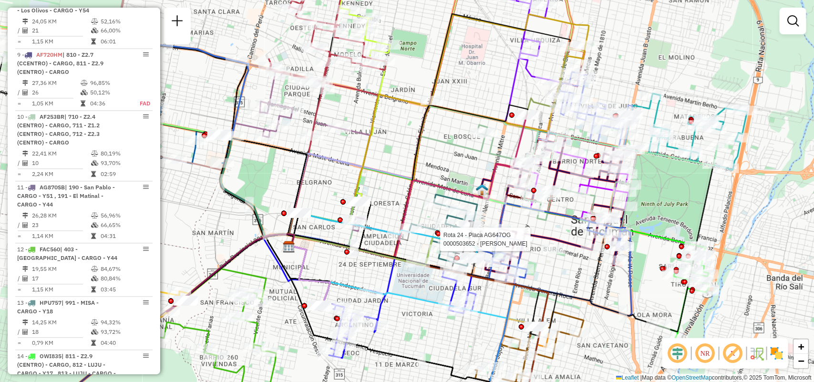
select select "**********"
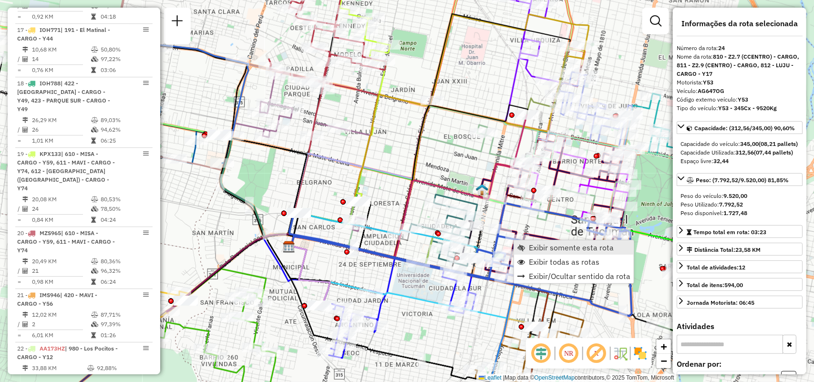
scroll to position [1766, 0]
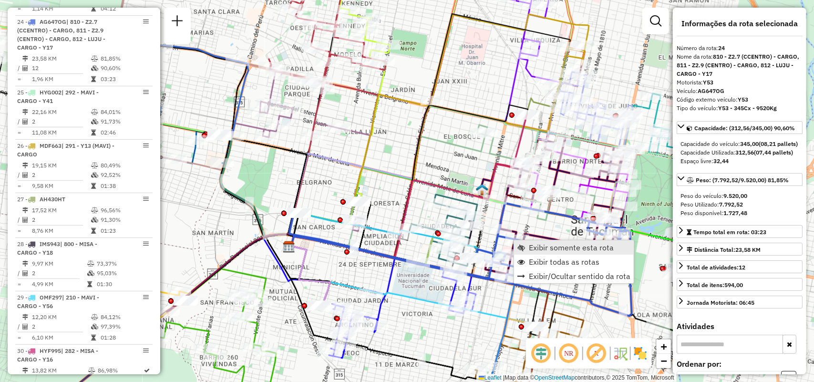
click at [534, 244] on span "Exibir somente esta rota" at bounding box center [571, 248] width 85 height 8
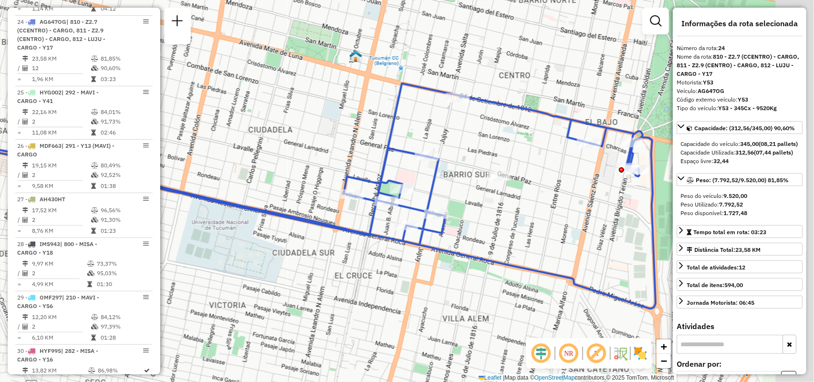
drag, startPoint x: 502, startPoint y: 251, endPoint x: 499, endPoint y: 232, distance: 18.8
click at [500, 251] on div "Janela de atendimento Grade de atendimento Capacidade Transportadoras Veículos …" at bounding box center [407, 191] width 814 height 382
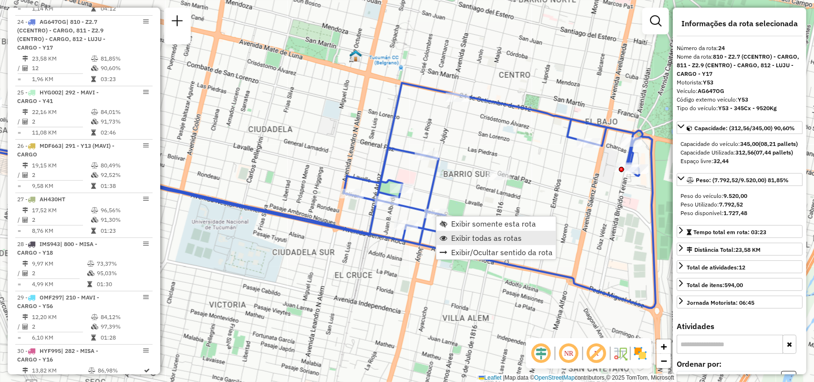
click at [473, 234] on span "Exibir todas as rotas" at bounding box center [486, 238] width 71 height 8
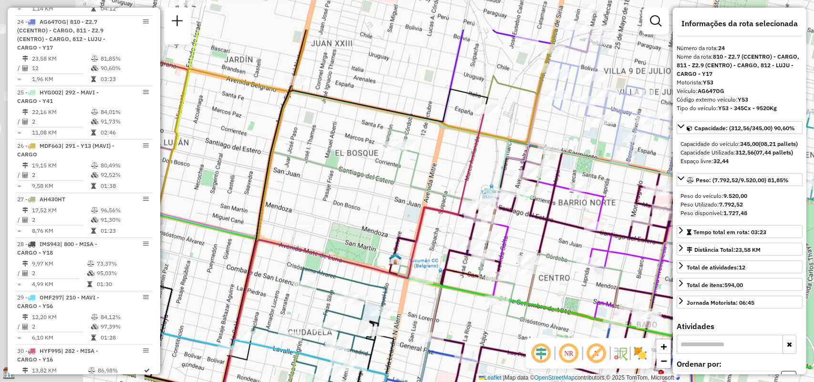
click at [687, 239] on hb-router-mapa "Informações da Sessão 1287479 - 03/10/2025 Criação: 02/10/2025 17:47 Depósito: …" at bounding box center [407, 191] width 814 height 382
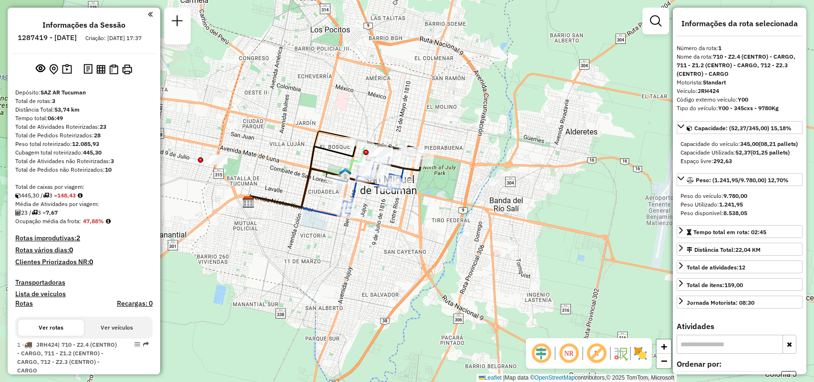
select select "**********"
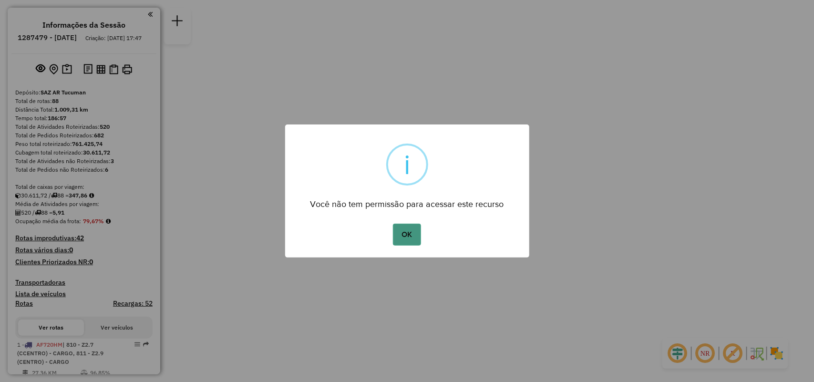
click at [411, 236] on button "OK" at bounding box center [407, 235] width 28 height 22
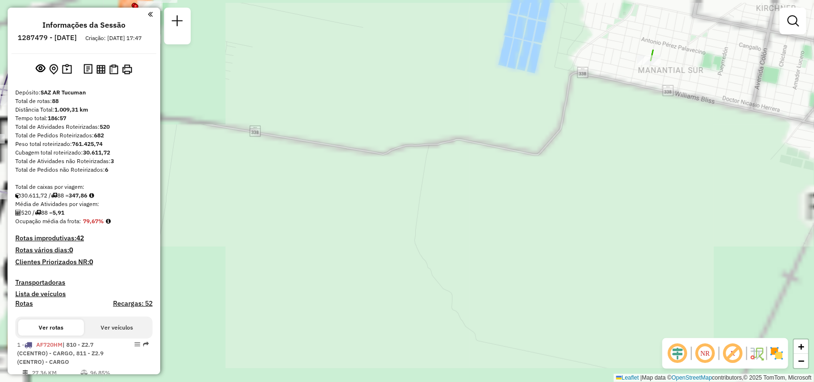
drag, startPoint x: 414, startPoint y: 287, endPoint x: 412, endPoint y: 254, distance: 33.4
click at [419, 298] on div "Janela de atendimento Grade de atendimento Capacidade Transportadoras Veículos …" at bounding box center [407, 191] width 814 height 382
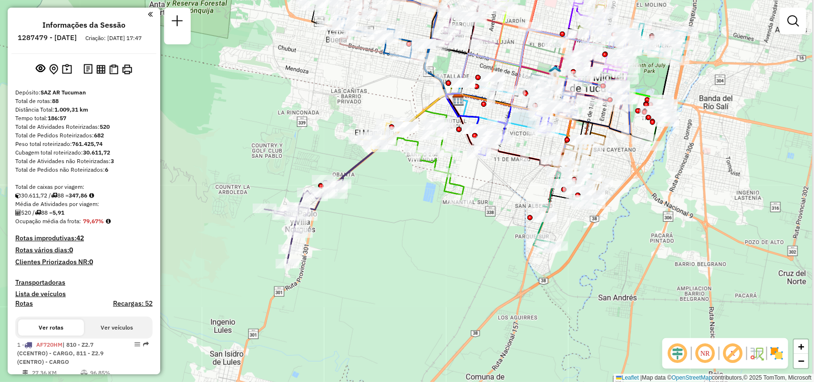
click at [398, 231] on div "Janela de atendimento Grade de atendimento Capacidade Transportadoras Veículos …" at bounding box center [407, 191] width 814 height 382
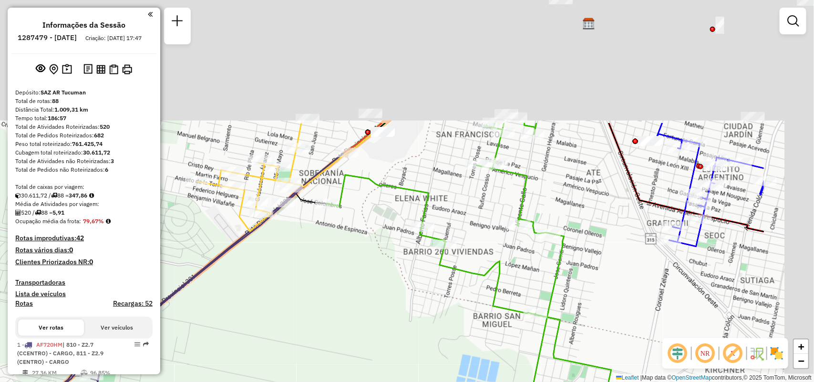
drag, startPoint x: 456, startPoint y: 161, endPoint x: 340, endPoint y: 299, distance: 179.7
click at [340, 299] on div "Janela de atendimento Grade de atendimento Capacidade Transportadoras Veículos …" at bounding box center [407, 191] width 814 height 382
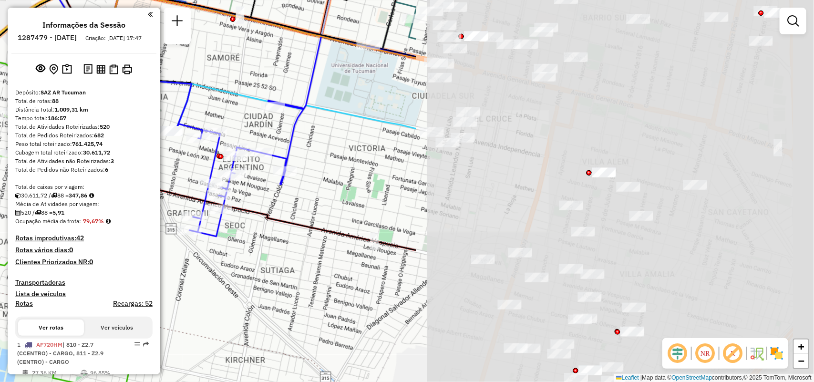
drag, startPoint x: 664, startPoint y: 246, endPoint x: 208, endPoint y: 244, distance: 455.5
click at [208, 244] on div "Janela de atendimento Grade de atendimento Capacidade Transportadoras Veículos …" at bounding box center [407, 191] width 814 height 382
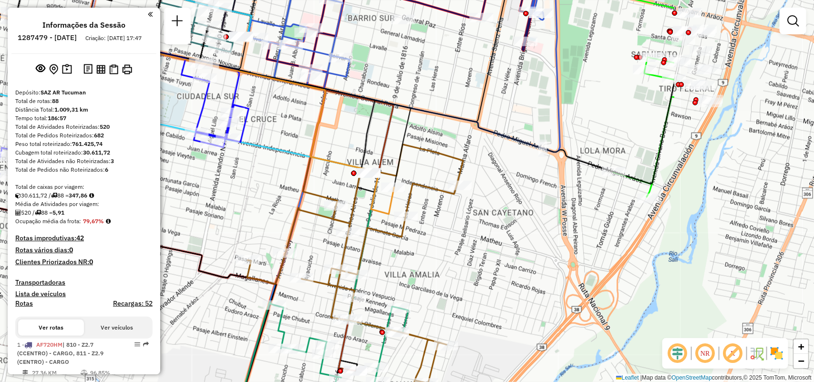
drag, startPoint x: 390, startPoint y: 218, endPoint x: 182, endPoint y: 149, distance: 218.9
click at [182, 150] on div "Janela de atendimento Grade de atendimento Capacidade Transportadoras Veículos …" at bounding box center [407, 191] width 814 height 382
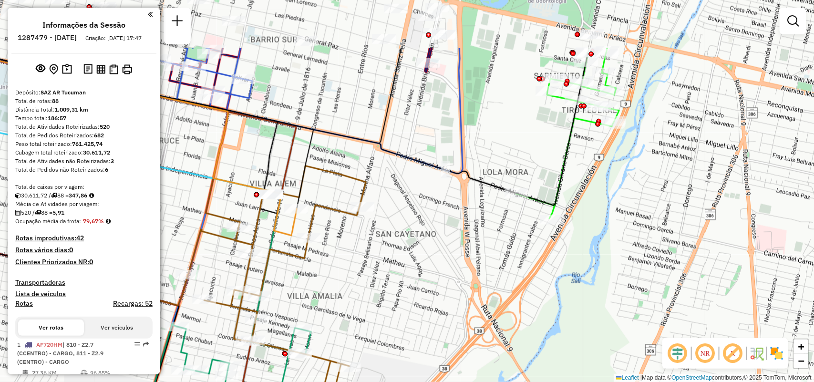
drag, startPoint x: 516, startPoint y: 217, endPoint x: 458, endPoint y: 328, distance: 125.5
click at [450, 366] on div "Janela de atendimento Grade de atendimento Capacidade Transportadoras Veículos …" at bounding box center [407, 191] width 814 height 382
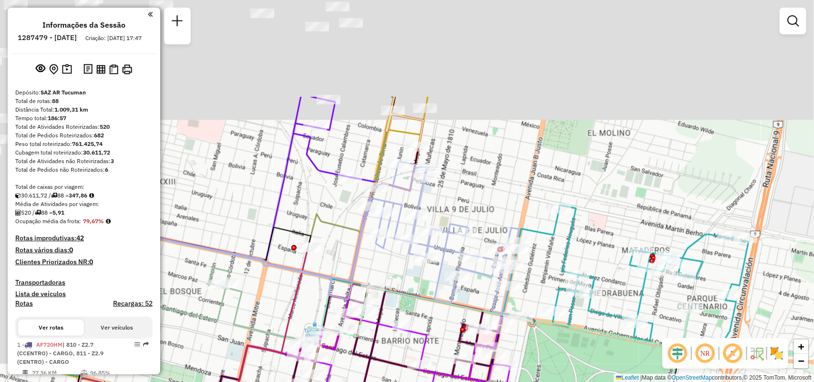
drag, startPoint x: 425, startPoint y: 155, endPoint x: 493, endPoint y: 231, distance: 101.7
click at [493, 231] on div "Rota 73 - Placa HYF997 0000432489 - COSTILLA [PERSON_NAME] DE LOURDES Rota 63 -…" at bounding box center [407, 191] width 814 height 382
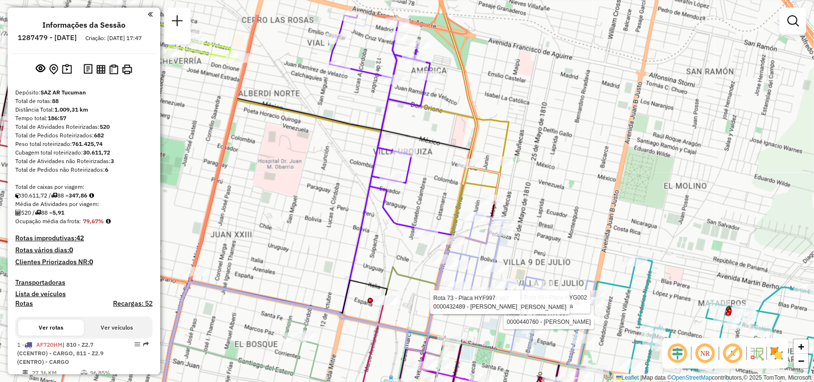
drag, startPoint x: 529, startPoint y: 83, endPoint x: 606, endPoint y: 114, distance: 83.4
click at [609, 113] on div "Rota 73 - Placa HYF997 0000440760 - [PERSON_NAME] S.R.L. Rota 63 - Placa HYG002…" at bounding box center [407, 191] width 814 height 382
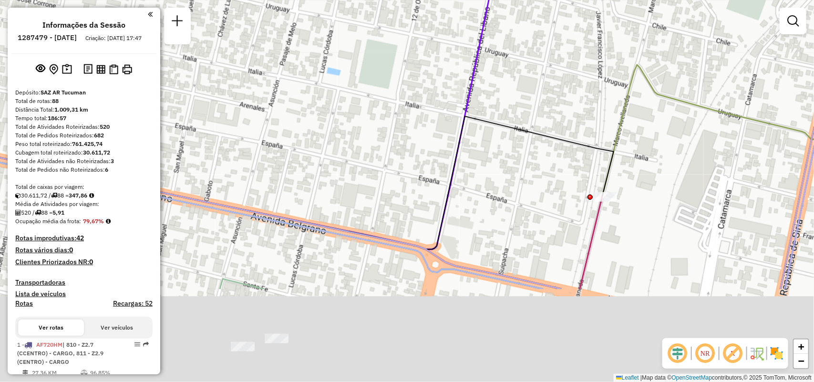
drag, startPoint x: 478, startPoint y: 210, endPoint x: 506, endPoint y: 137, distance: 77.6
click at [509, 135] on icon at bounding box center [299, 182] width 629 height 133
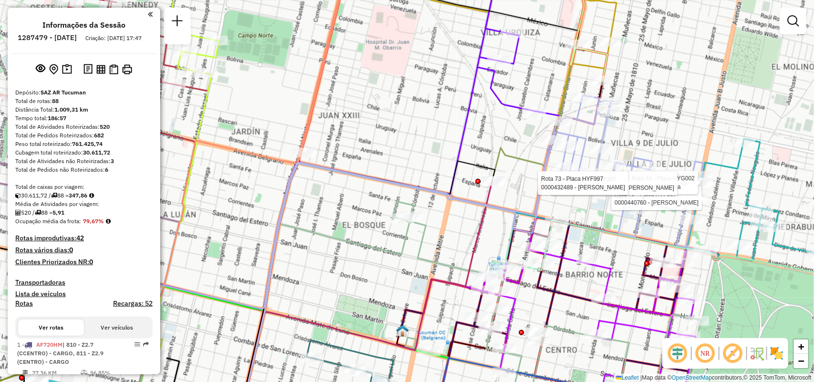
drag, startPoint x: 525, startPoint y: 142, endPoint x: 509, endPoint y: 145, distance: 15.9
click at [509, 145] on div "Rota 73 - Placa HYF997 0000440760 - [PERSON_NAME] S.R.L. Rota 63 - Placa HYG002…" at bounding box center [407, 191] width 814 height 382
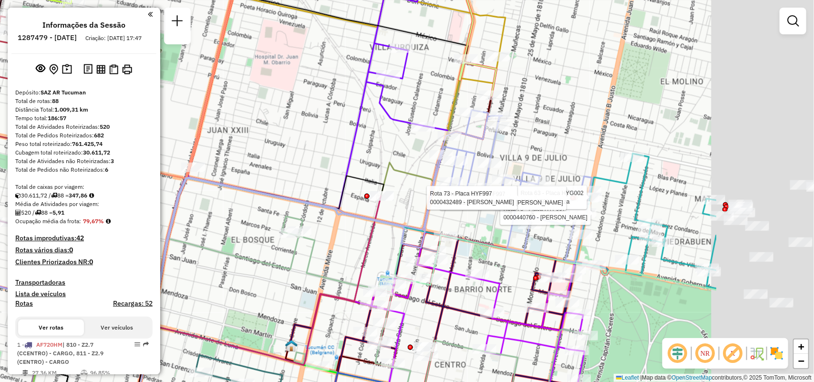
drag, startPoint x: 360, startPoint y: 179, endPoint x: 321, endPoint y: 184, distance: 39.9
click at [321, 184] on div "Rota 73 - Placa HYF997 0000440760 - [PERSON_NAME] S.R.L. Rota 63 - Placa HYG002…" at bounding box center [407, 191] width 814 height 382
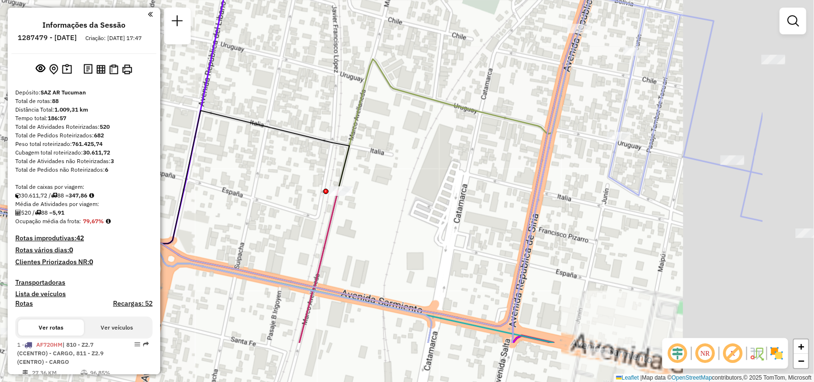
drag, startPoint x: 357, startPoint y: 157, endPoint x: 342, endPoint y: 153, distance: 15.1
click at [342, 153] on icon at bounding box center [67, 177] width 564 height 133
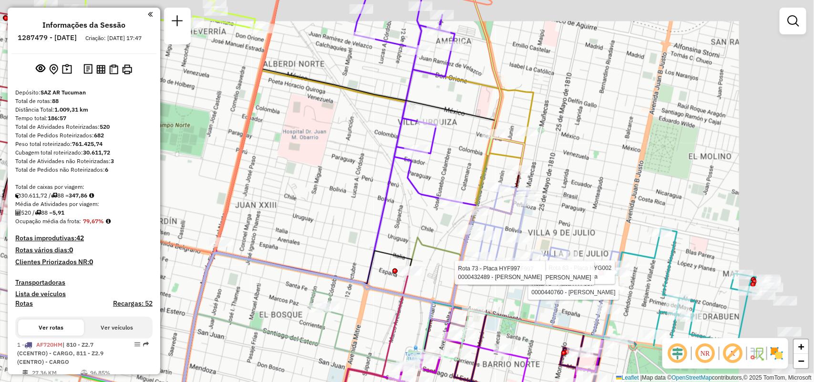
drag, startPoint x: 556, startPoint y: 164, endPoint x: 477, endPoint y: 203, distance: 87.5
click at [444, 185] on div "Rota 73 - Placa HYF997 0000440760 - [PERSON_NAME] S.R.L. Rota 63 - Placa HYG002…" at bounding box center [407, 191] width 814 height 382
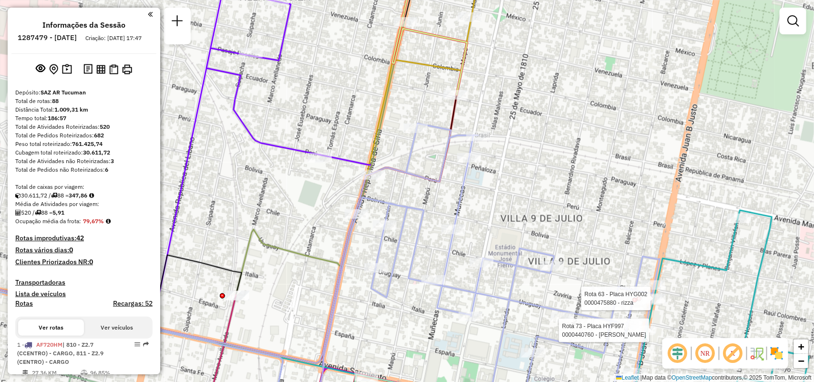
click at [582, 197] on div "Rota 73 - Placa HYF997 0000440760 - [PERSON_NAME] S.R.L. Rota 63 - Placa HYG002…" at bounding box center [407, 191] width 814 height 382
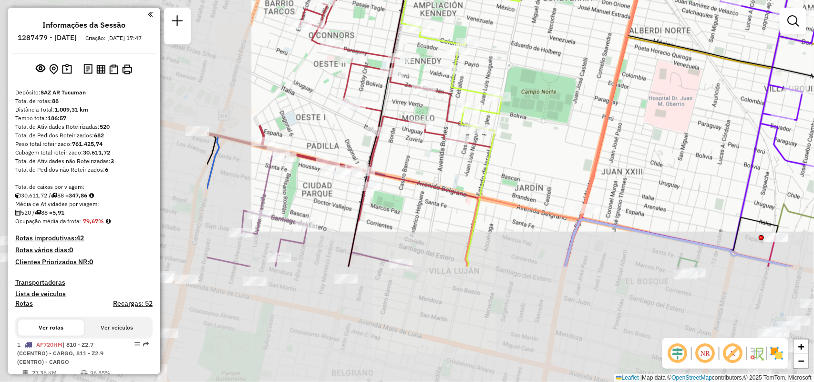
drag, startPoint x: 351, startPoint y: 196, endPoint x: 573, endPoint y: 71, distance: 255.0
click at [573, 71] on div "Janela de atendimento Grade de atendimento Capacidade Transportadoras Veículos …" at bounding box center [407, 191] width 814 height 382
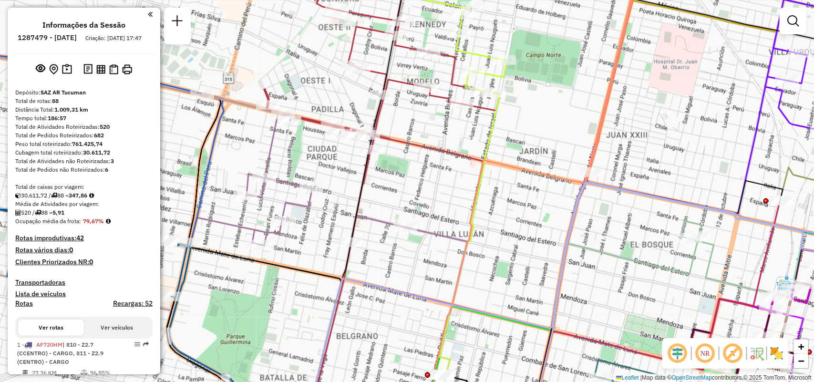
drag, startPoint x: 664, startPoint y: 188, endPoint x: 606, endPoint y: -10, distance: 207.2
click at [606, 0] on html "Aguarde... Pop-up bloqueado! Seu navegador bloqueou automáticamente a abertura …" at bounding box center [407, 191] width 814 height 382
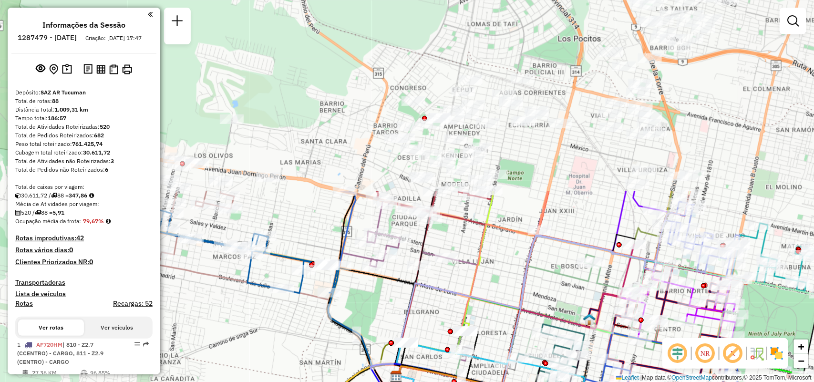
drag, startPoint x: 516, startPoint y: 60, endPoint x: 506, endPoint y: 273, distance: 213.0
click at [506, 273] on div "Janela de atendimento Grade de atendimento Capacidade Transportadoras Veículos …" at bounding box center [407, 191] width 814 height 382
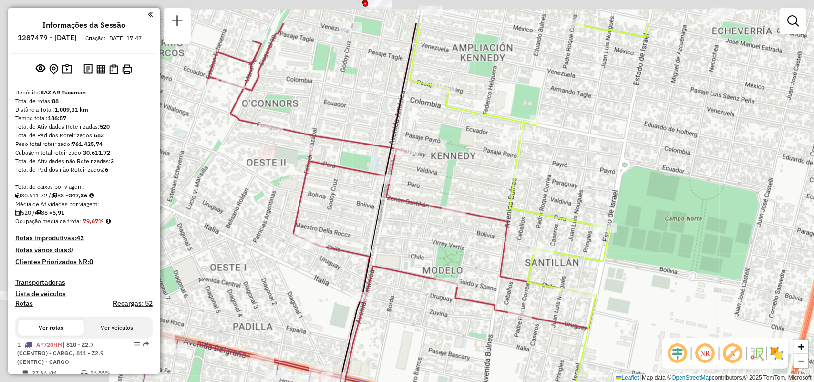
drag, startPoint x: 411, startPoint y: 149, endPoint x: 551, endPoint y: 269, distance: 184.6
click at [551, 269] on div "Janela de atendimento Grade de atendimento Capacidade Transportadoras Veículos …" at bounding box center [407, 191] width 814 height 382
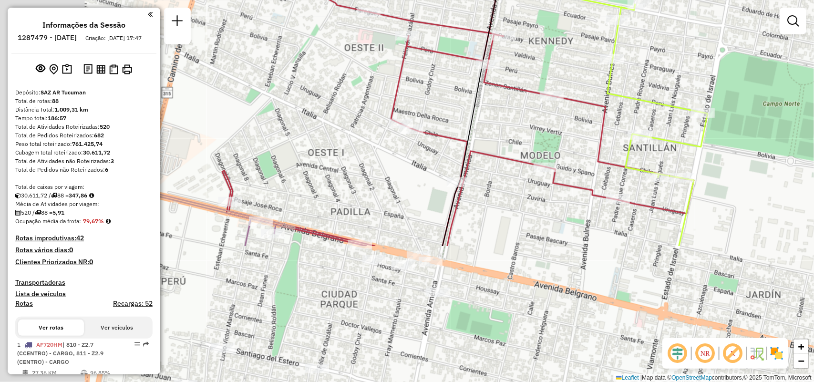
drag, startPoint x: 487, startPoint y: 220, endPoint x: 551, endPoint y: 87, distance: 148.1
click at [561, 76] on div "Janela de atendimento Grade de atendimento Capacidade Transportadoras Veículos …" at bounding box center [407, 191] width 814 height 382
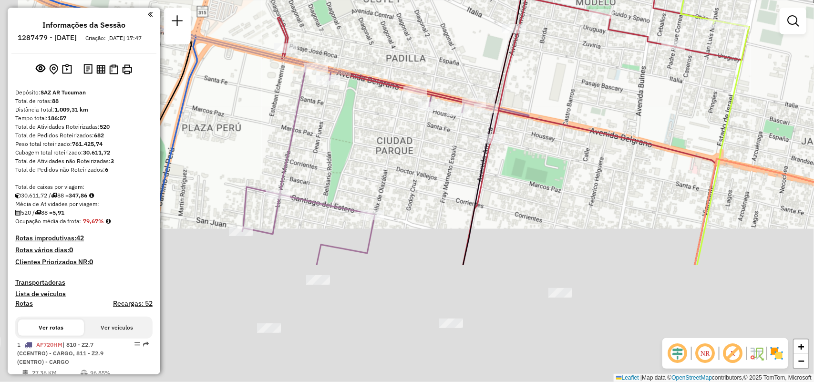
drag, startPoint x: 400, startPoint y: 308, endPoint x: 468, endPoint y: -11, distance: 326.9
click at [468, 0] on html "Aguarde... Pop-up bloqueado! Seu navegador bloqueou automáticamente a abertura …" at bounding box center [407, 191] width 814 height 382
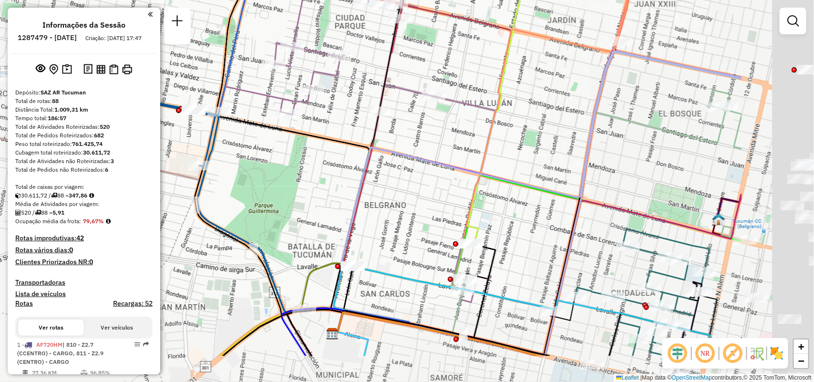
drag, startPoint x: 545, startPoint y: 177, endPoint x: 332, endPoint y: 111, distance: 222.5
click at [332, 111] on div "Janela de atendimento Grade de atendimento Capacidade Transportadoras Veículos …" at bounding box center [407, 191] width 814 height 382
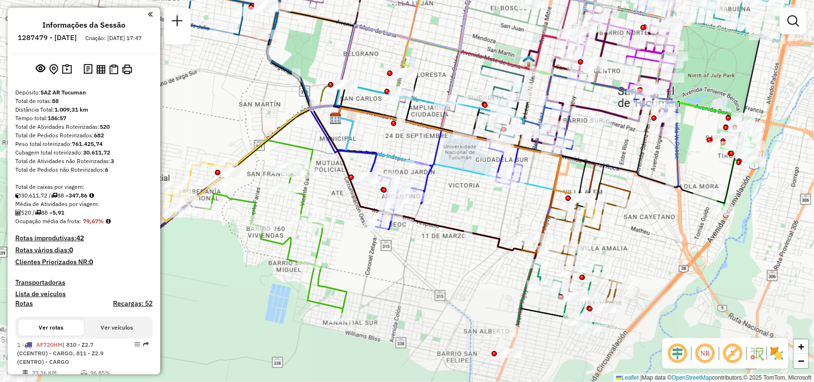
drag, startPoint x: 476, startPoint y: 268, endPoint x: 514, endPoint y: 183, distance: 93.3
click at [514, 184] on div "Rota 87 - Placa AF343JC 0000707296 - Sucesion [PERSON_NAME] [PERSON_NAME] de at…" at bounding box center [407, 191] width 814 height 382
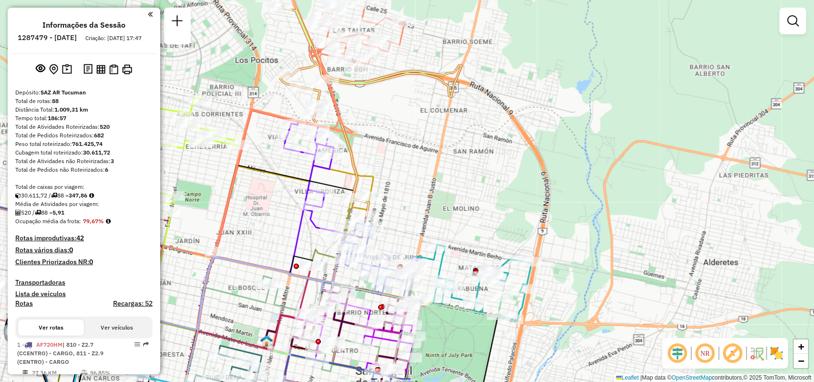
drag, startPoint x: 456, startPoint y: 72, endPoint x: 446, endPoint y: 120, distance: 49.1
click at [446, 120] on div "Rota 87 - Placa AF343JC 0000707296 - Sucesion [PERSON_NAME] [PERSON_NAME] 1 - P…" at bounding box center [407, 191] width 814 height 382
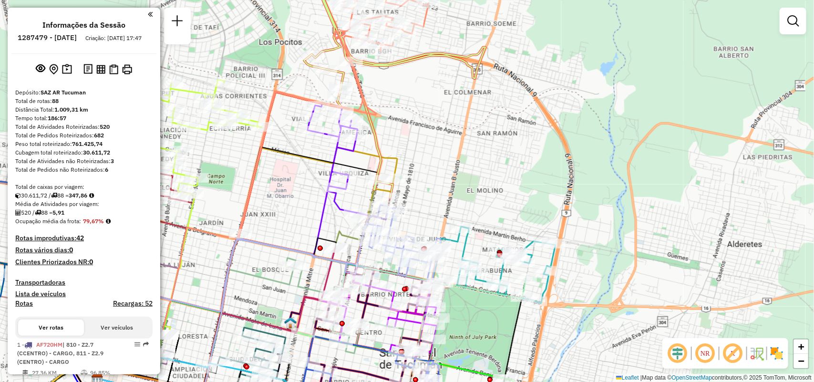
drag, startPoint x: 418, startPoint y: 172, endPoint x: 401, endPoint y: 139, distance: 36.9
click at [440, 152] on div "Rota 87 - Placa AF343JC 0000707296 - Sucesion [PERSON_NAME] [PERSON_NAME] de at…" at bounding box center [407, 191] width 814 height 382
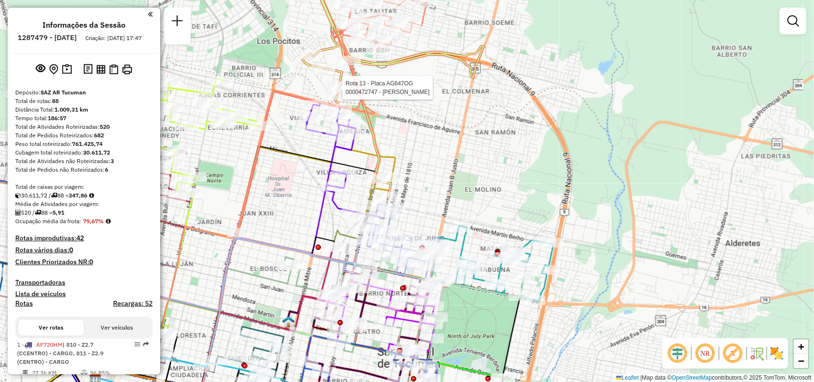
select select "**********"
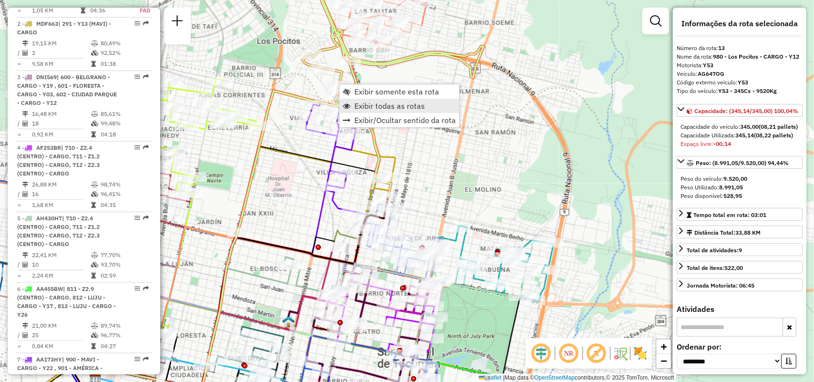
scroll to position [1093, 0]
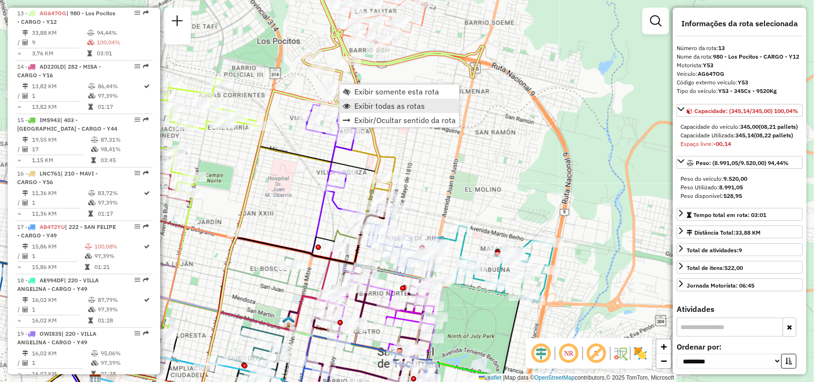
click at [378, 102] on span "Exibir todas as rotas" at bounding box center [389, 106] width 71 height 8
click at [363, 87] on icon at bounding box center [385, 87] width 197 height 220
click at [363, 94] on icon at bounding box center [385, 87] width 197 height 220
click at [364, 98] on span "Exibir somente esta rota" at bounding box center [404, 95] width 85 height 8
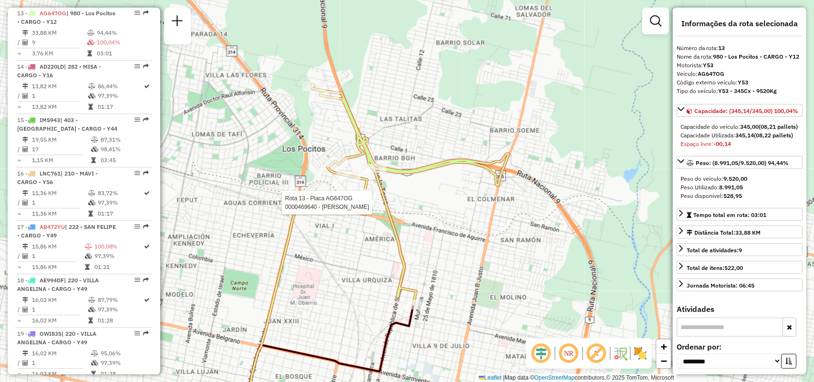
click at [334, 205] on icon at bounding box center [305, 309] width 121 height 221
click at [547, 239] on div "Rota 13 - Placa AG647OG 0000469640 - [PERSON_NAME] de atendimento Grade de aten…" at bounding box center [407, 191] width 814 height 382
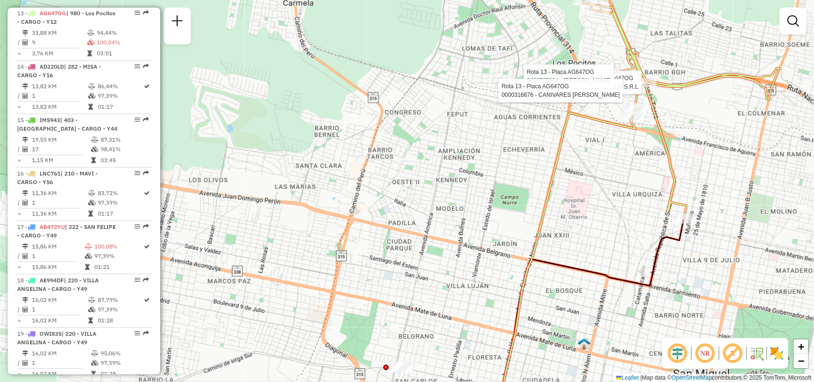
select select "**********"
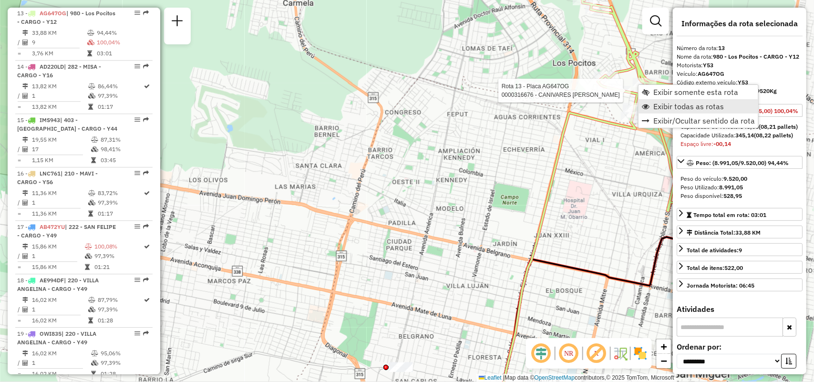
click at [711, 104] on span "Exibir todas as rotas" at bounding box center [688, 107] width 71 height 8
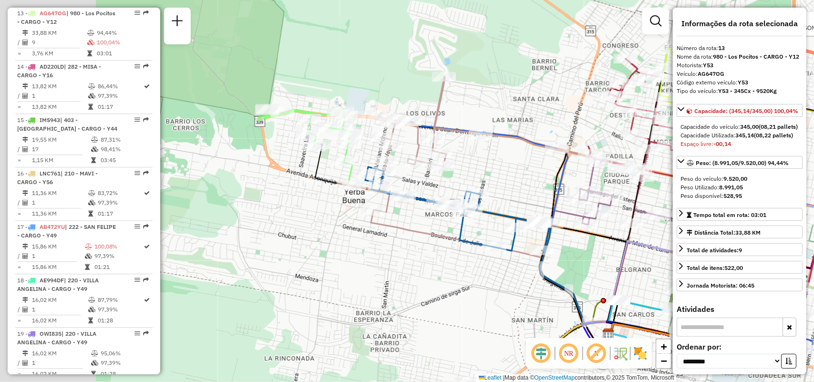
drag, startPoint x: 497, startPoint y: 225, endPoint x: 676, endPoint y: 168, distance: 188.6
click at [680, 170] on hb-router-mapa "Informações da Sessão 1287479 - [DATE] Criação: [DATE] 17:47 Depósito: SAZ AR T…" at bounding box center [407, 191] width 814 height 382
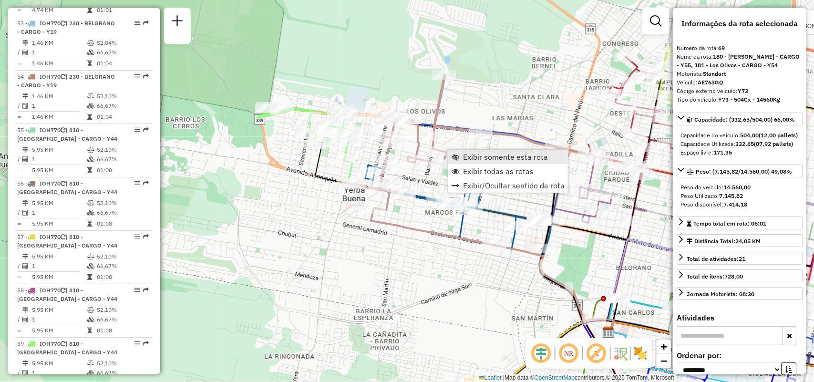
scroll to position [4130, 0]
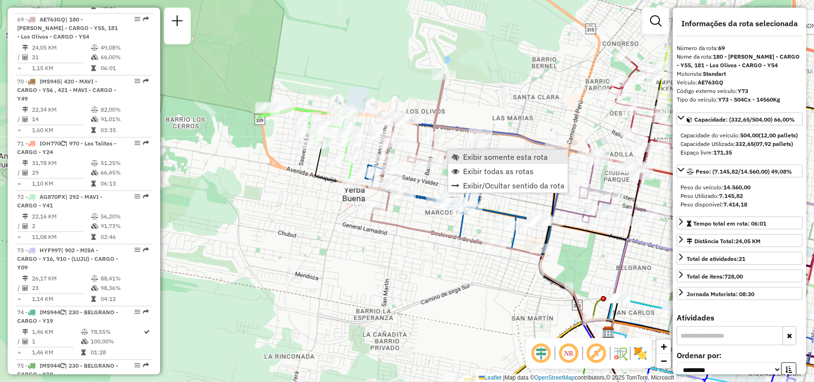
click at [483, 156] on span "Exibir somente esta rota" at bounding box center [505, 157] width 85 height 8
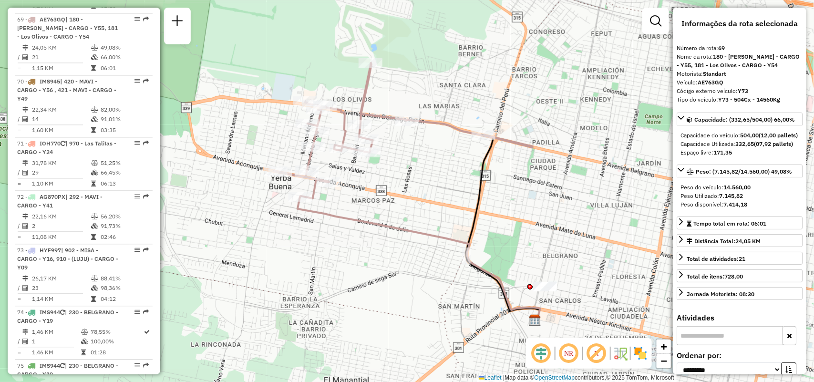
click at [441, 168] on div "Rota 69 - Placa AE763GQ 0000418103 - [PERSON_NAME] de atendimento Grade de aten…" at bounding box center [407, 191] width 814 height 382
